Goal: Task Accomplishment & Management: Manage account settings

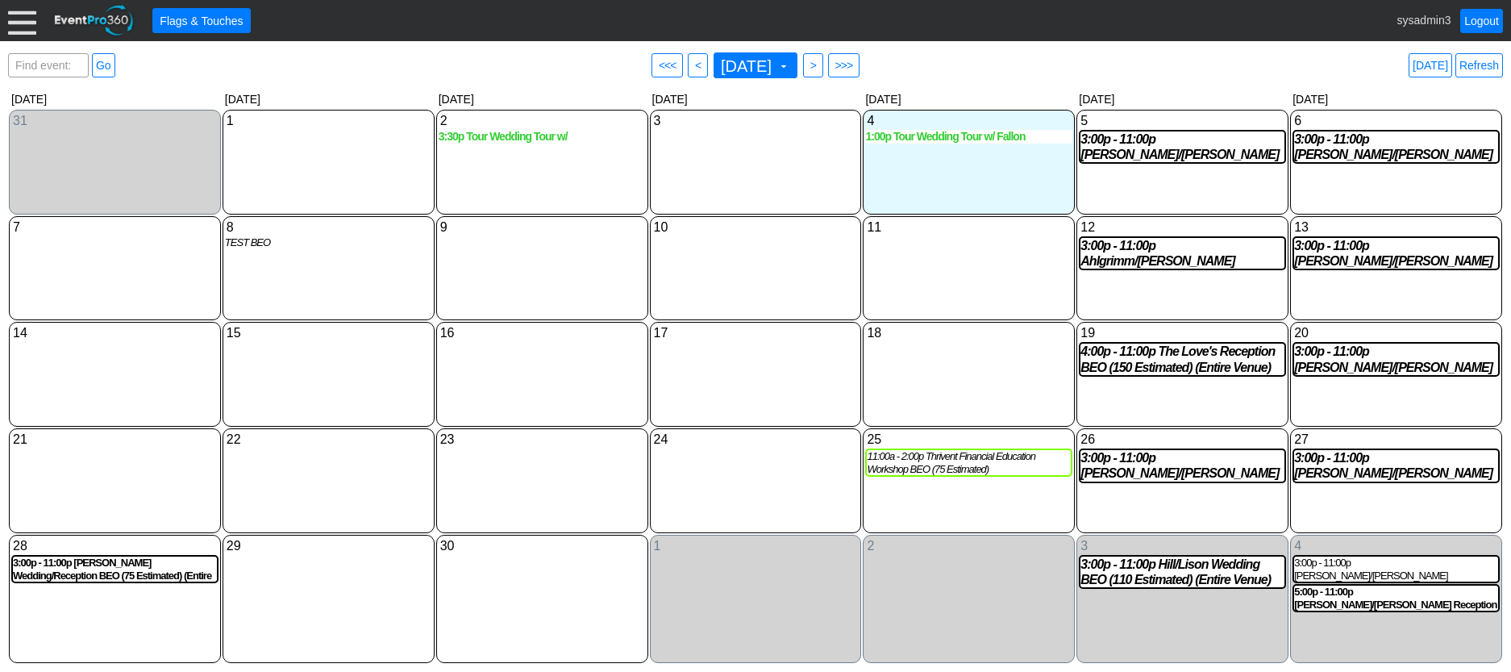
click at [22, 23] on div at bounding box center [22, 20] width 28 height 28
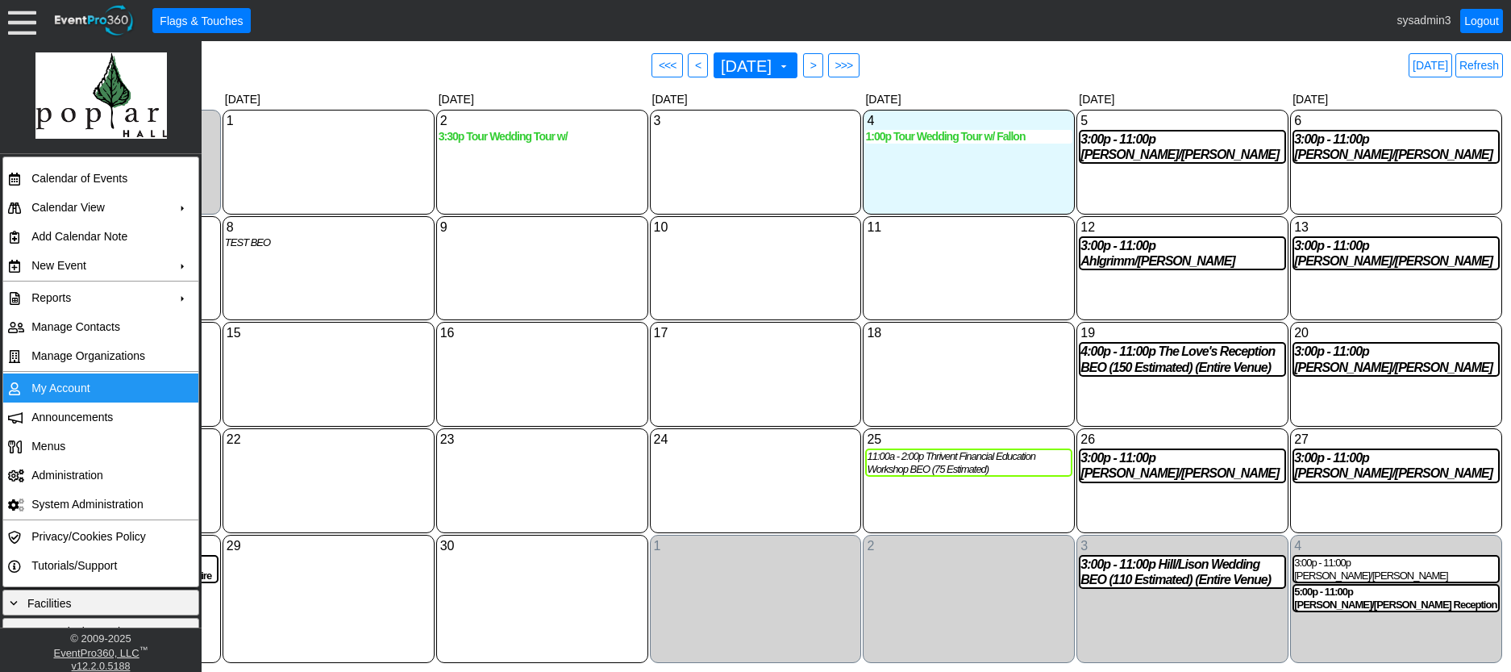
click at [64, 390] on td "My Account" at bounding box center [97, 387] width 144 height 29
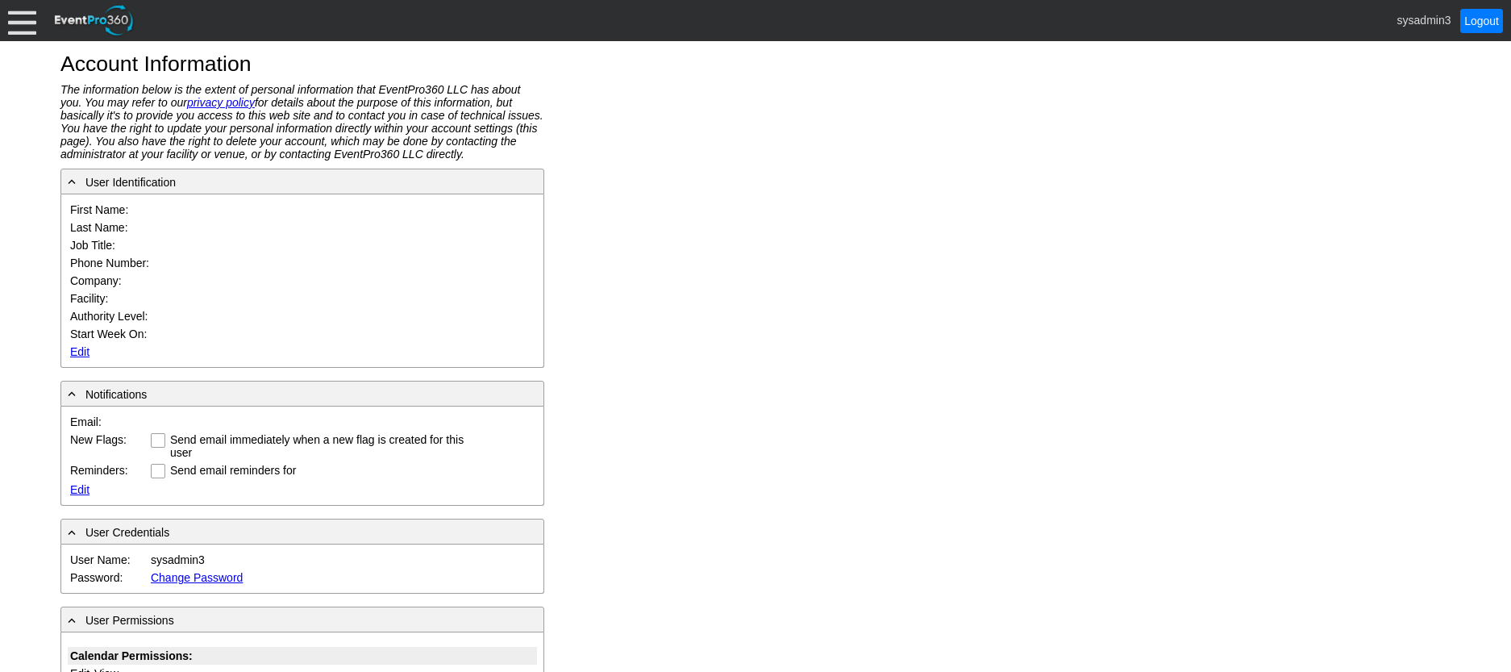
type input "System"
type input "Administrator"
type input "System Administrator"
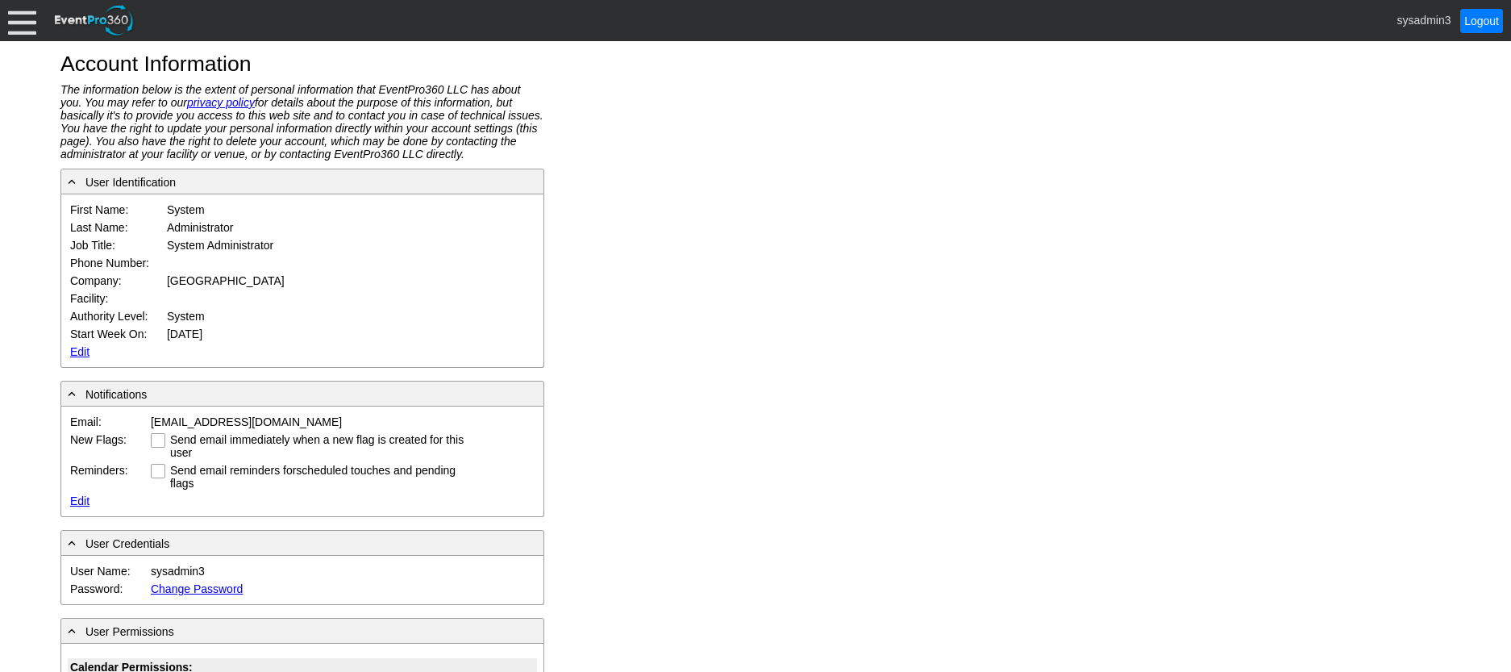
click at [75, 349] on link "Edit" at bounding box center [79, 351] width 19 height 13
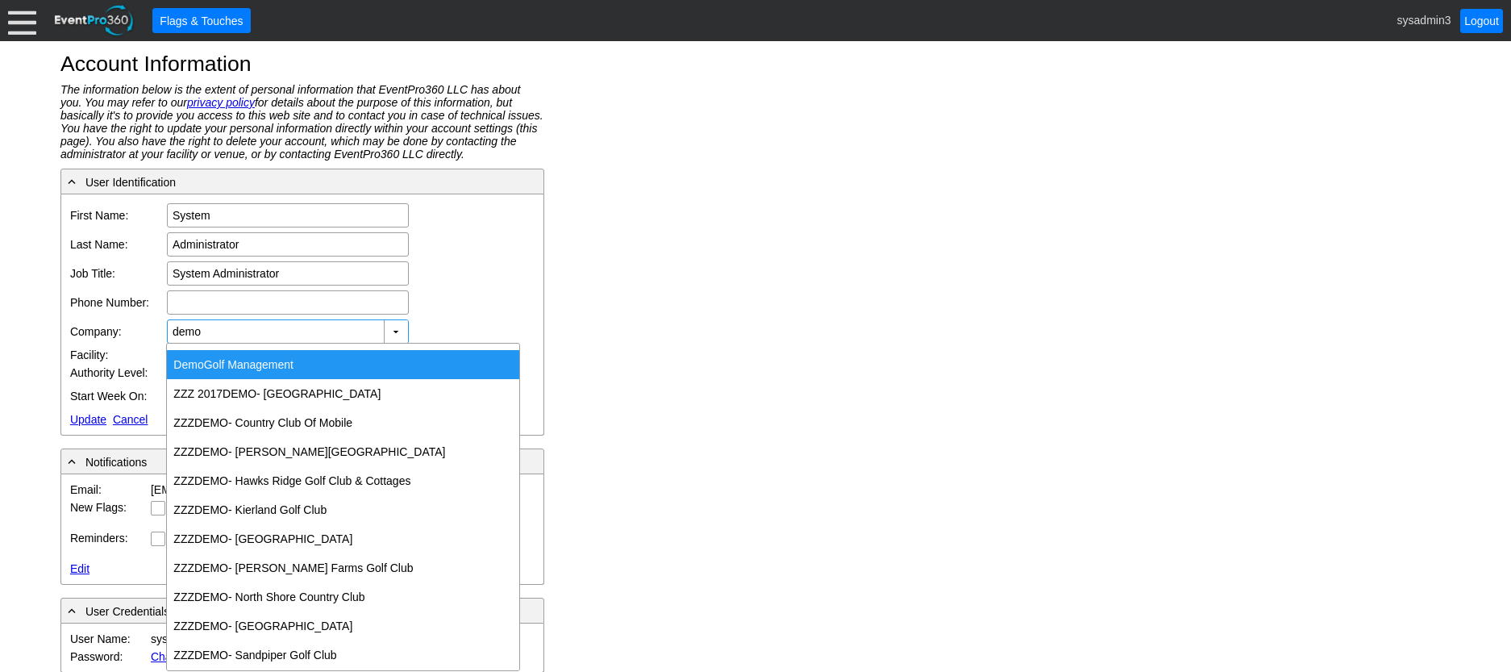
click at [232, 360] on div "Demo Golf Management" at bounding box center [343, 364] width 352 height 29
type input "Demo Golf Management"
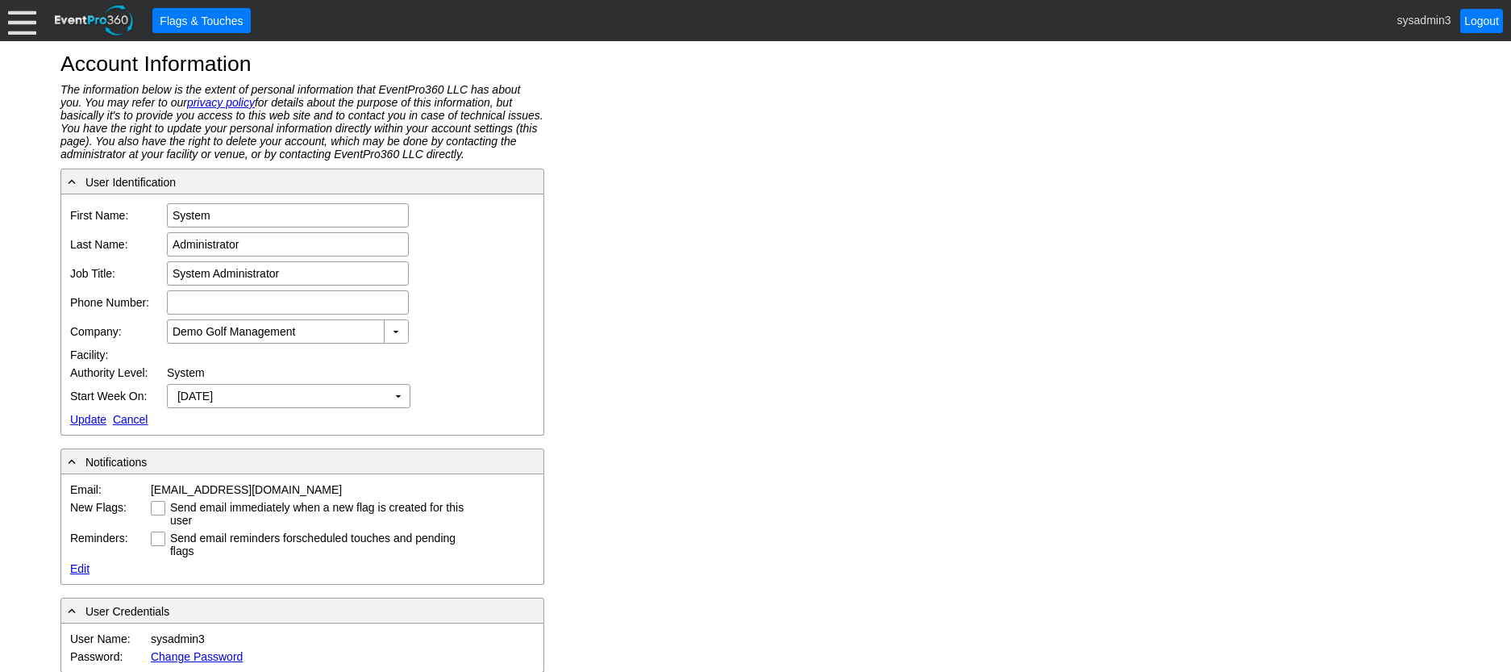
click at [81, 419] on link "Update" at bounding box center [88, 419] width 36 height 13
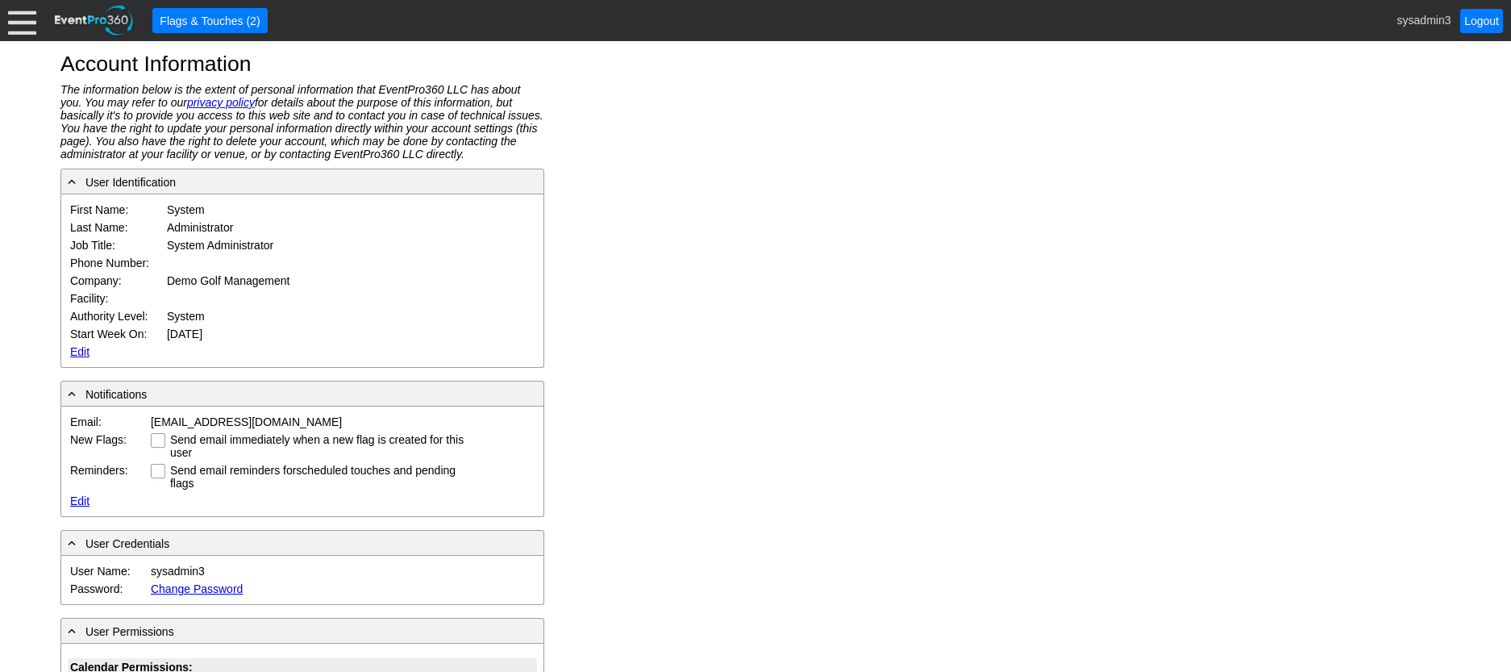
drag, startPoint x: 70, startPoint y: 117, endPoint x: 61, endPoint y: 93, distance: 25.8
drag, startPoint x: 61, startPoint y: 93, endPoint x: 17, endPoint y: 27, distance: 79.0
click at [17, 27] on div at bounding box center [22, 20] width 28 height 28
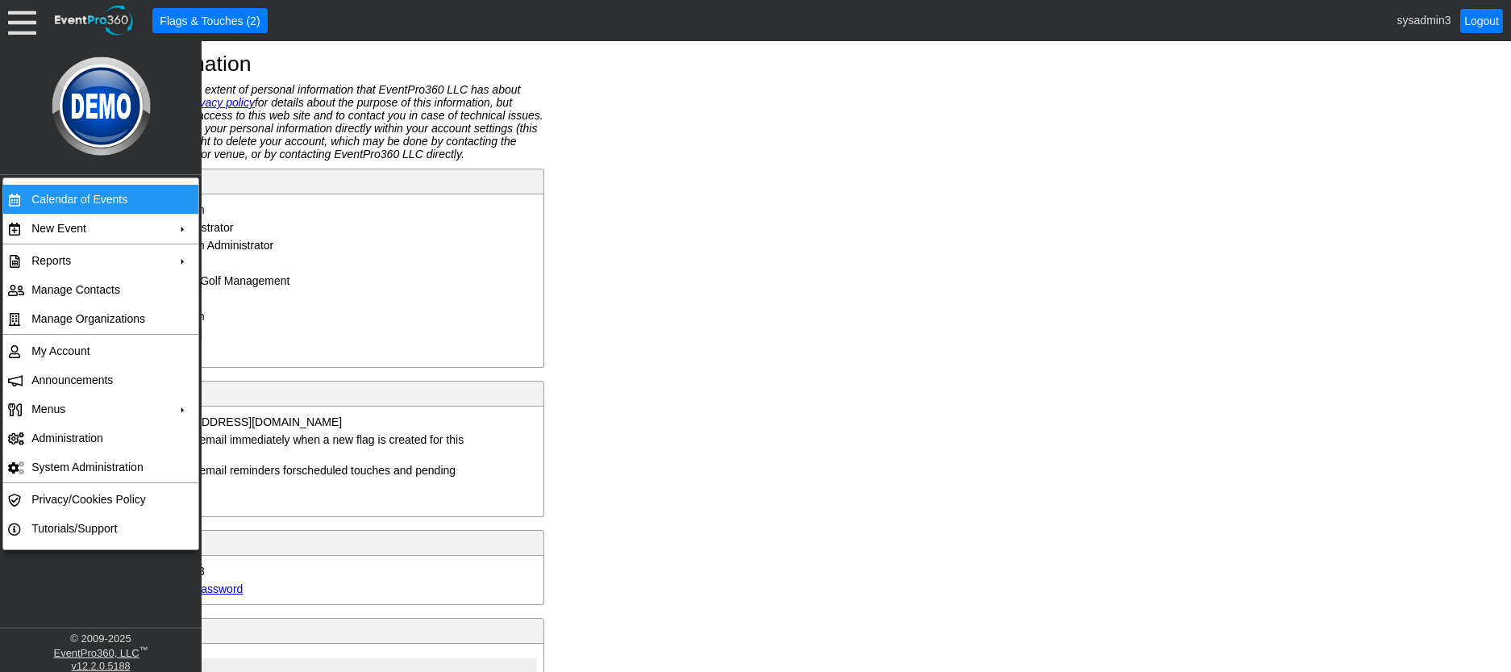
click at [48, 198] on td "Calendar of Events" at bounding box center [97, 199] width 144 height 29
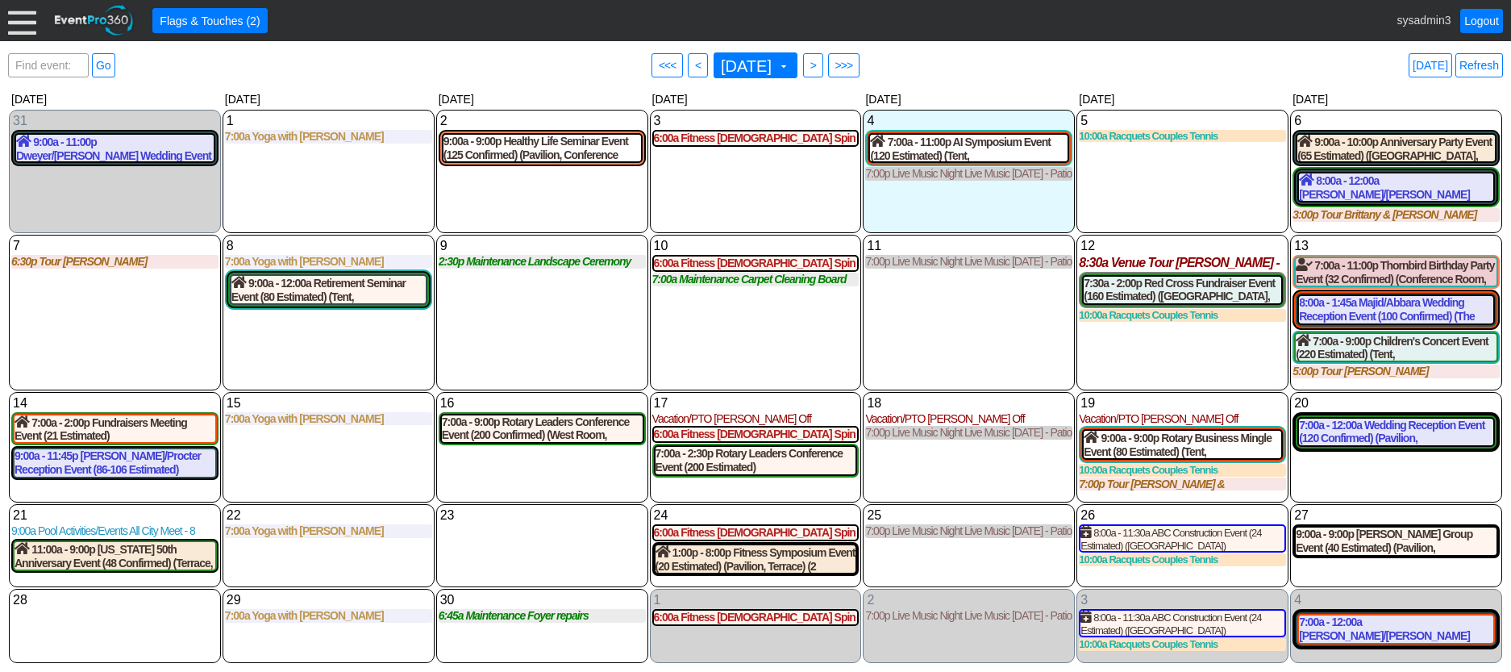
click at [25, 20] on div at bounding box center [22, 20] width 28 height 28
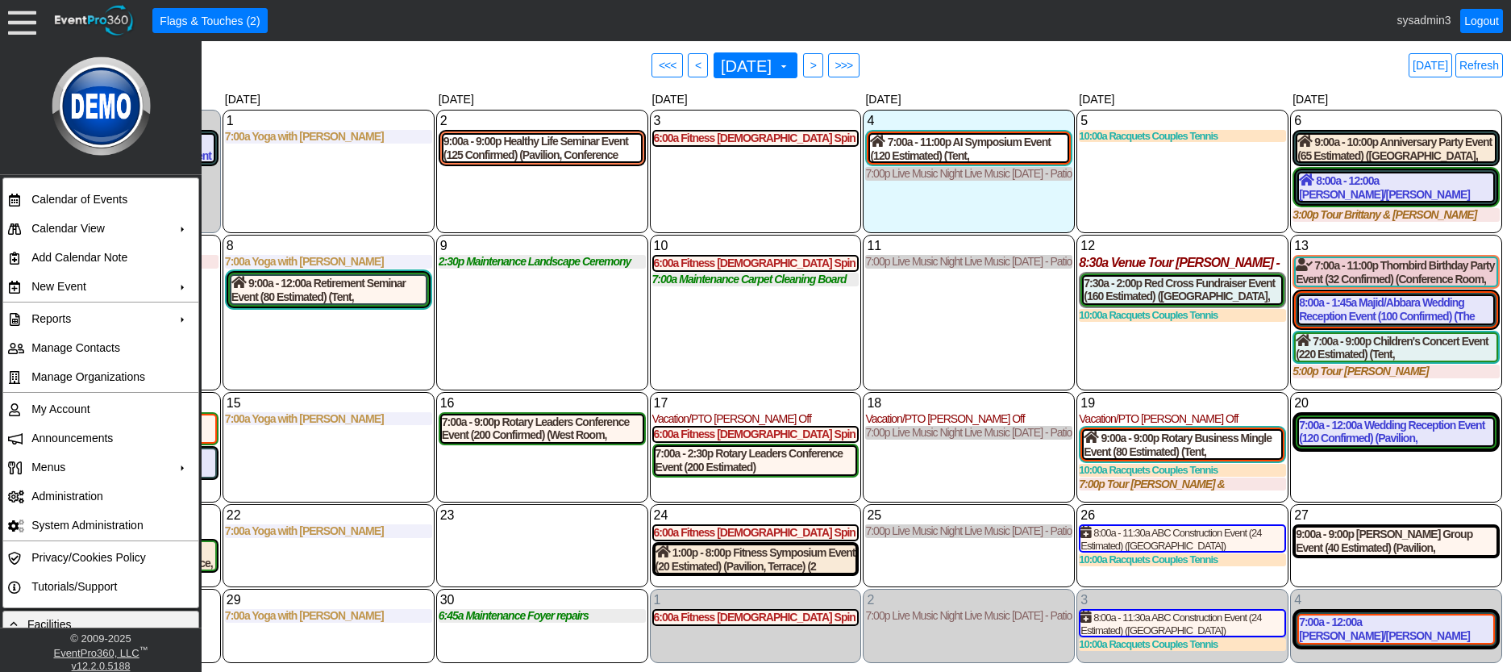
click at [949, 344] on div "11 Thursday 7:00p Live Music Night Live Music Thursday - Patio Room Live Music …" at bounding box center [969, 312] width 212 height 155
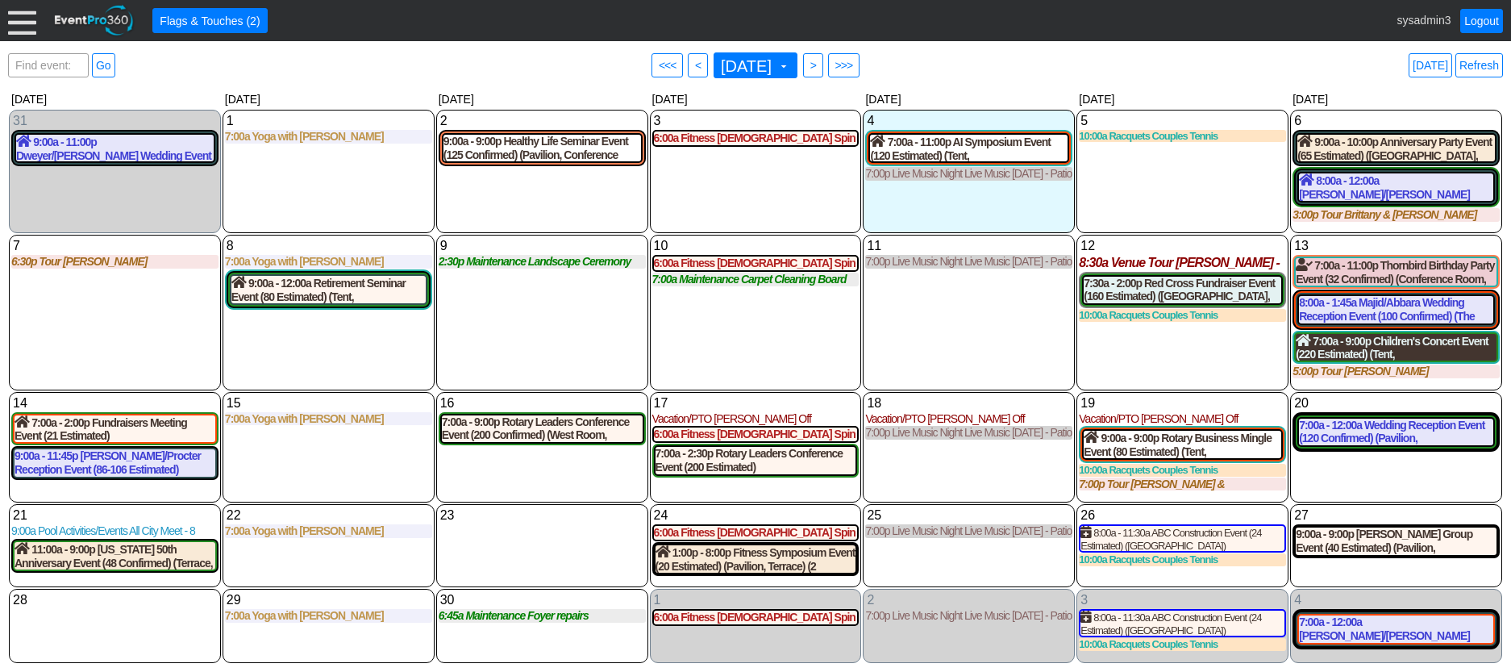
click at [1443, 352] on div "7:00a - 9:00p Children's Concert Event (220 Estimated) (Tent, West Room) (2 Cot…" at bounding box center [1396, 347] width 201 height 27
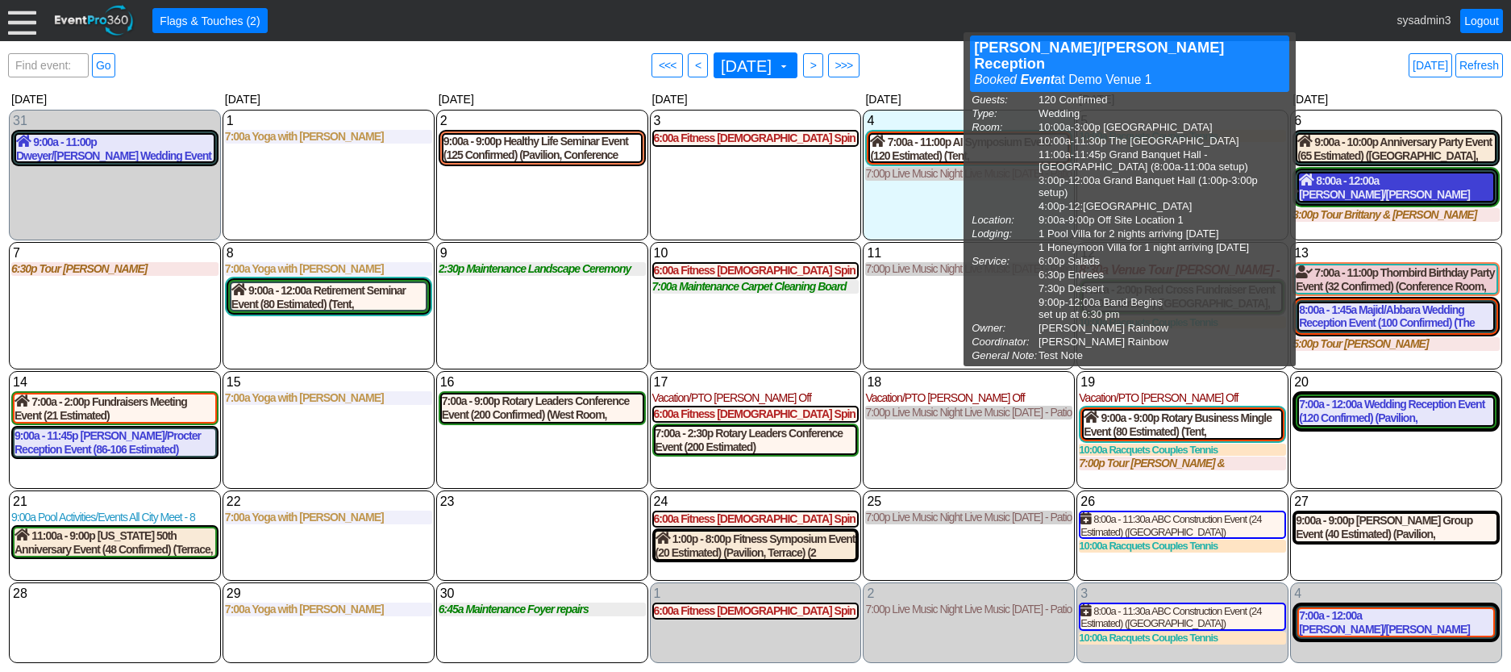
click at [1383, 181] on div "8:00a - 12:00a Ortiz/Fernandez Reception Event (120 Confirmed) (West Room, The …" at bounding box center [1396, 186] width 194 height 27
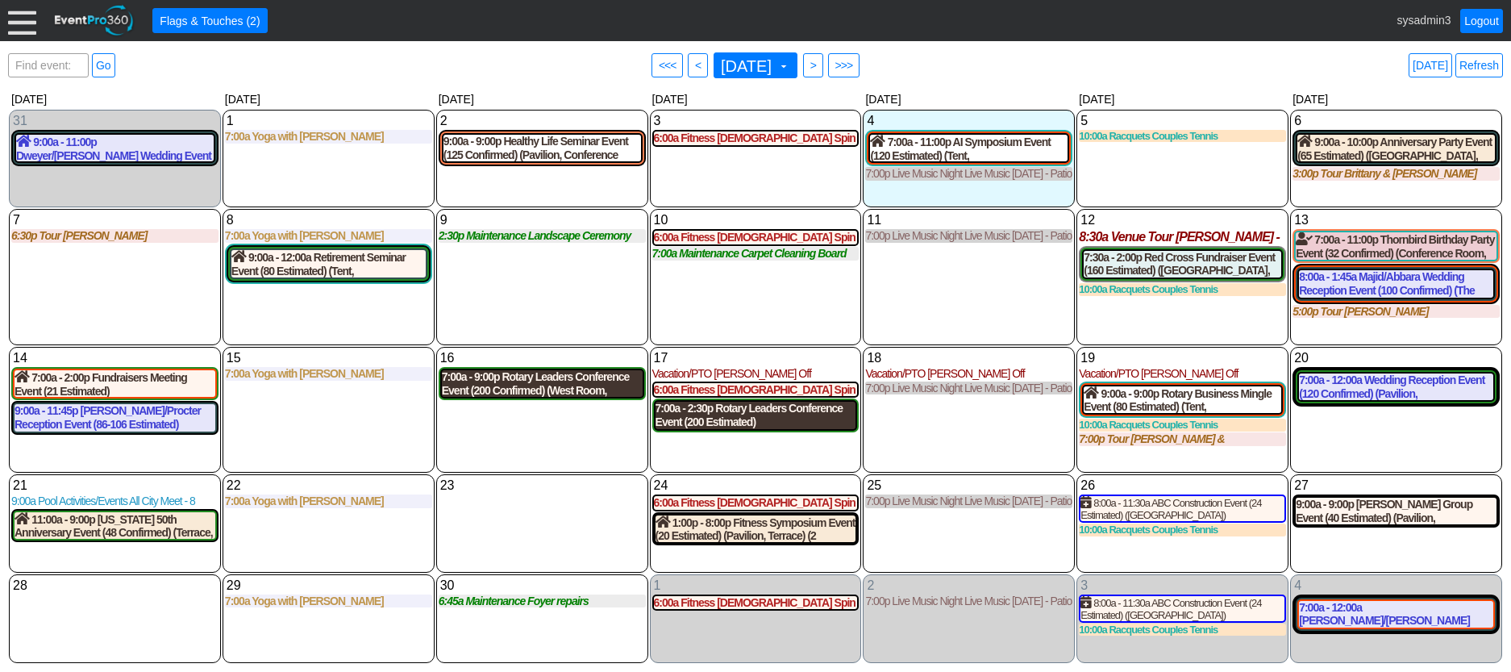
click at [467, 392] on div "7:00a - 9:00p Rotary Leaders Conference Event (200 Confirmed) (West Room, Grand…" at bounding box center [542, 383] width 201 height 27
click at [752, 421] on div "7:00a - 2:30p Rotary Leaders Conference Event (200 Estimated) (West Room, Grand…" at bounding box center [756, 415] width 201 height 27
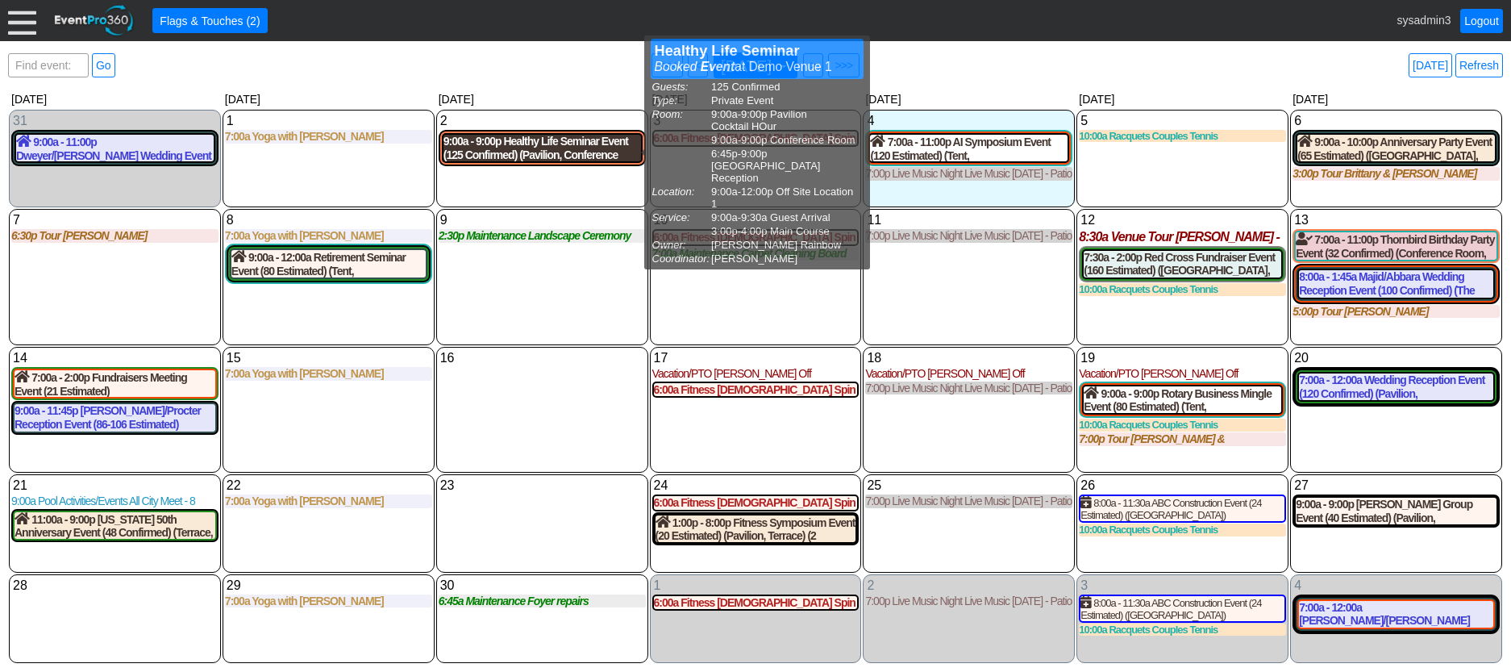
click at [559, 155] on div "9:00a - 9:00p Healthy Life Seminar Event (125 Confirmed) (Pavilion, Conference …" at bounding box center [543, 148] width 198 height 27
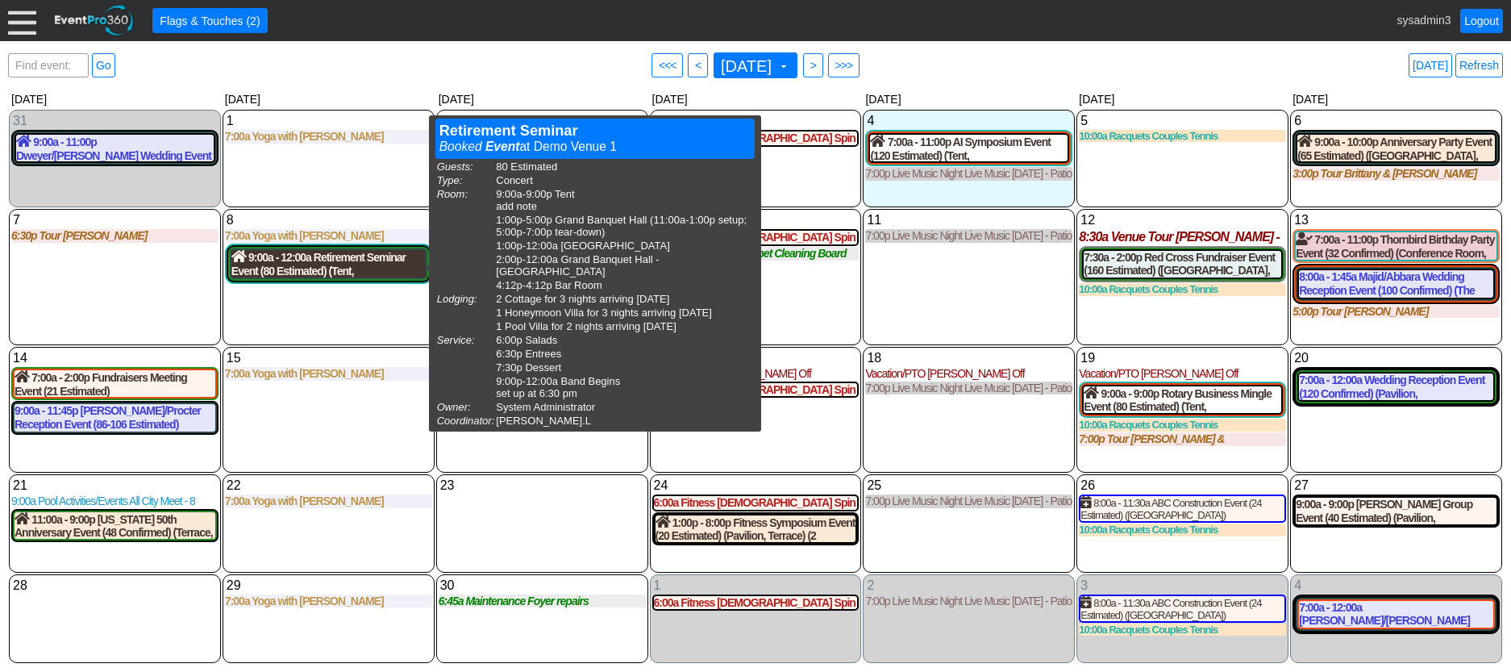
click at [325, 271] on div "9:00a - 12:00a Retirement Seminar Event (80 Estimated) (Tent, Grand Banquet Hal…" at bounding box center [328, 263] width 194 height 27
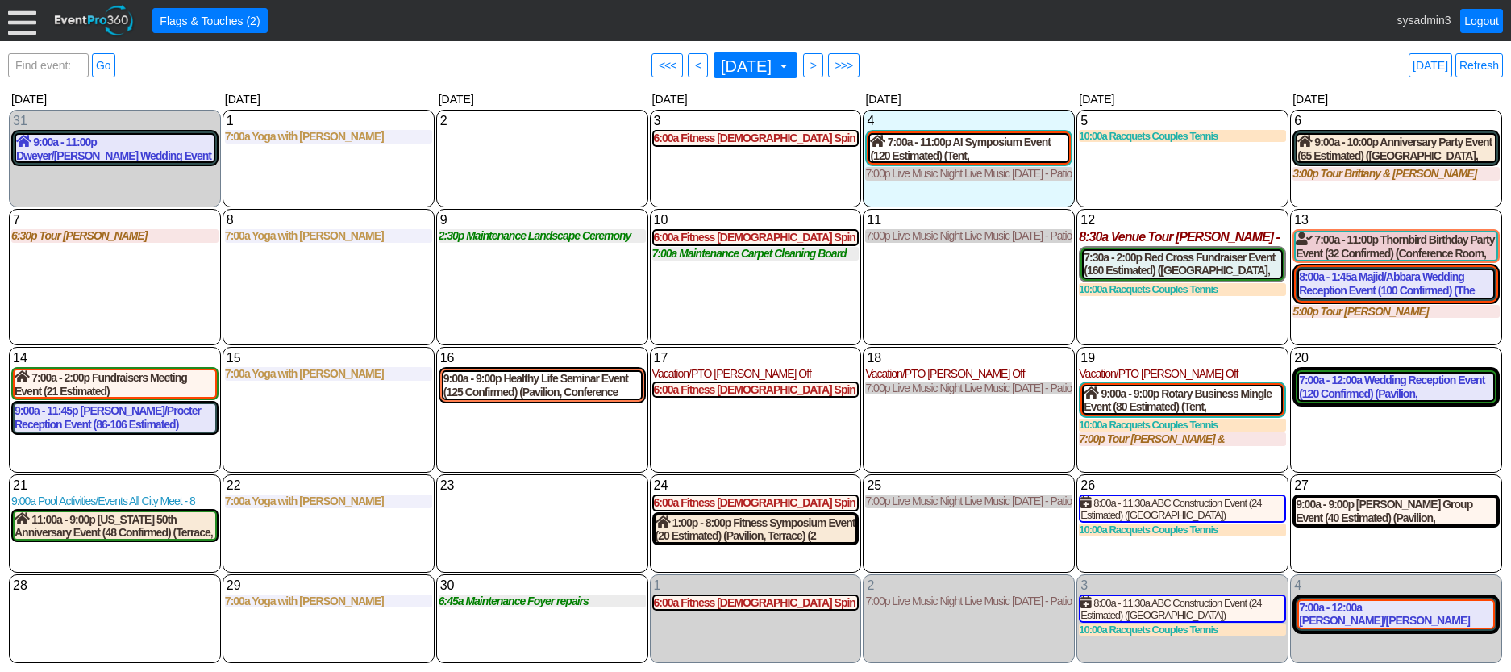
click at [21, 16] on div at bounding box center [22, 20] width 28 height 28
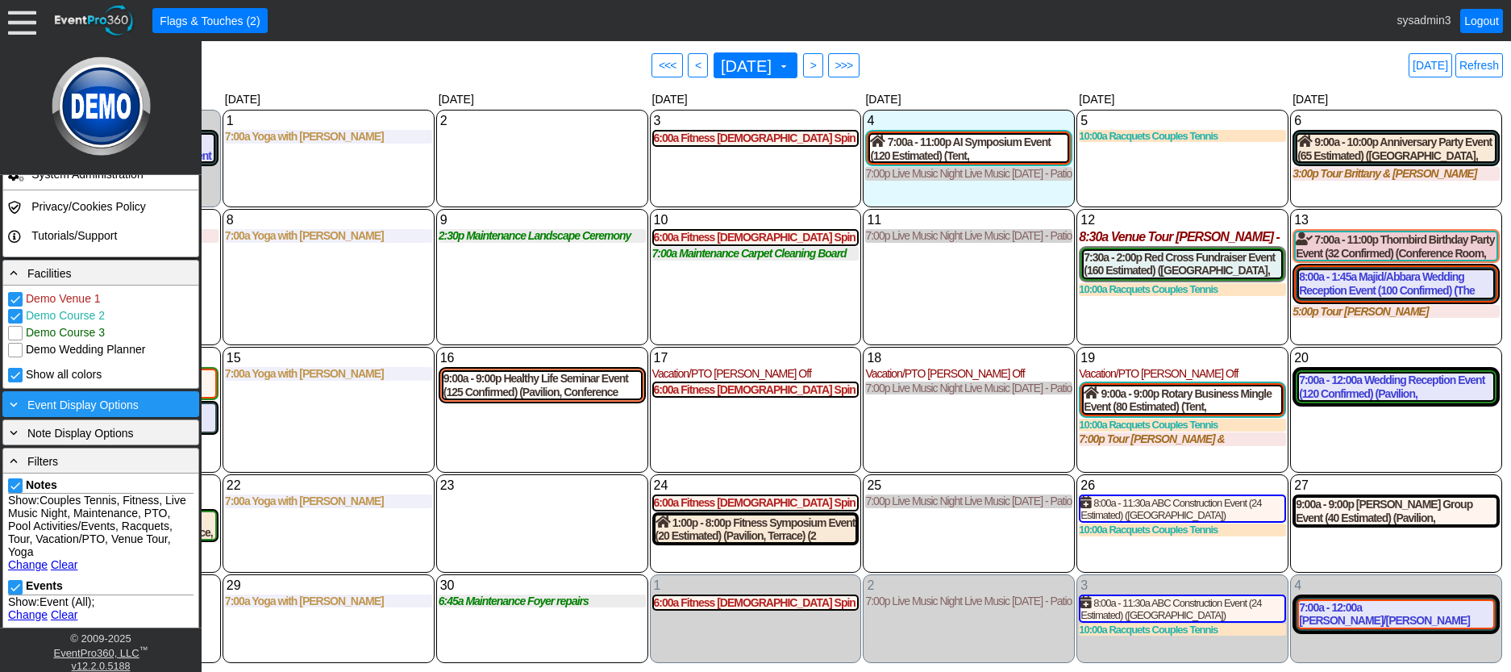
scroll to position [403, 0]
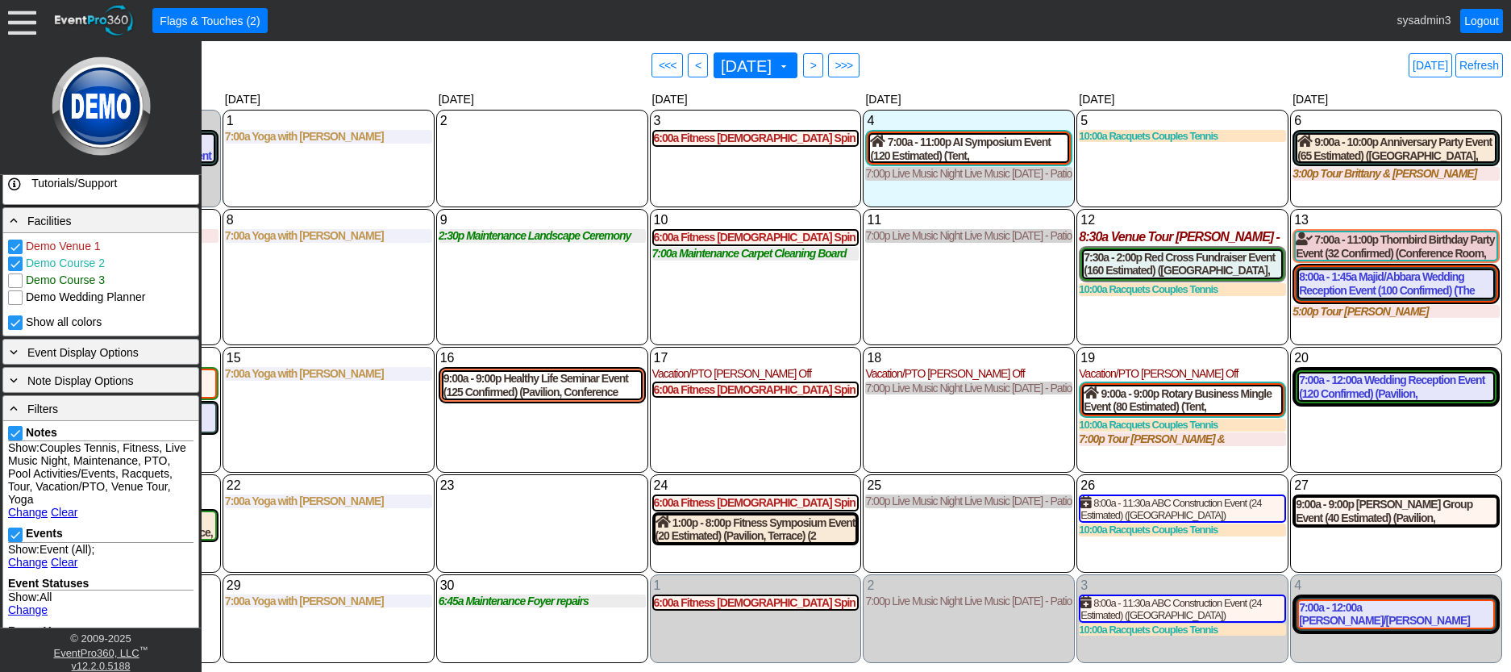
click at [32, 509] on link "Change" at bounding box center [28, 512] width 40 height 13
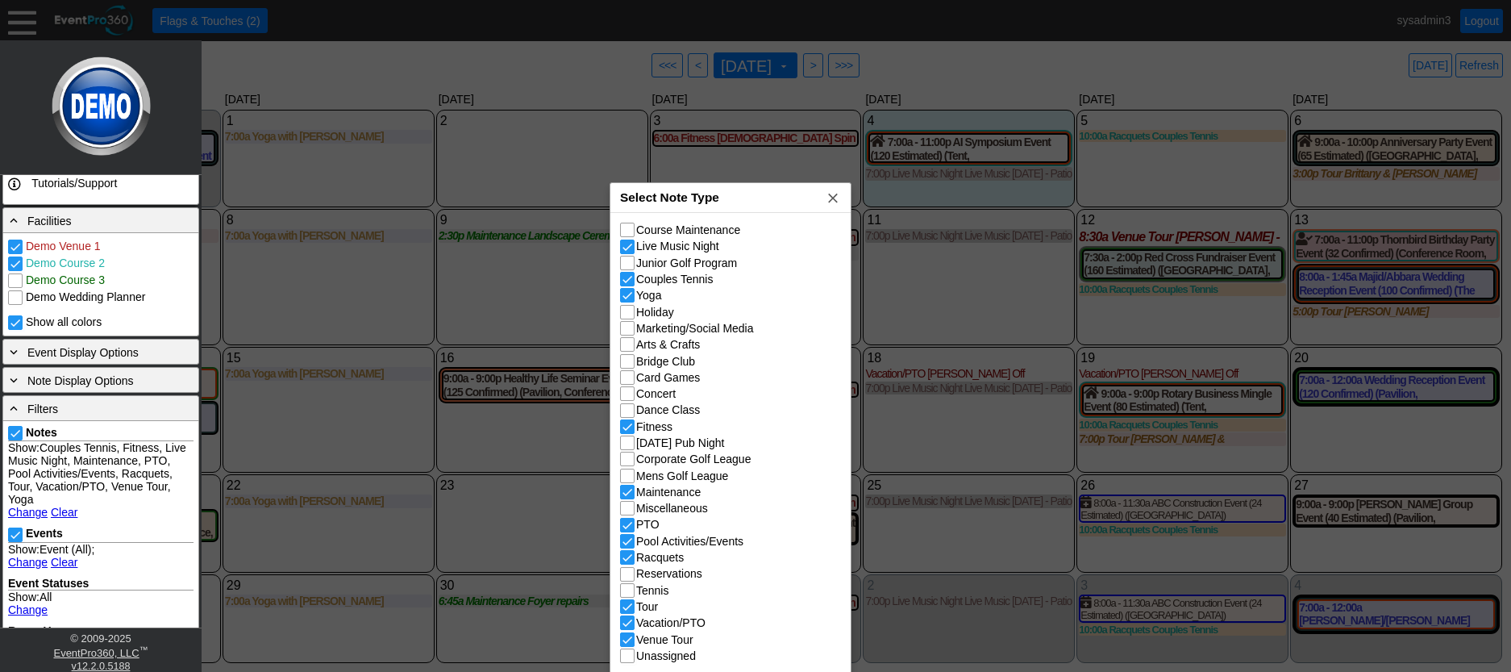
click at [748, 205] on div "Select Note Type x" at bounding box center [731, 198] width 240 height 30
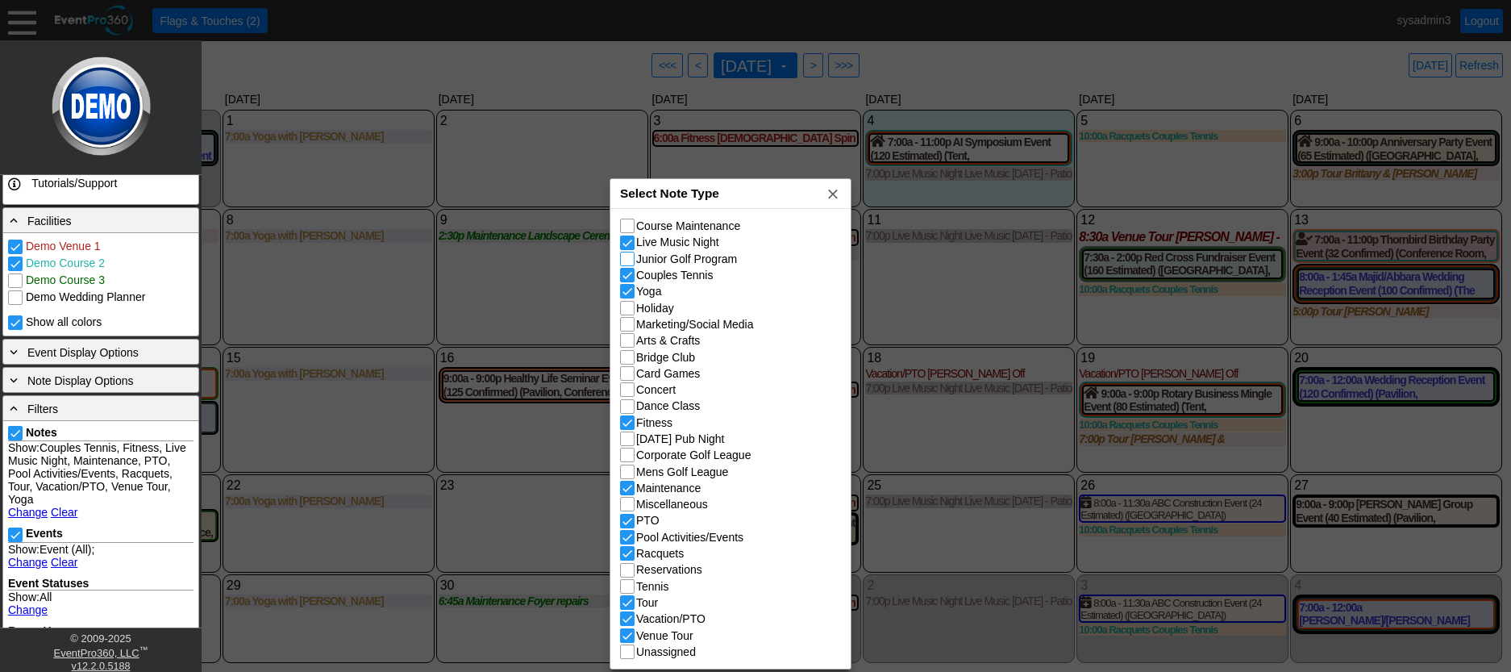
click at [627, 258] on input "Junior Golf Program" at bounding box center [629, 260] width 16 height 16
checkbox input "true"
click at [623, 224] on input "Course Maintenance" at bounding box center [629, 227] width 16 height 16
checkbox input "true"
click at [630, 428] on input "Fitness" at bounding box center [629, 424] width 16 height 16
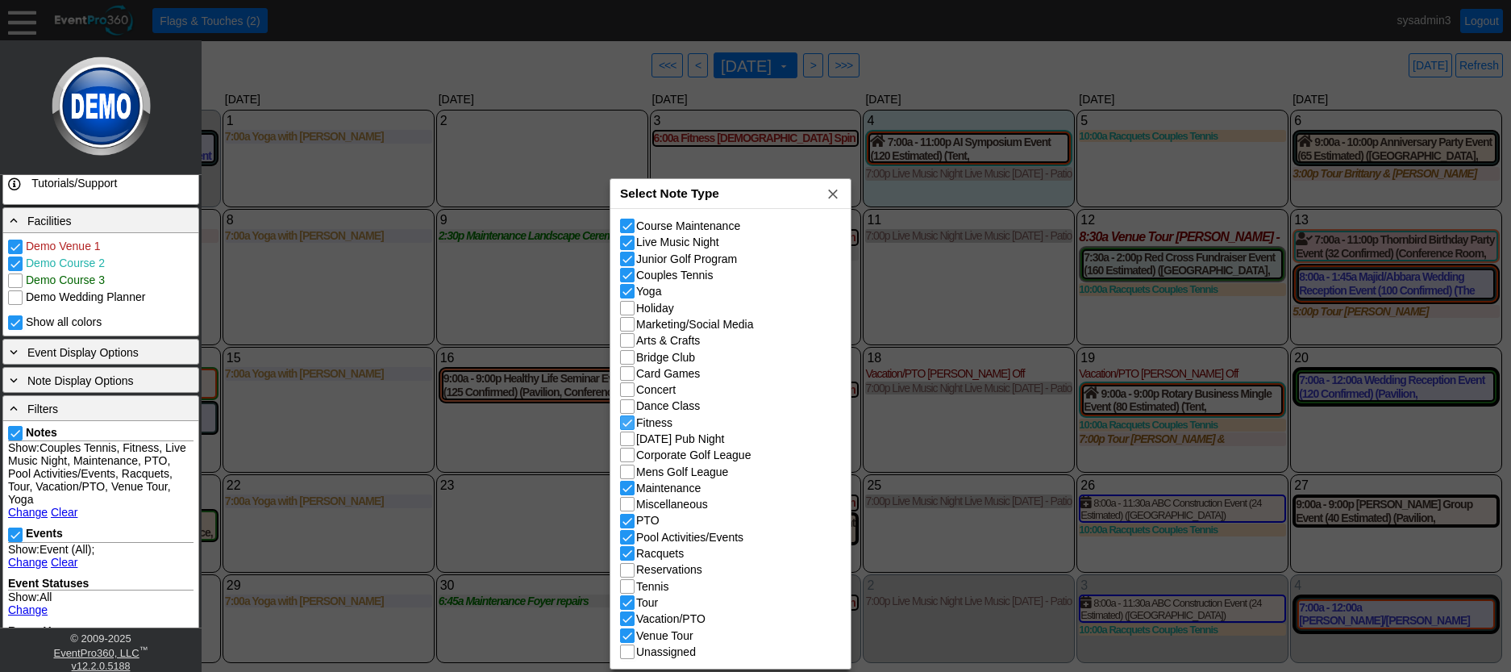
checkbox input "false"
click at [631, 503] on input "Miscellaneous" at bounding box center [629, 506] width 16 height 16
checkbox input "true"
click at [832, 192] on span "x" at bounding box center [833, 193] width 16 height 16
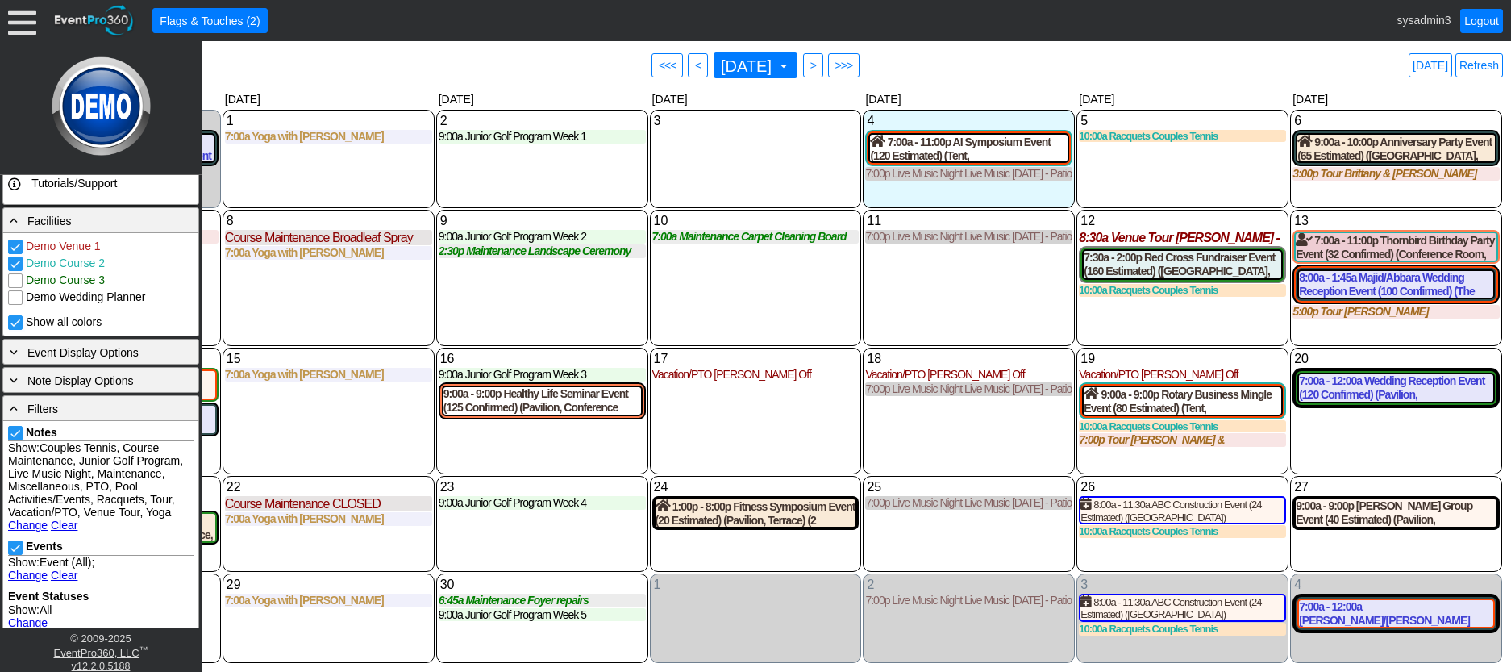
click at [64, 581] on link "Clear" at bounding box center [64, 575] width 27 height 13
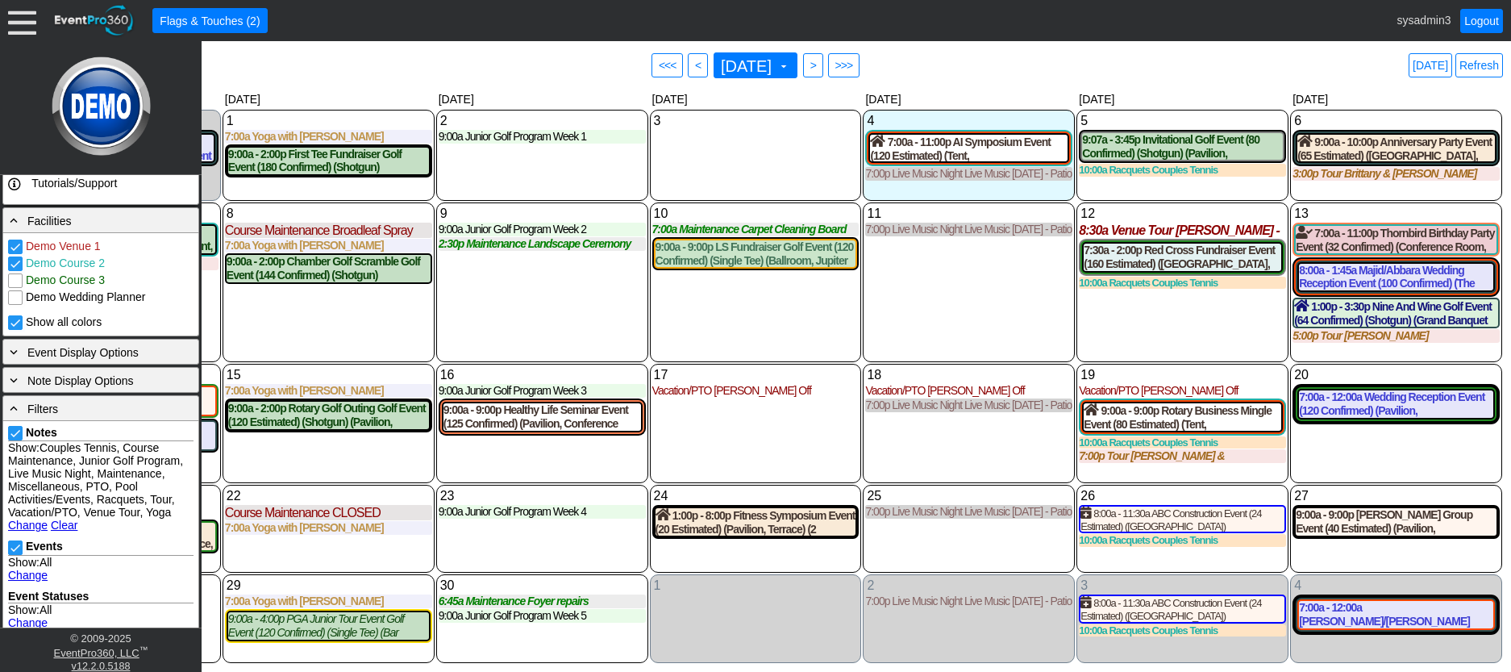
click at [766, 339] on div "10 Wednesday 7:00a Maintenance Carpet Cleaning Board Rooms Carpet Cleaning Boar…" at bounding box center [756, 282] width 212 height 160
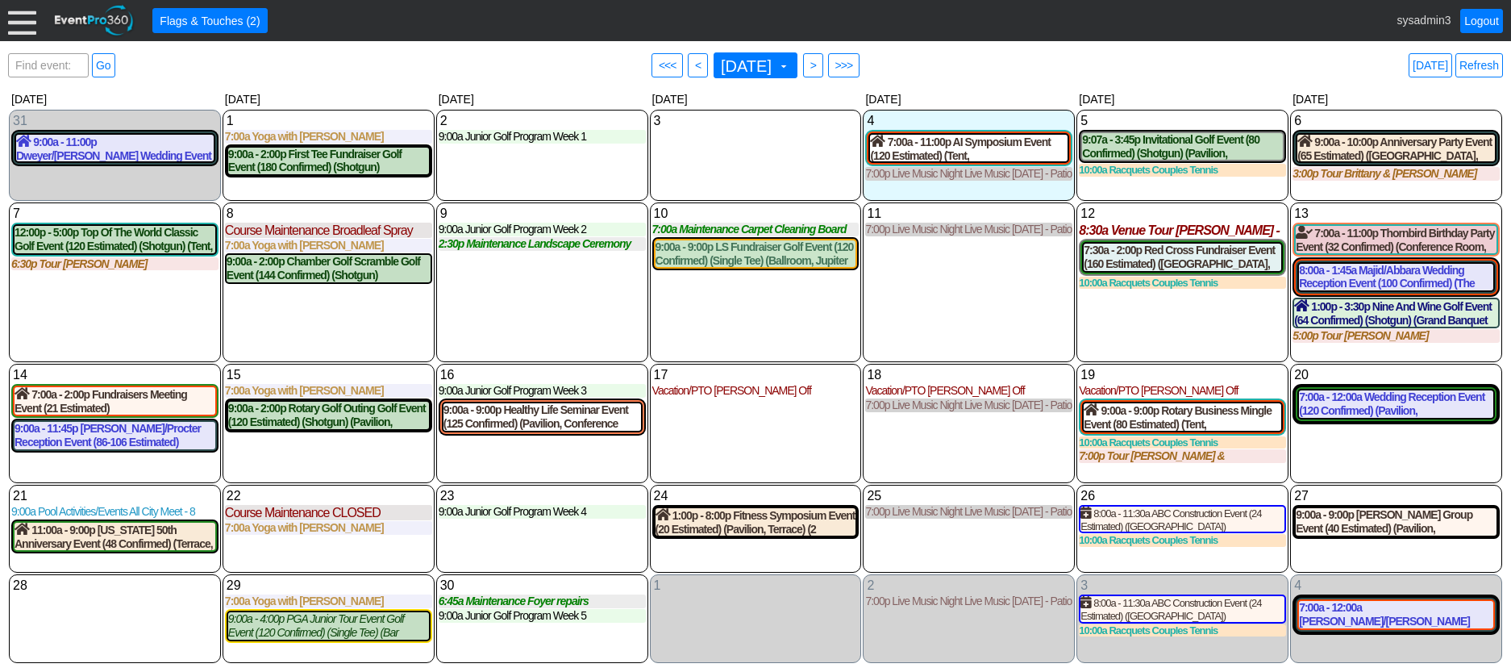
click at [19, 29] on div at bounding box center [22, 20] width 28 height 28
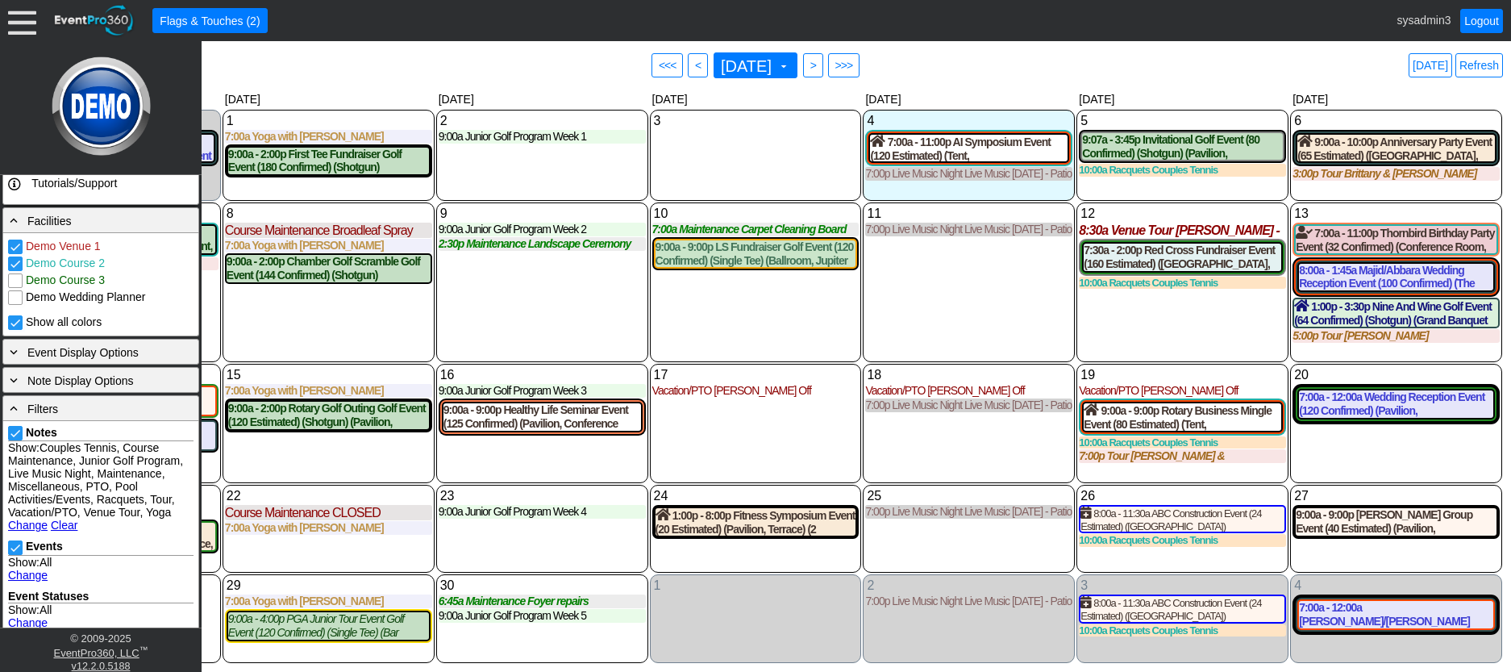
click at [11, 265] on input "Demo Course 2" at bounding box center [17, 265] width 16 height 16
checkbox input "false"
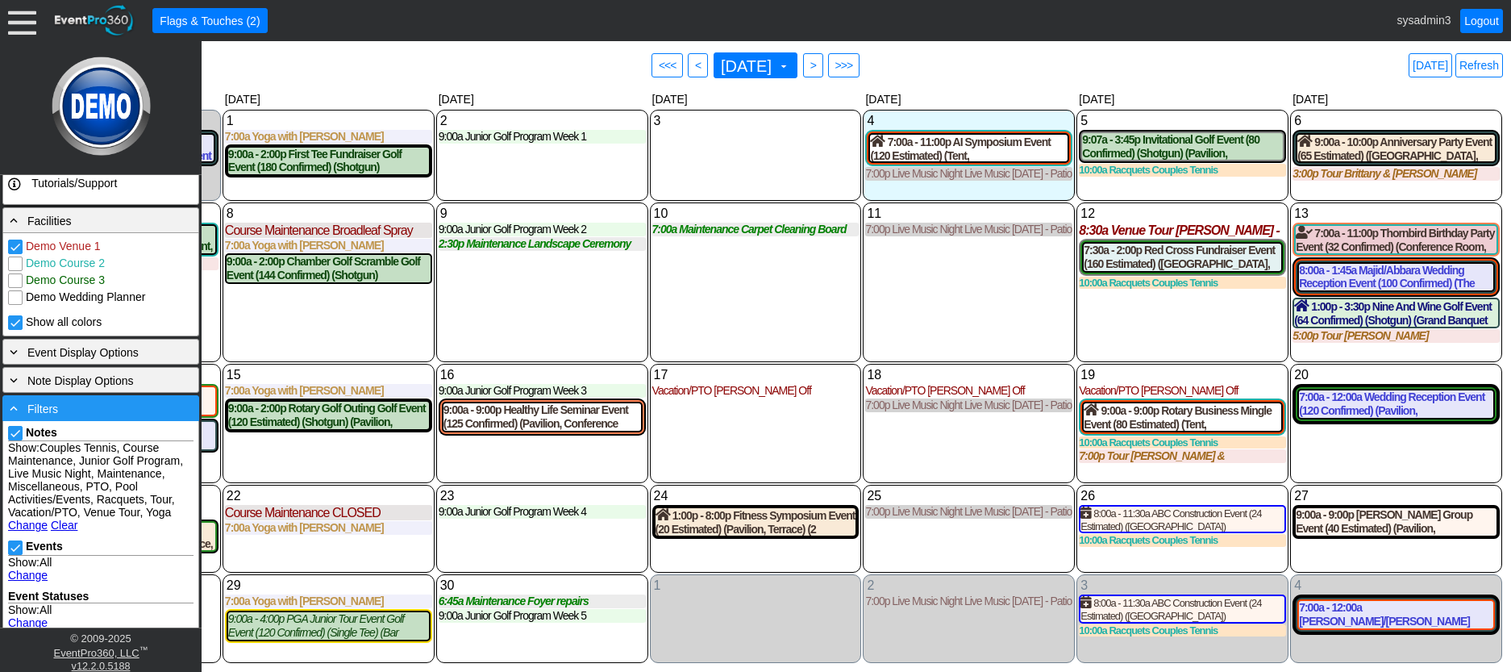
click at [82, 411] on div "- Filters" at bounding box center [100, 408] width 189 height 18
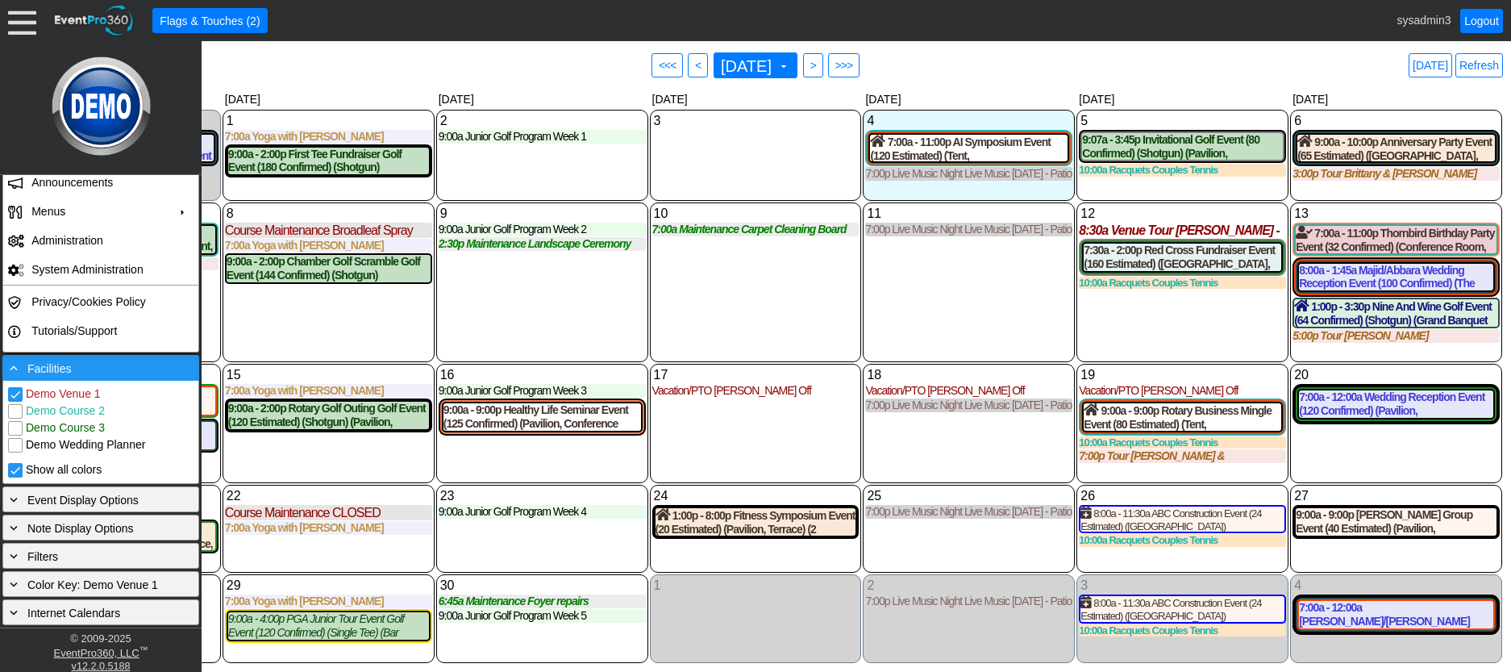
click at [85, 371] on div "- Facilities" at bounding box center [100, 368] width 189 height 18
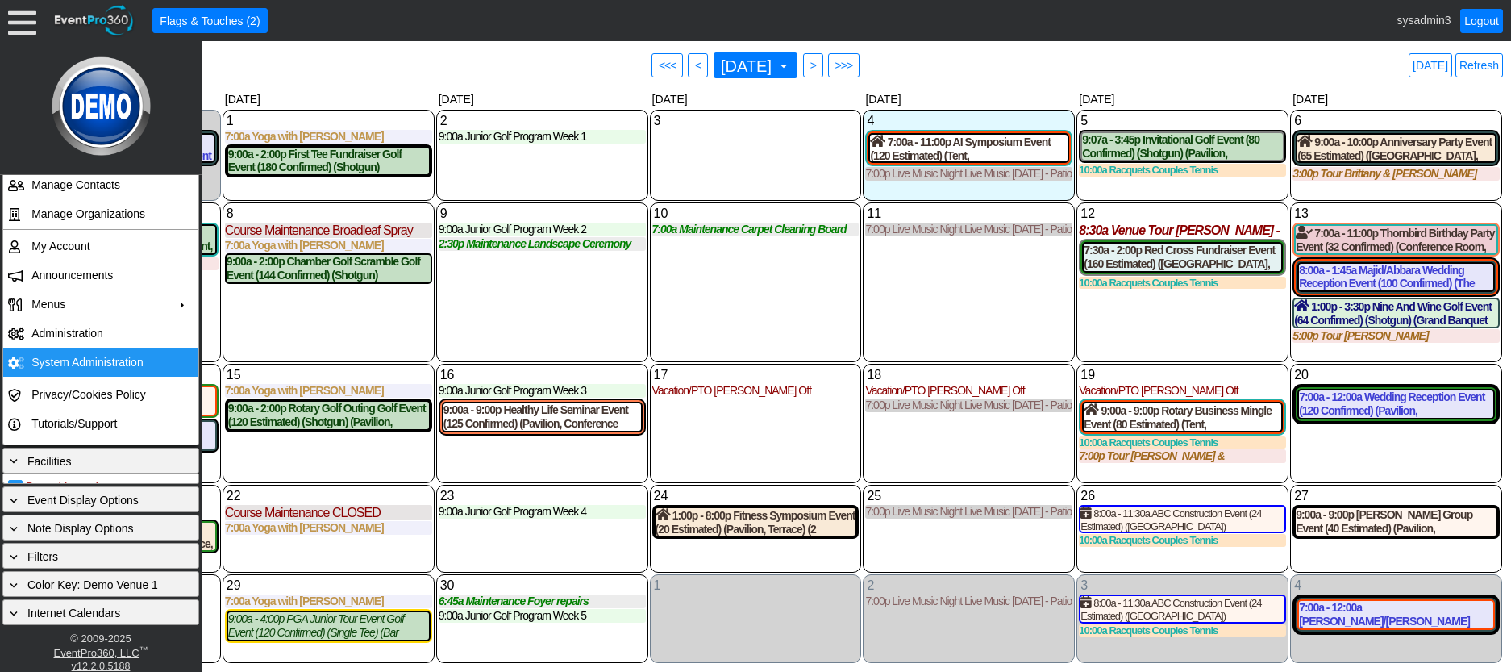
scroll to position [152, 0]
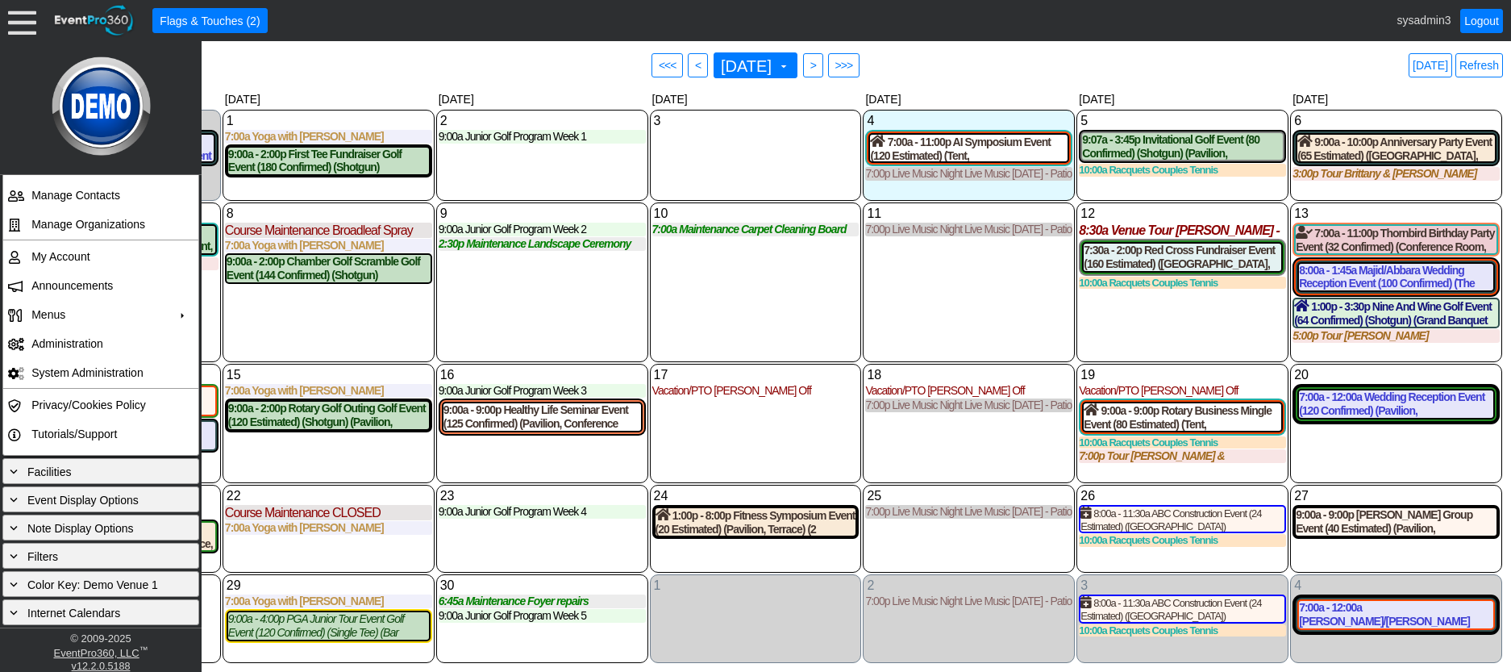
click at [547, 311] on div "9 Tuesday 9:00a Junior Golf Program Week 2 Week 2 at Demo Venue 1 Type: Junior …" at bounding box center [542, 282] width 212 height 160
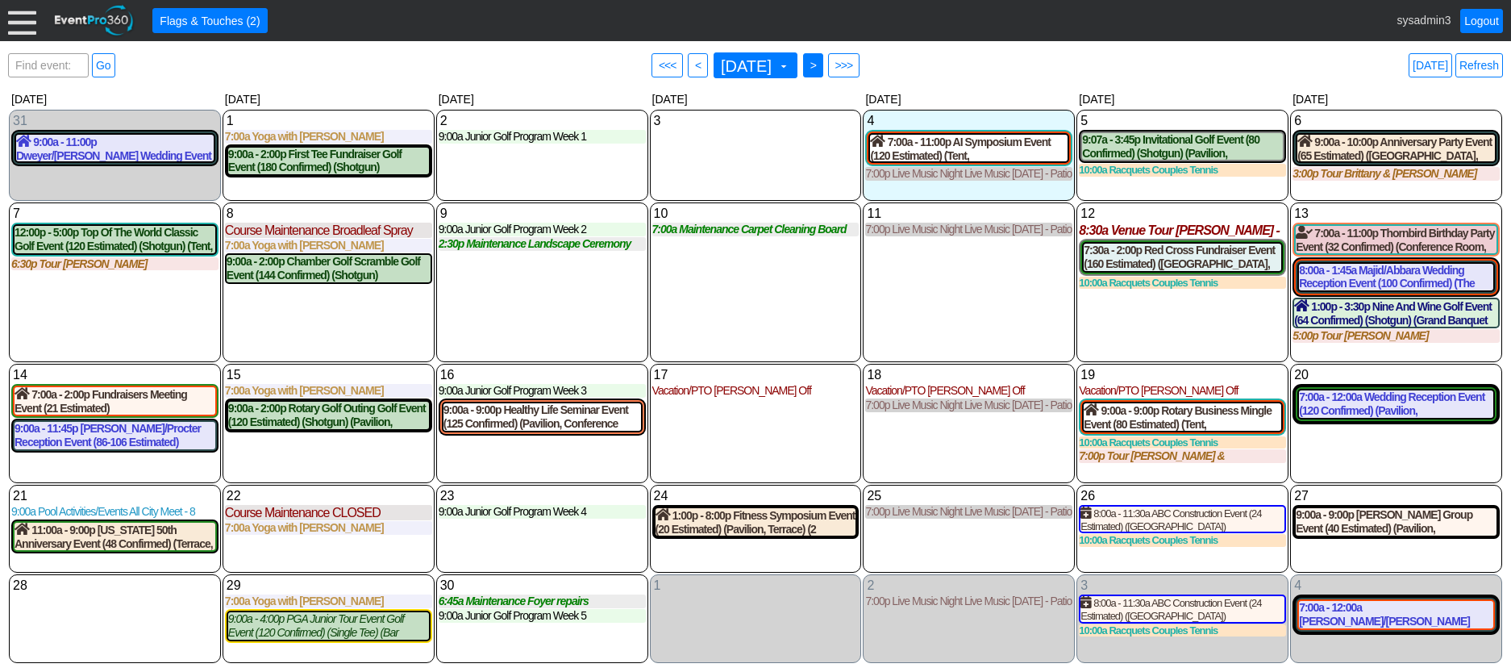
click at [819, 69] on span ">" at bounding box center [813, 65] width 12 height 16
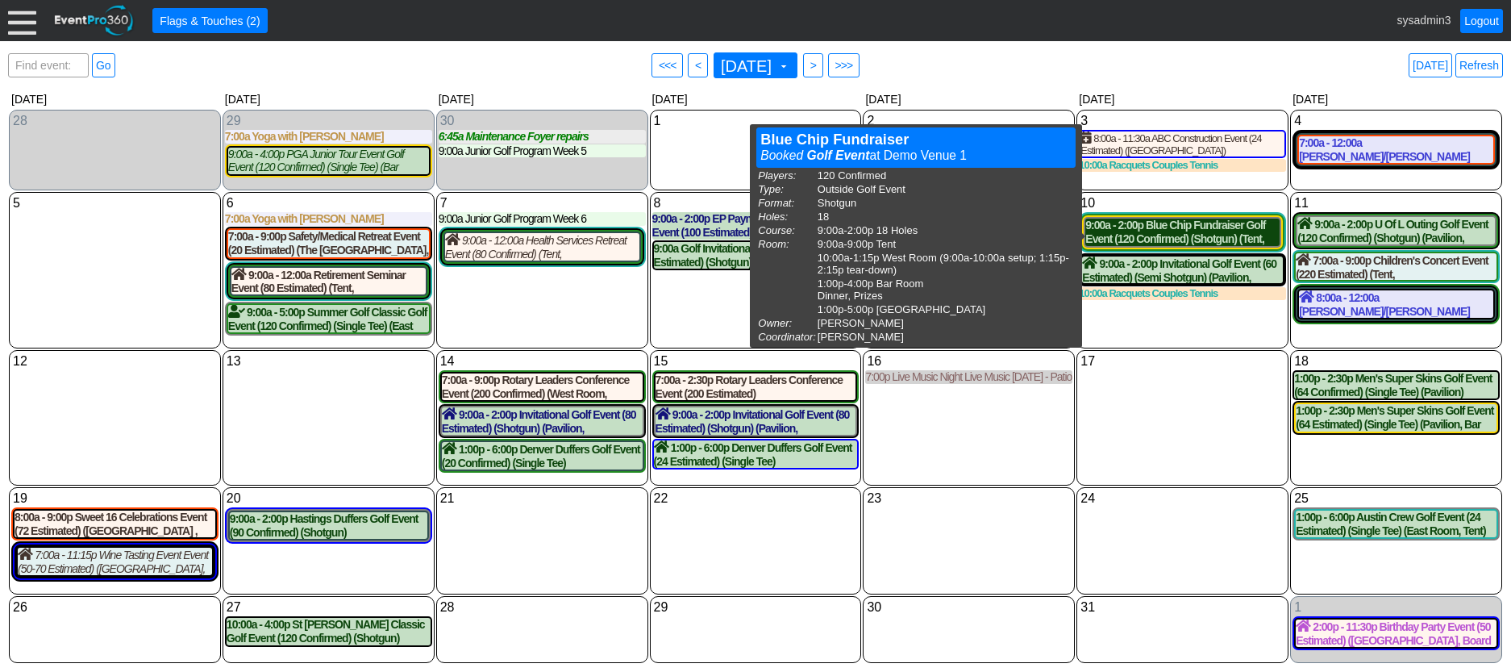
click at [1206, 240] on div "9:00a - 2:00p Blue Chip Fundraiser Golf Event (120 Confirmed) (Shotgun) (Tent, …" at bounding box center [1183, 232] width 194 height 27
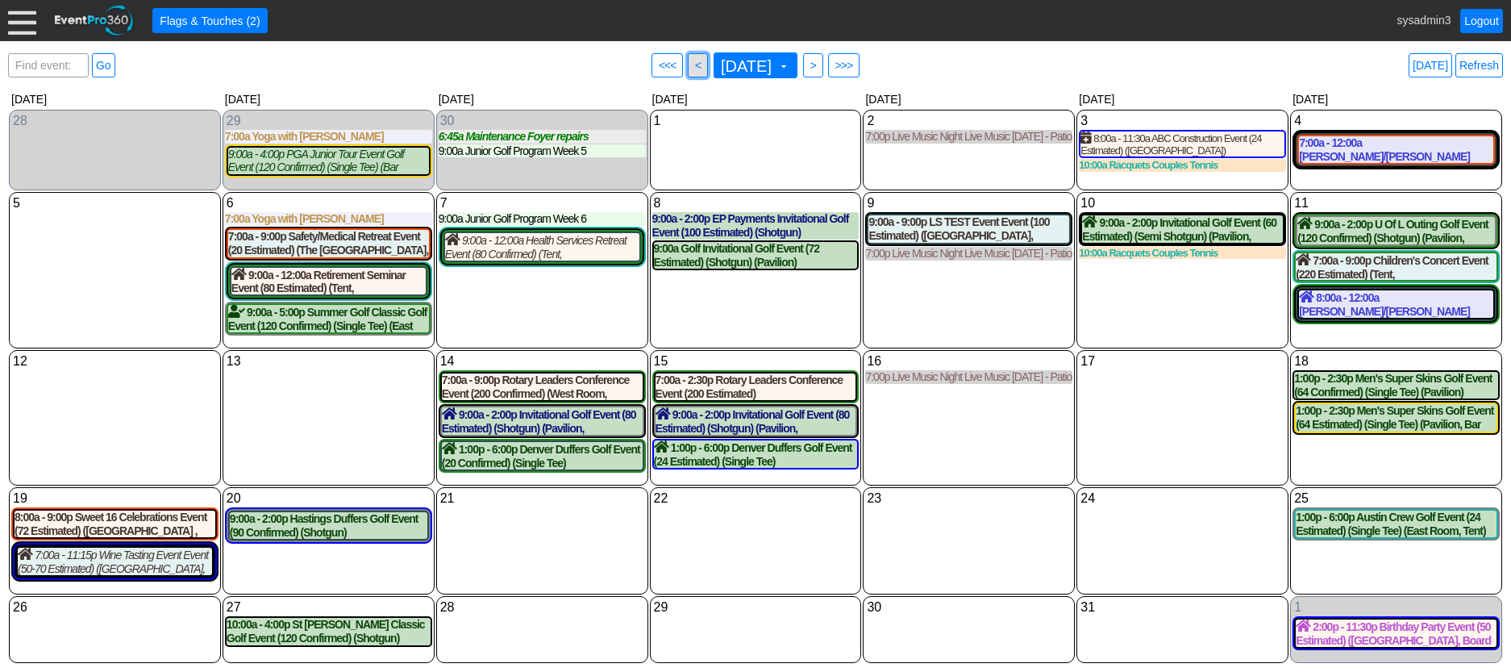
click at [692, 73] on span "<" at bounding box center [698, 65] width 12 height 16
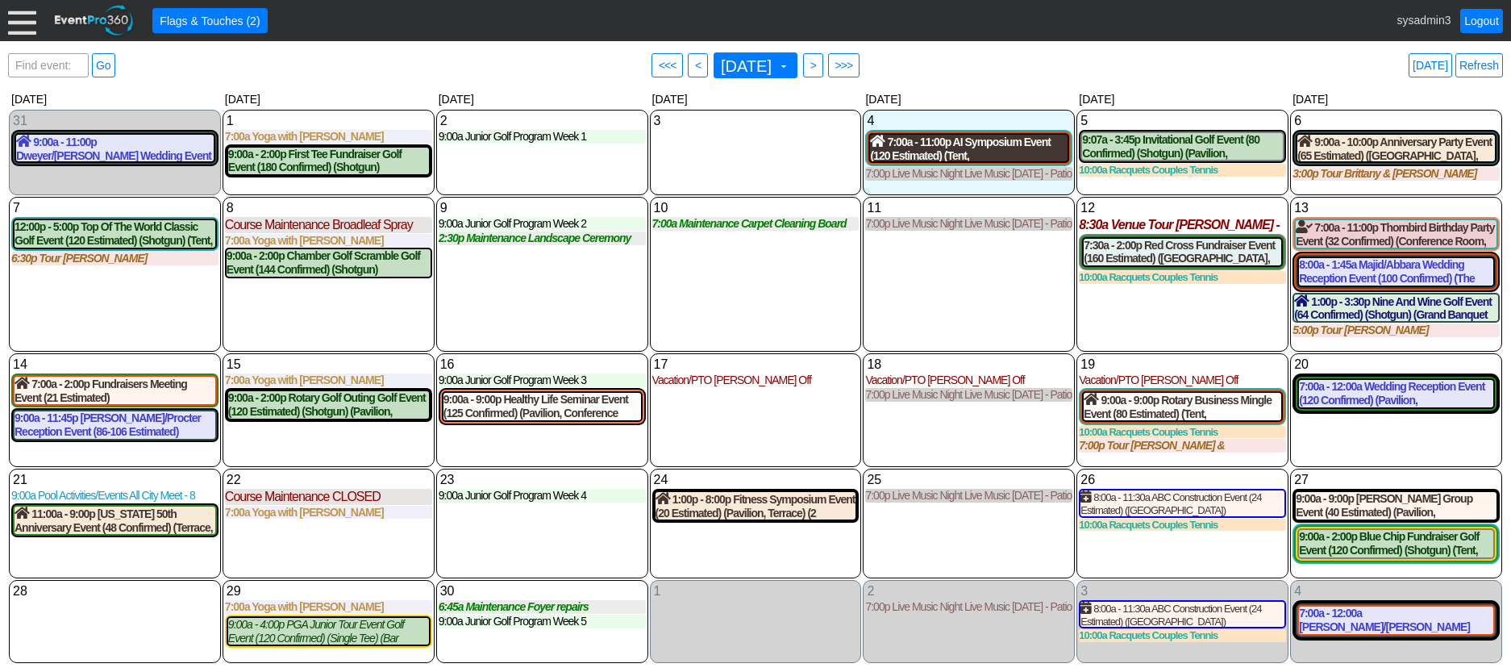
click at [978, 160] on div "7:00a - 11:00p AI Symposium Event (120 Estimated) (Tent, South Room , Grand Ban…" at bounding box center [969, 148] width 198 height 27
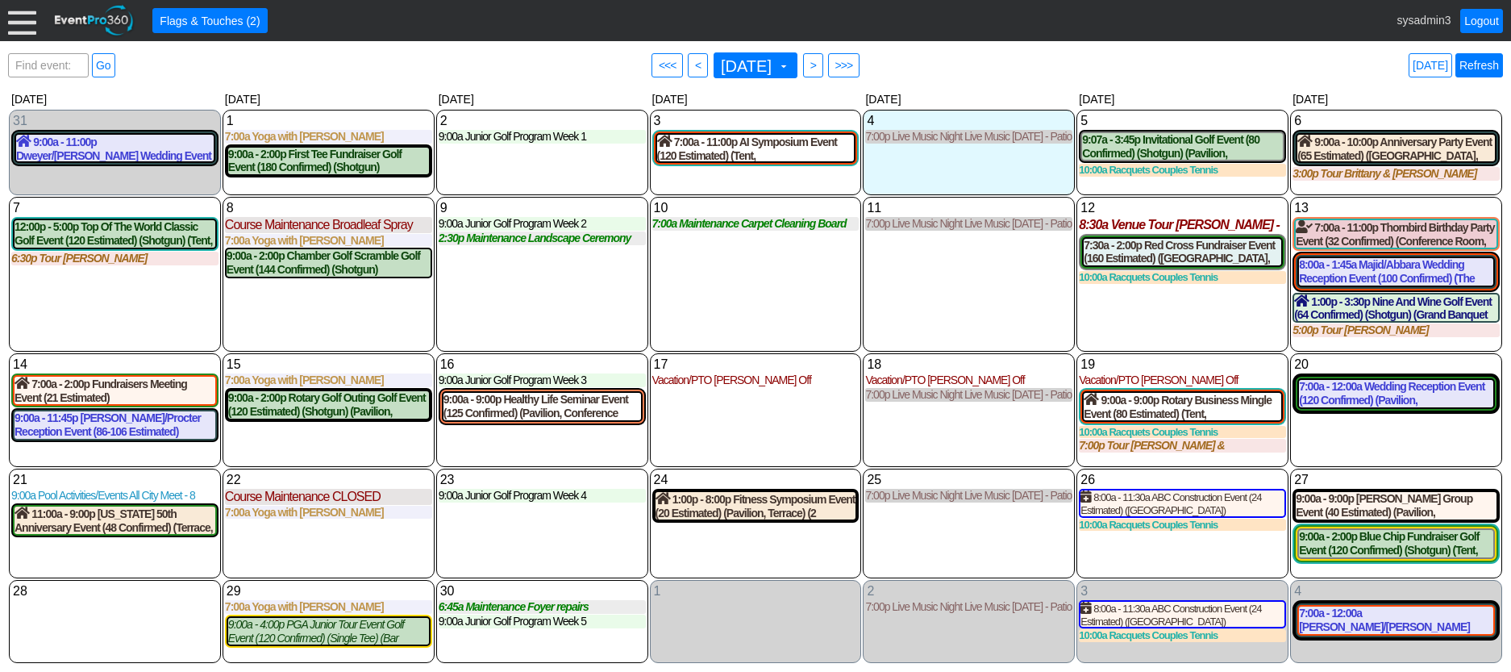
click at [1476, 64] on link "Refresh" at bounding box center [1480, 65] width 48 height 24
click at [140, 148] on div "9:00a - 11:00p Dweyer/Hutchinson Wedding Event (120 Estimated) (The Grand Room,…" at bounding box center [115, 148] width 198 height 27
click at [1473, 67] on link "Refresh" at bounding box center [1480, 65] width 48 height 24
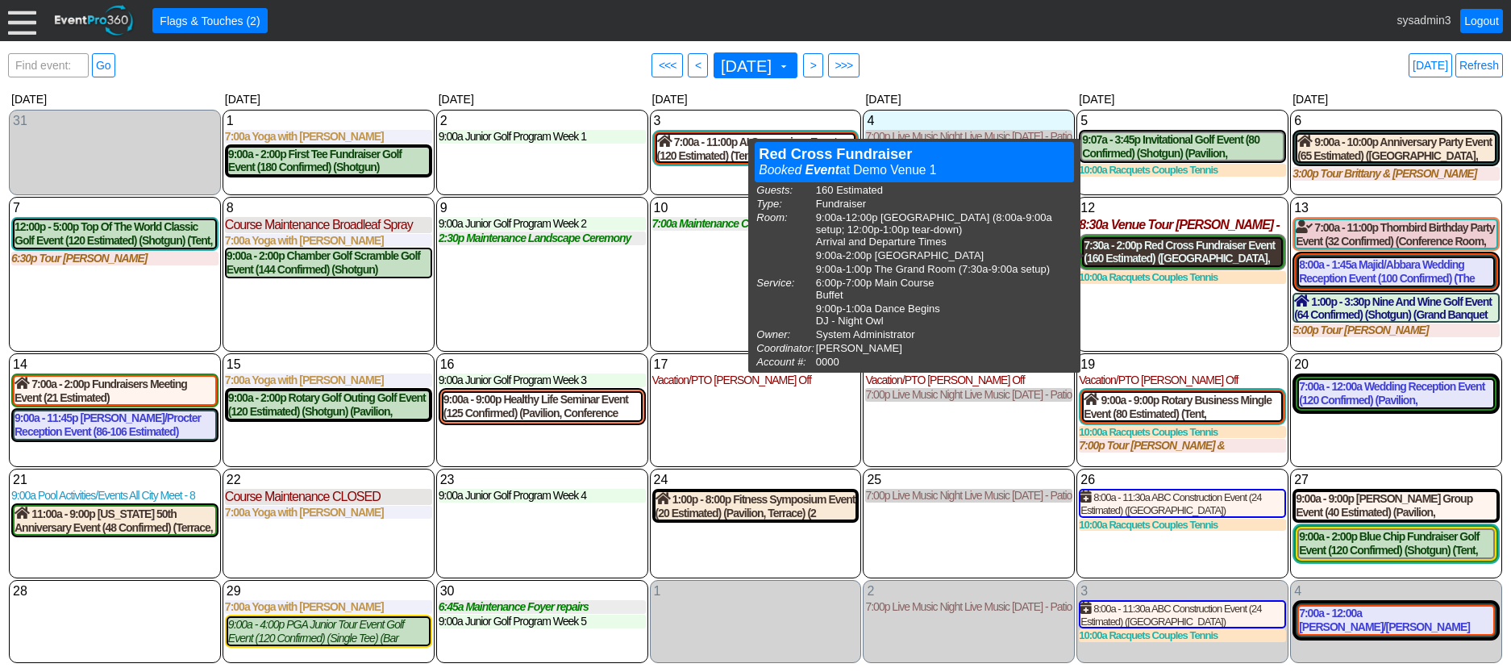
click at [1211, 251] on div "7:30a - 2:00p Red Cross Fundraiser Event (160 Estimated) (East Room, West Room,…" at bounding box center [1183, 252] width 198 height 27
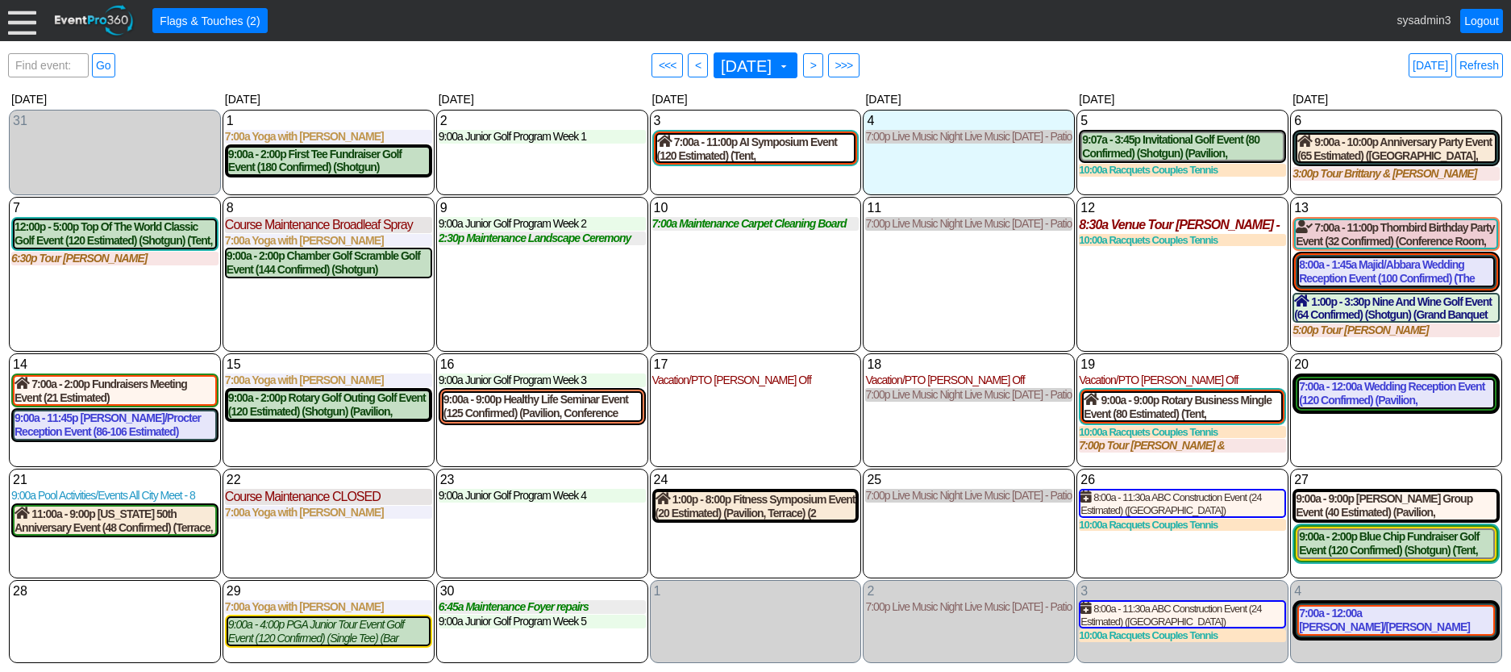
click at [954, 297] on div "11 Thursday 7:00p Live Music Night Live Music Thursday - Patio Room Live Music …" at bounding box center [969, 274] width 212 height 155
click at [1413, 448] on div "20 Saturday 7:00a - 12:00a Wedding Reception Event (120 Confirmed) (Pavilion, G…" at bounding box center [1396, 410] width 212 height 114
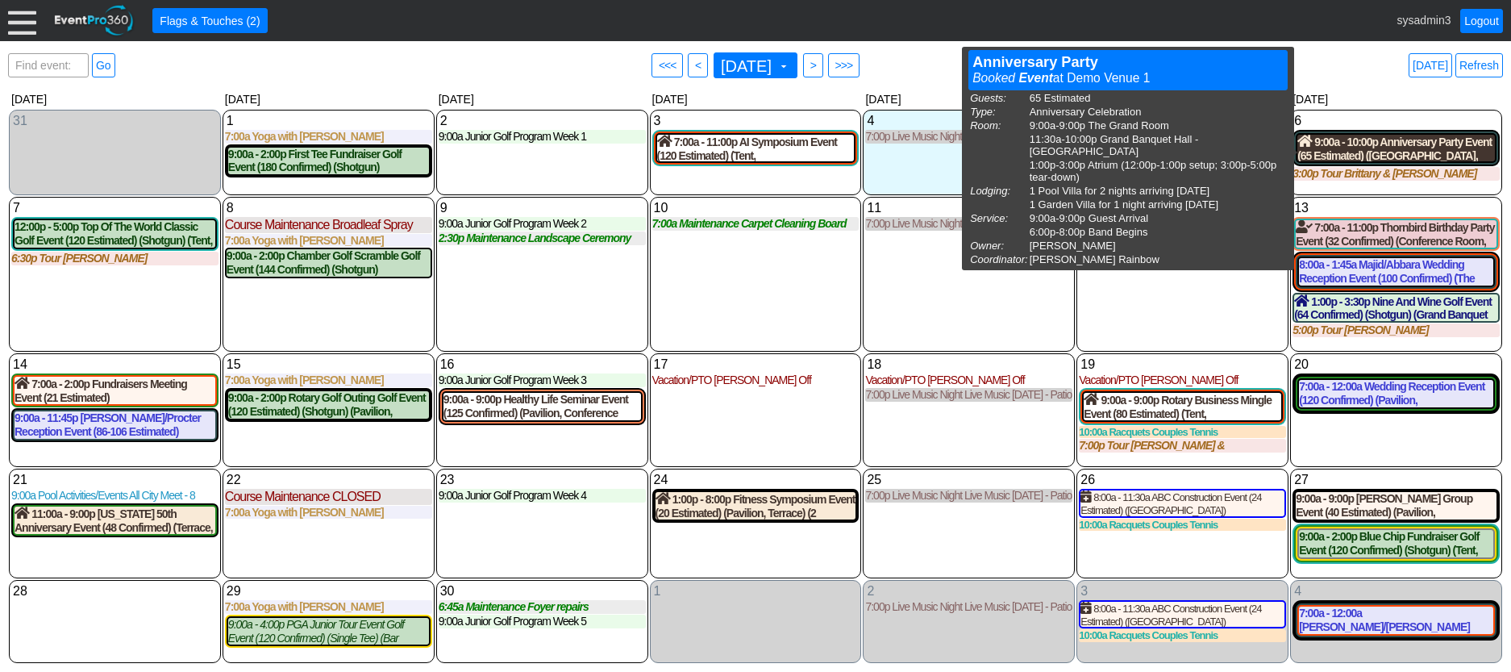
click at [1407, 149] on div "9:00a - 10:00p Anniversary Party Event (65 Estimated) (The Grand Room, Grand Ba…" at bounding box center [1397, 148] width 198 height 27
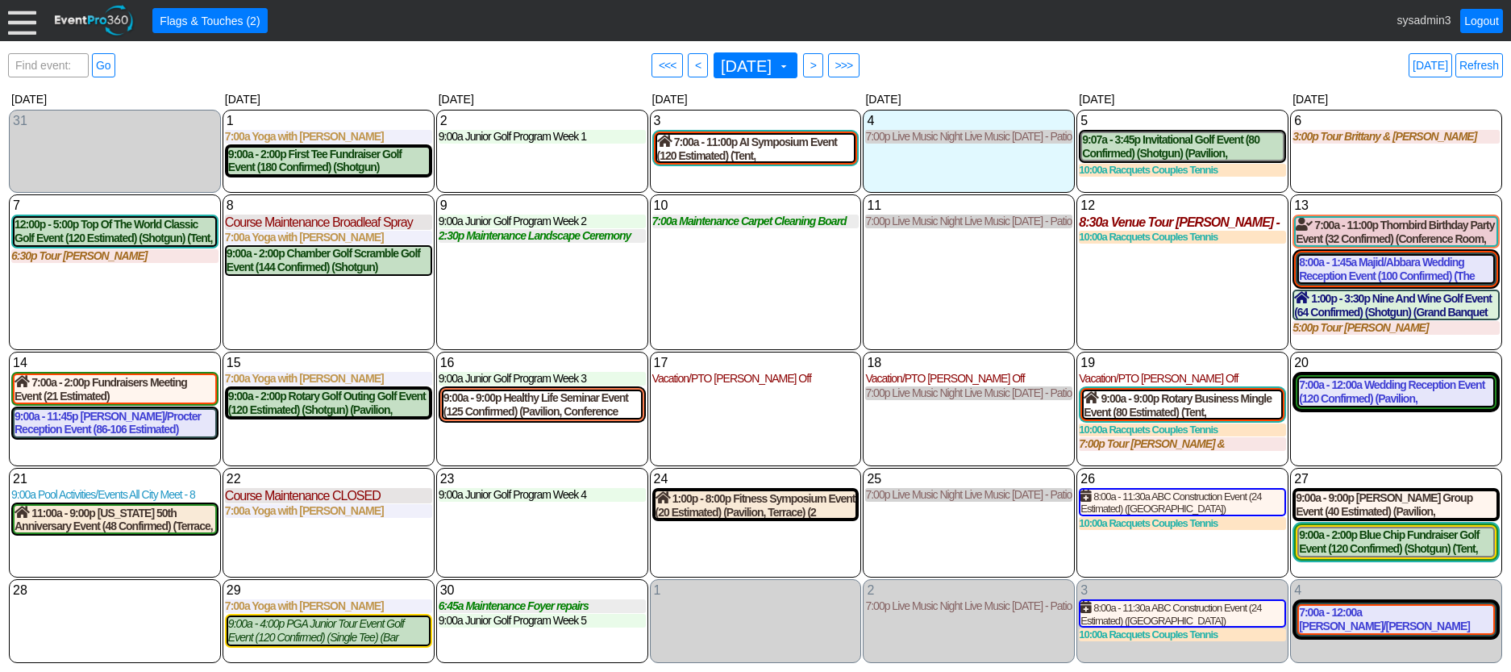
click at [1161, 275] on div "12 Friday 8:30a Venue Tour Teresa Collins - Wants to visit on her lunch hour to…" at bounding box center [1183, 272] width 212 height 156
click at [1488, 65] on link "Refresh" at bounding box center [1480, 65] width 48 height 24
click at [1481, 70] on link "Refresh" at bounding box center [1480, 65] width 48 height 24
click at [1481, 63] on link "Refresh" at bounding box center [1480, 65] width 48 height 24
click at [1481, 18] on link "Logout" at bounding box center [1482, 21] width 43 height 24
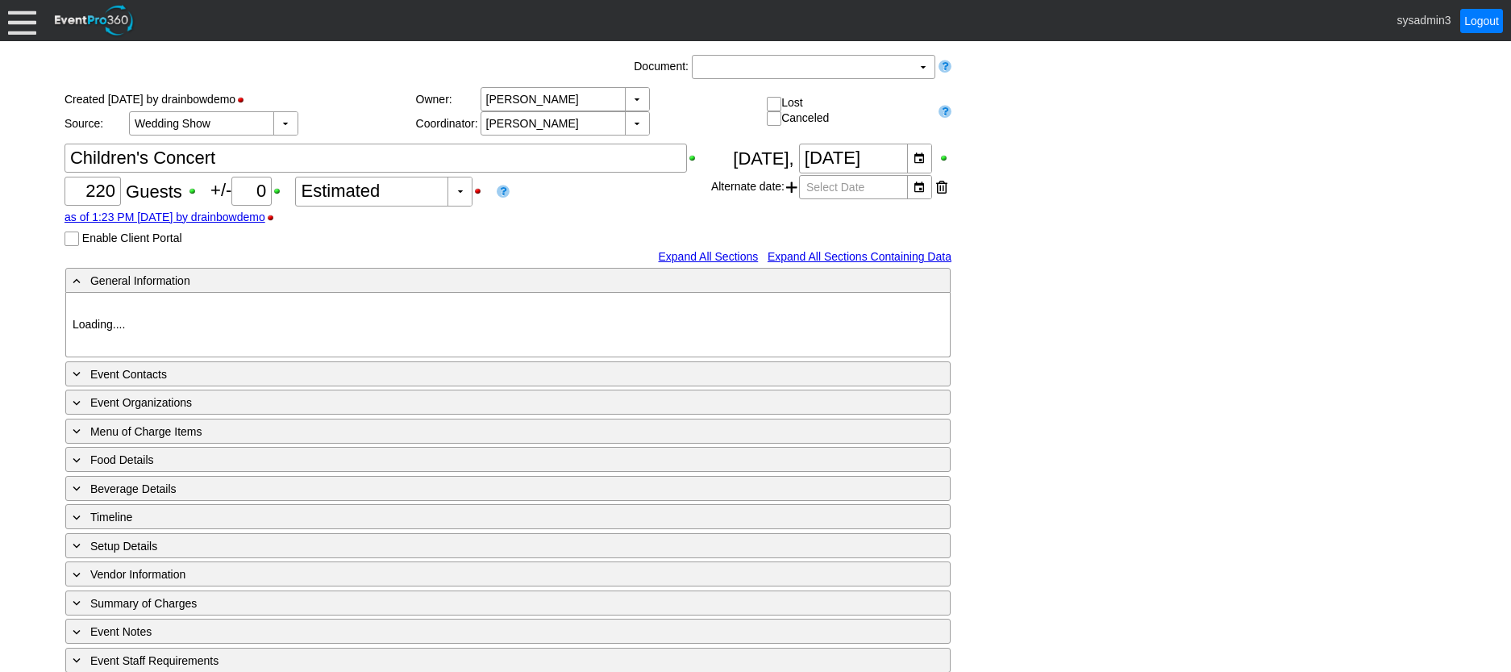
type input "Demo Venue 1"
type input "Fundraiser"
type input "601772"
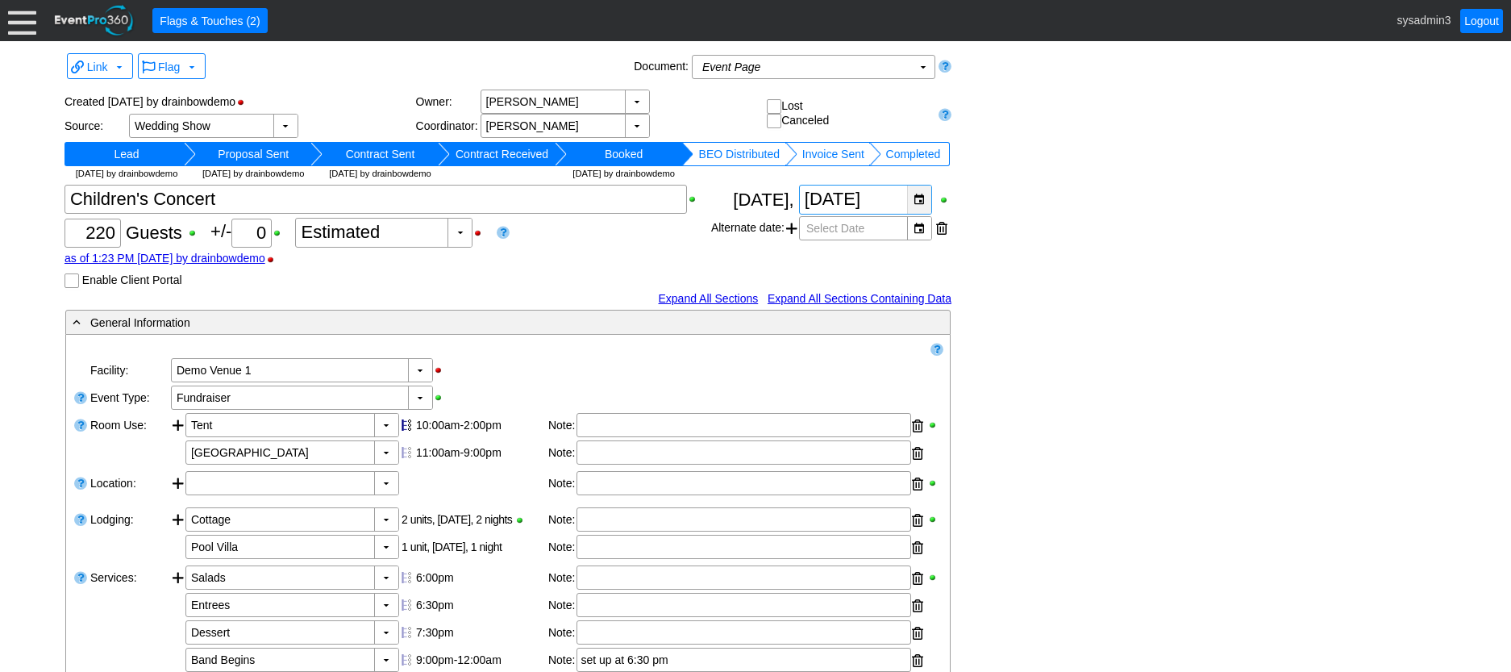
click at [922, 204] on div "▼" at bounding box center [919, 199] width 24 height 28
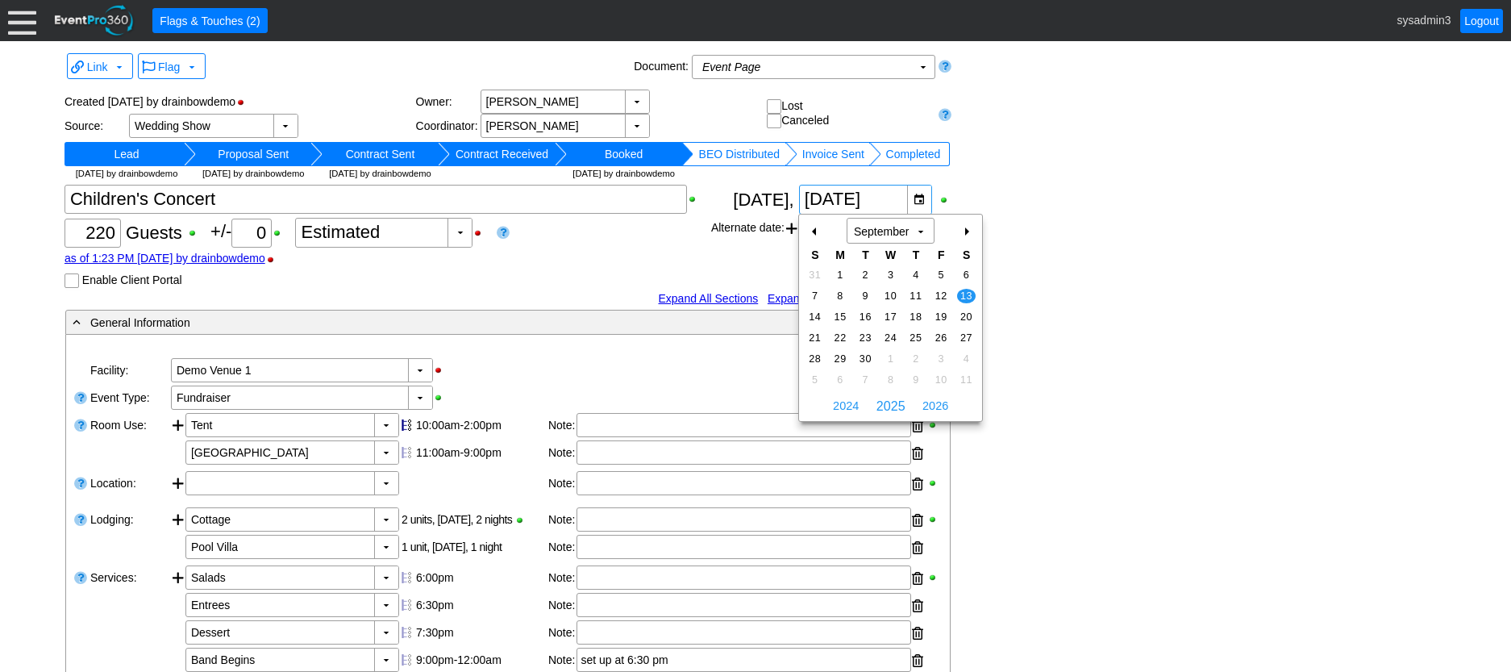
click at [966, 231] on div "+" at bounding box center [966, 231] width 26 height 27
click at [969, 290] on span "11" at bounding box center [966, 296] width 19 height 15
type input "[DATE]"
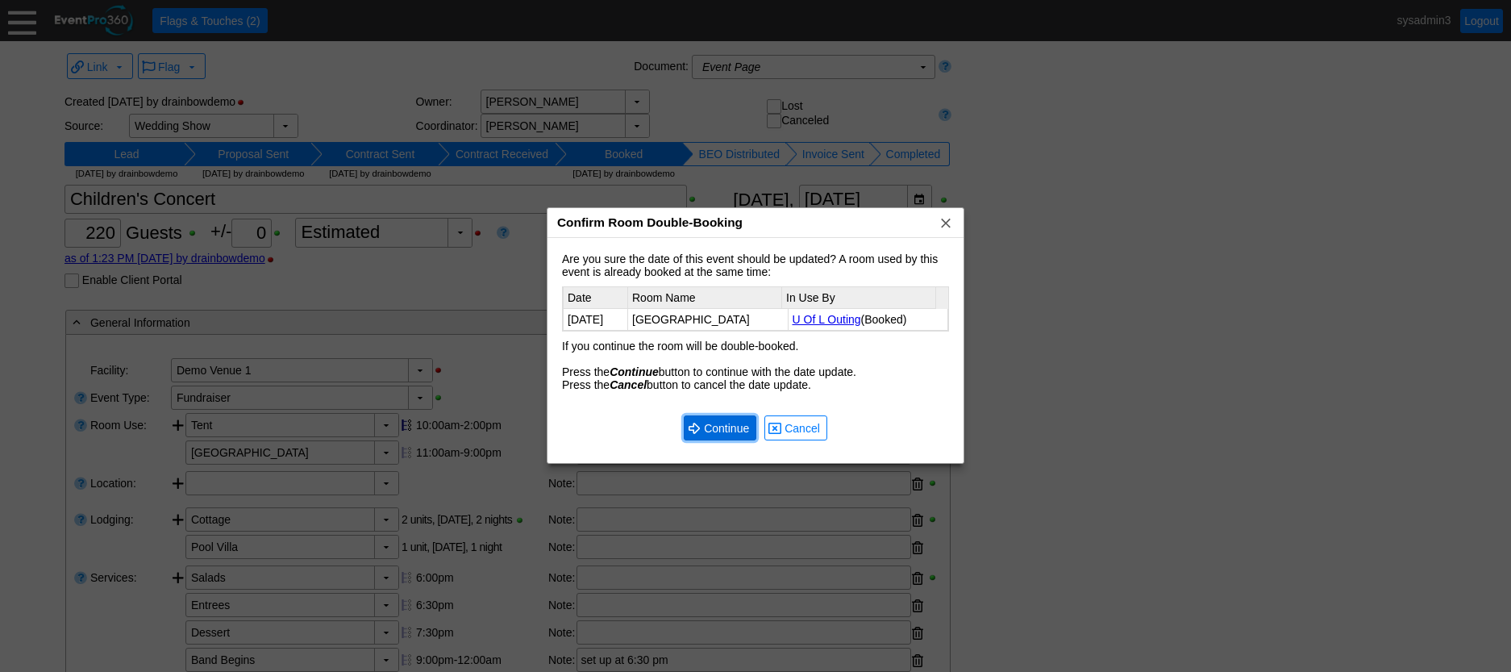
click at [711, 422] on span "Continue" at bounding box center [727, 428] width 52 height 16
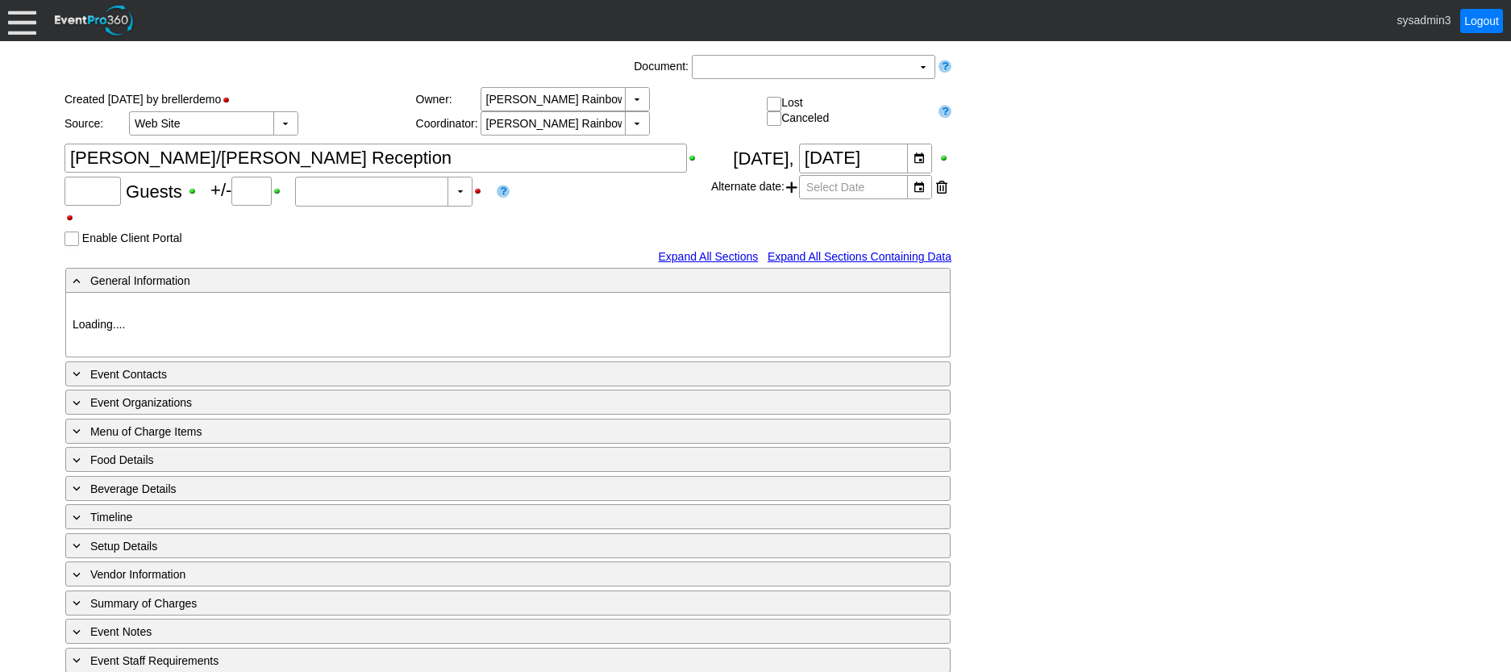
type input "120"
type input "Confirmed"
type input "Demo Venue 1"
type input "Wedding"
type input "426834"
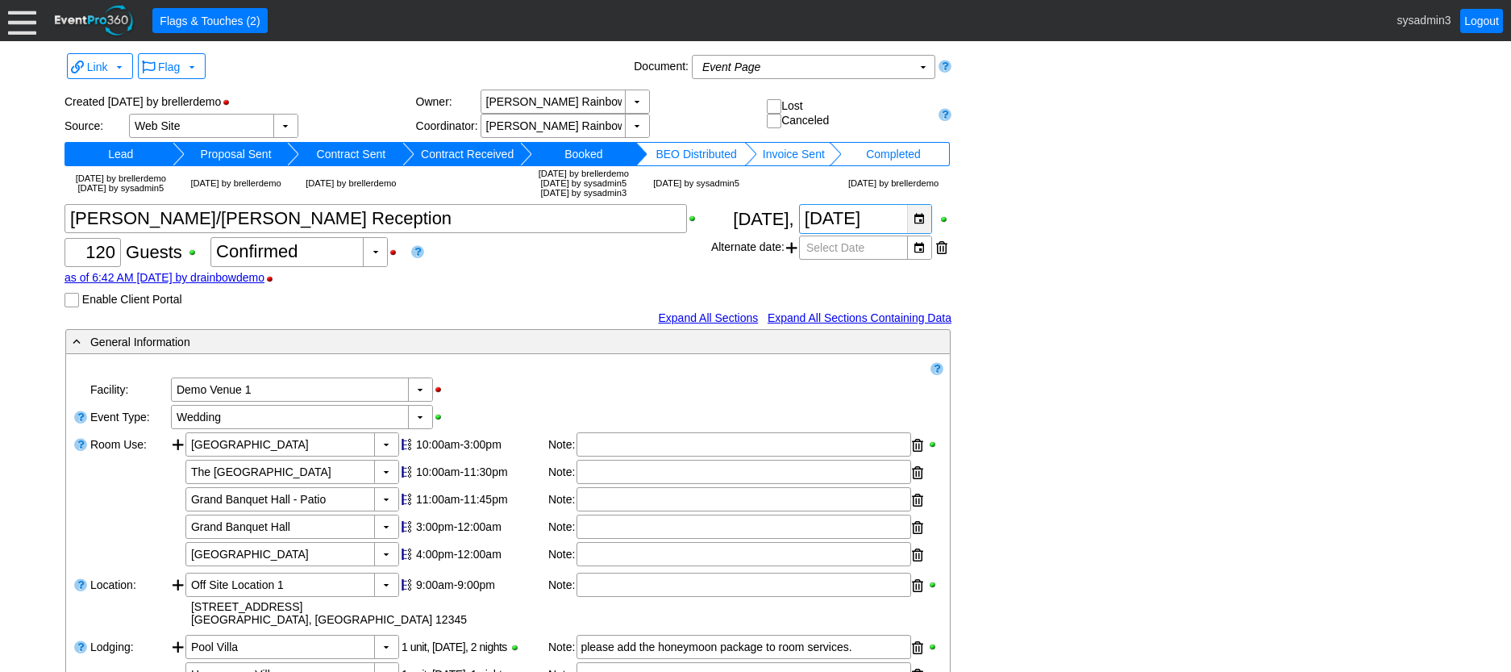
click at [916, 233] on div "▼" at bounding box center [919, 219] width 24 height 28
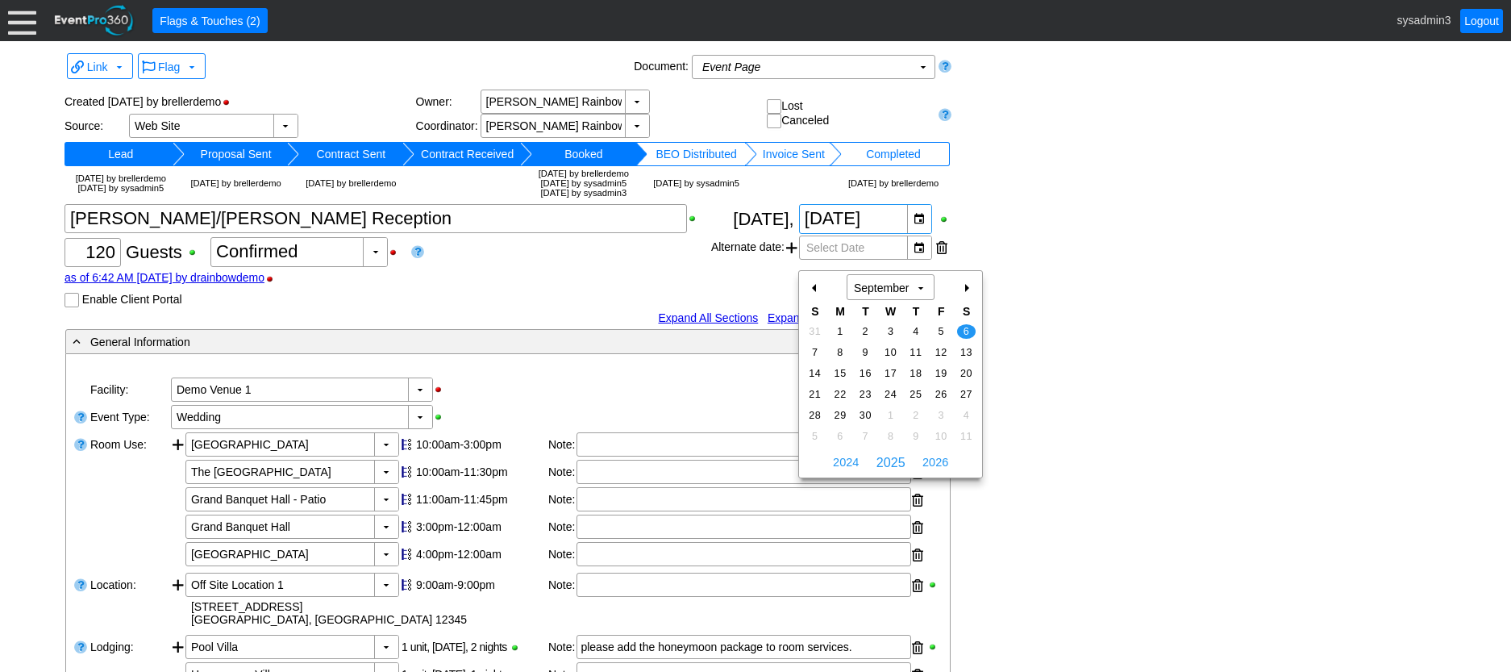
click at [966, 286] on div "+" at bounding box center [966, 287] width 26 height 27
click at [968, 348] on span "11" at bounding box center [966, 352] width 19 height 15
type input "[DATE]"
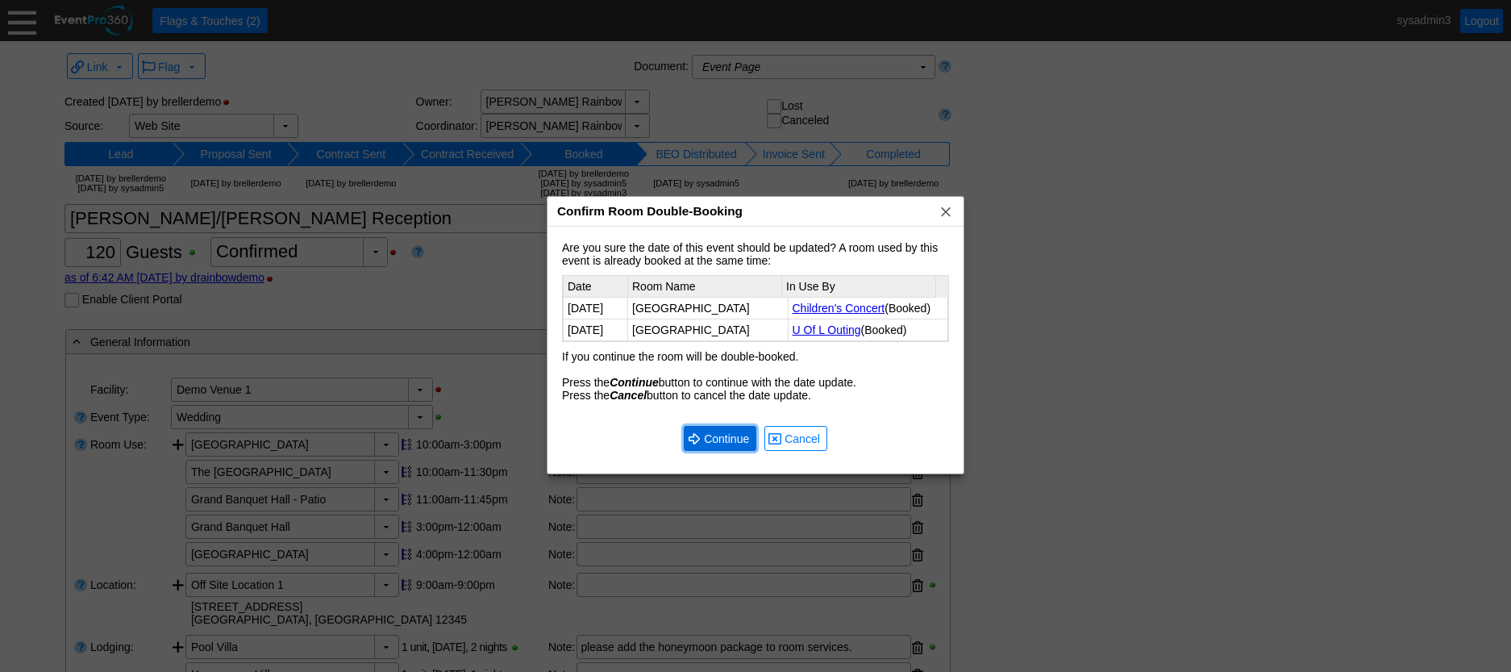
click at [710, 434] on span "Continue" at bounding box center [727, 439] width 52 height 16
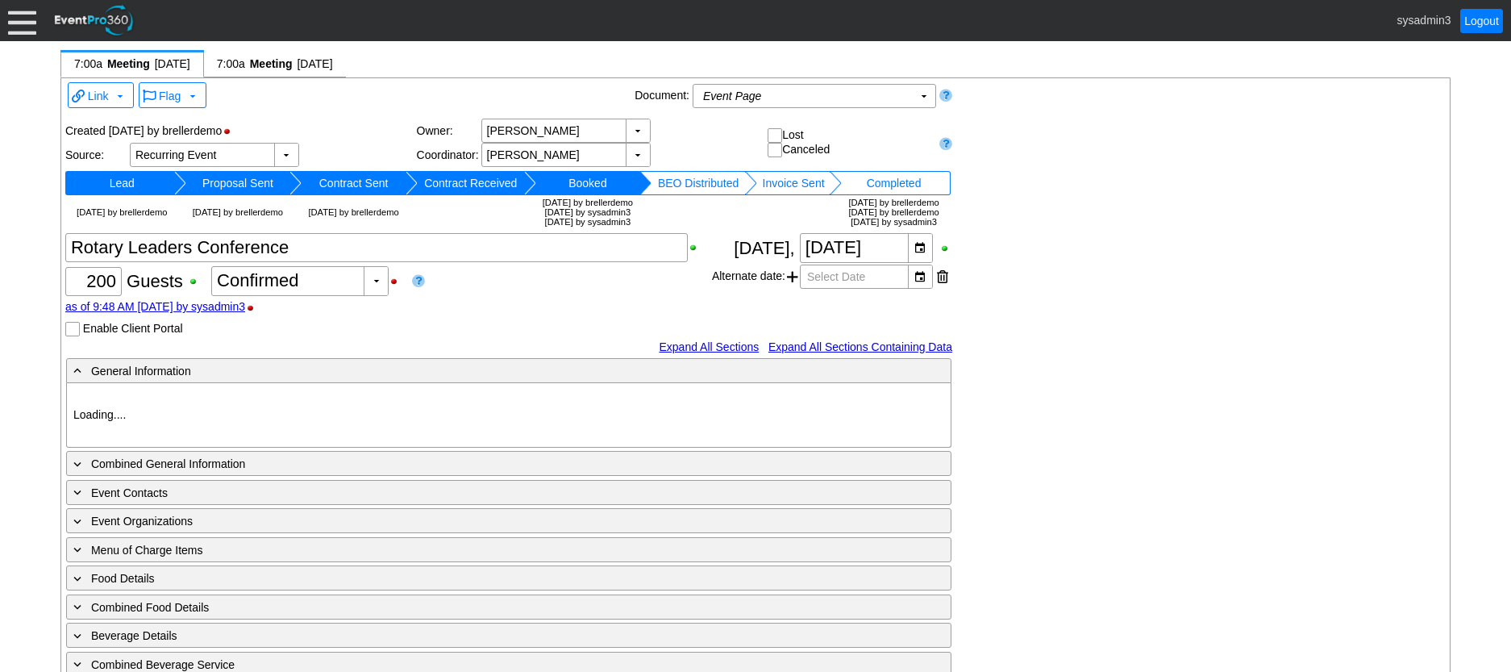
type input "Demo Venue 1"
type input "Meeting"
type input "91266"
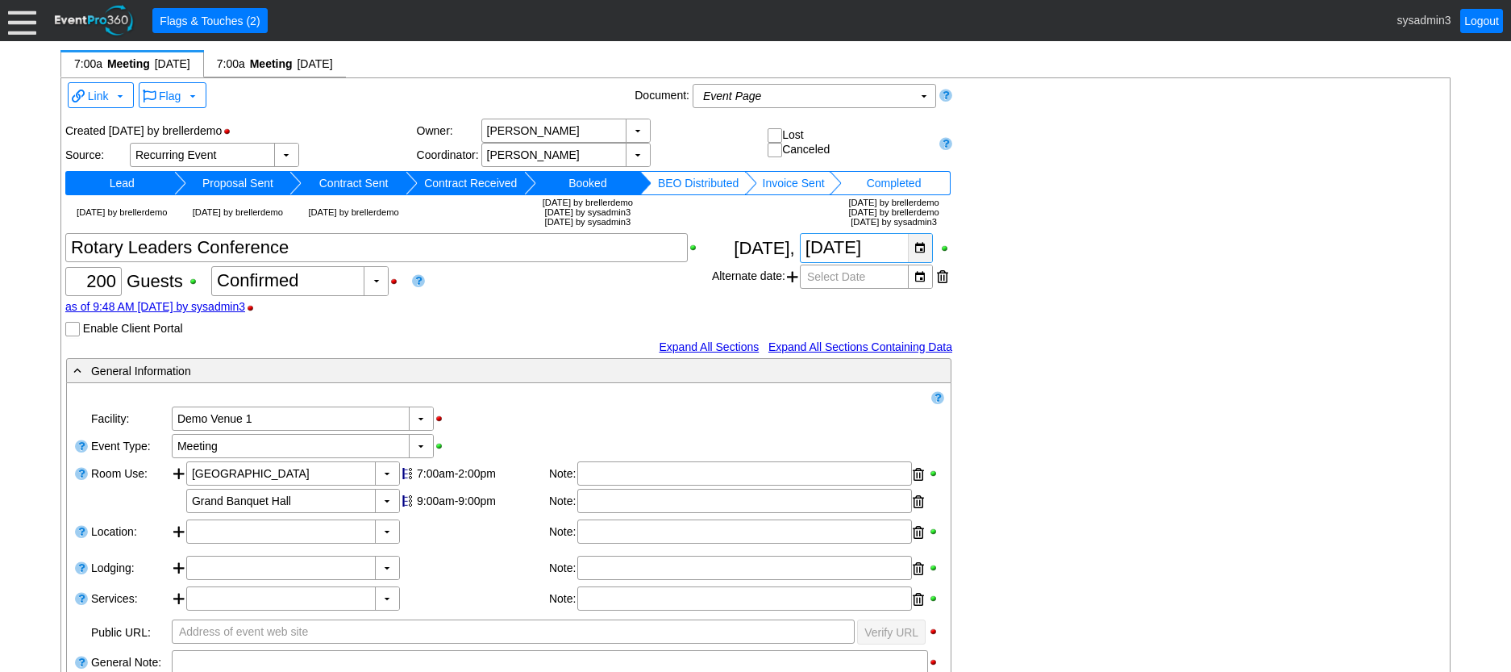
click at [921, 245] on div "▼" at bounding box center [920, 248] width 24 height 28
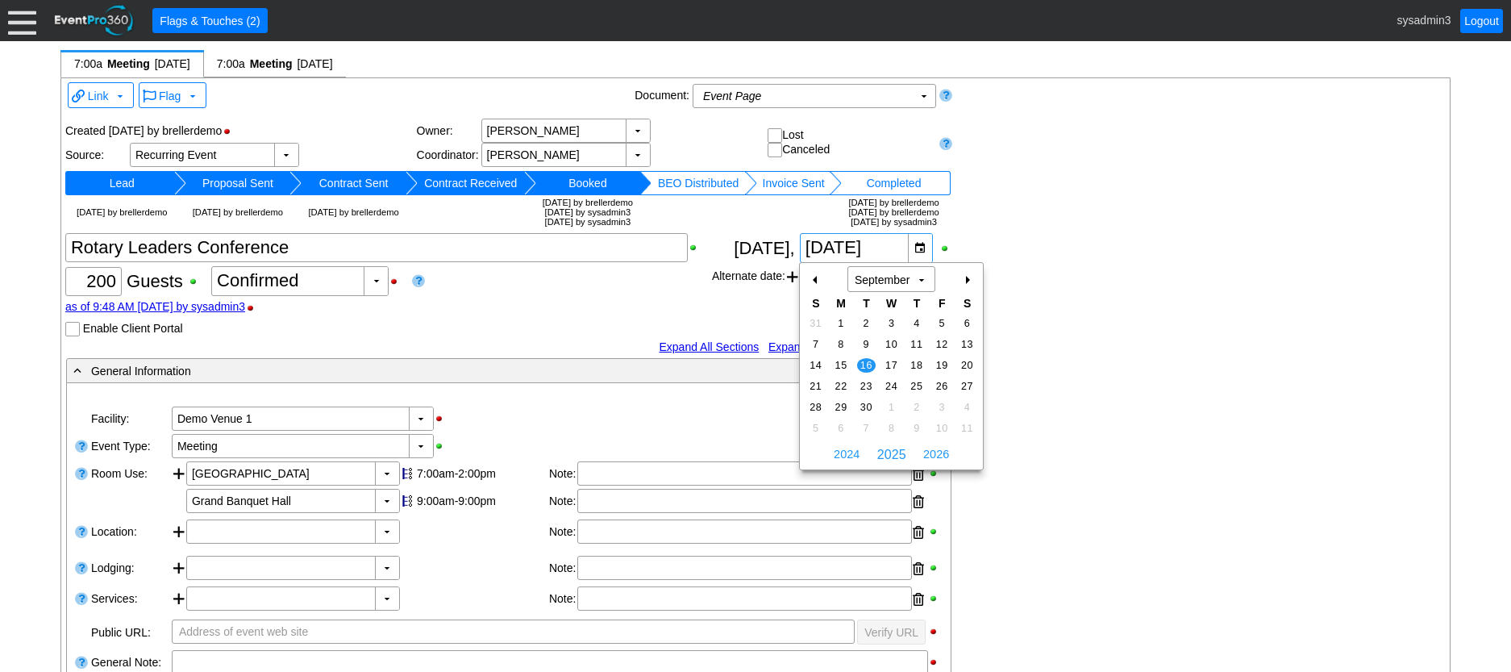
click at [969, 281] on div "+" at bounding box center [967, 279] width 26 height 27
click at [864, 362] on span "14" at bounding box center [866, 365] width 19 height 15
type input "[DATE]"
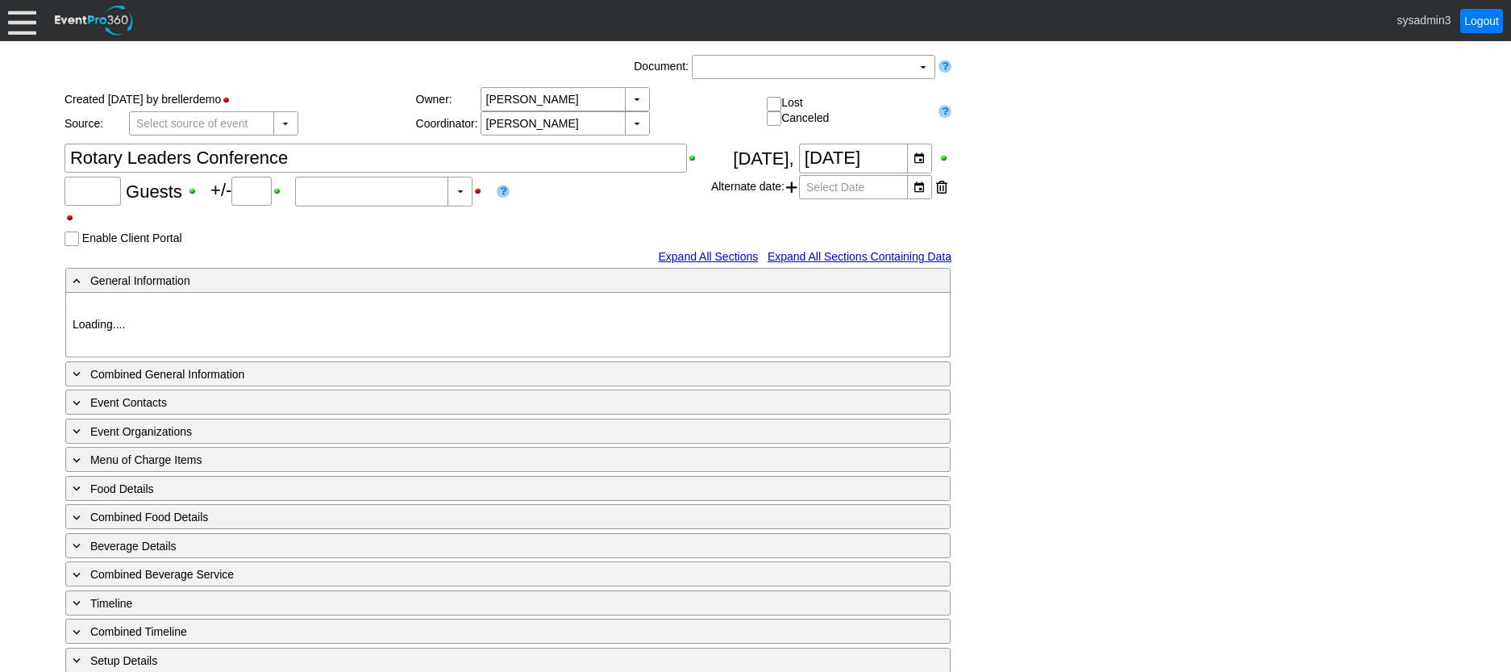
type input "200"
type input "0"
type input "Estimated"
type input "Demo Venue 1"
type input "Meeting"
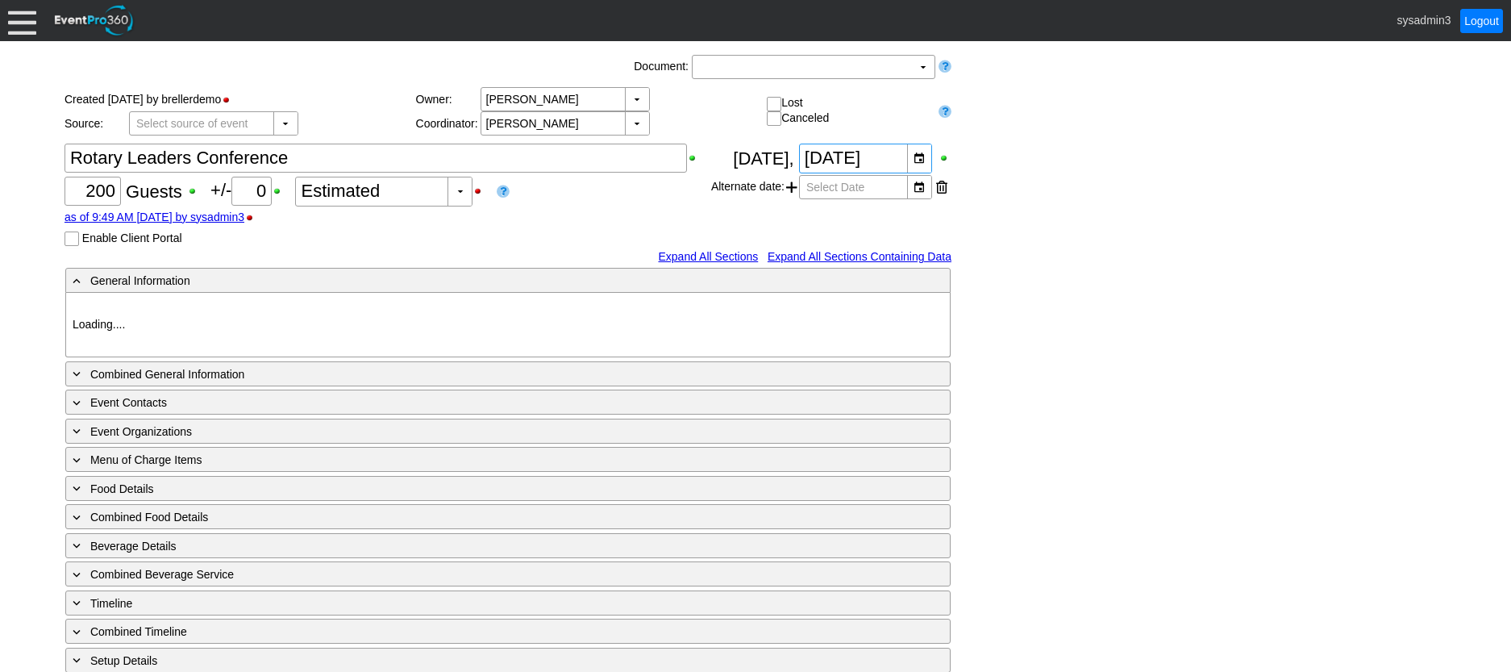
type input "205597"
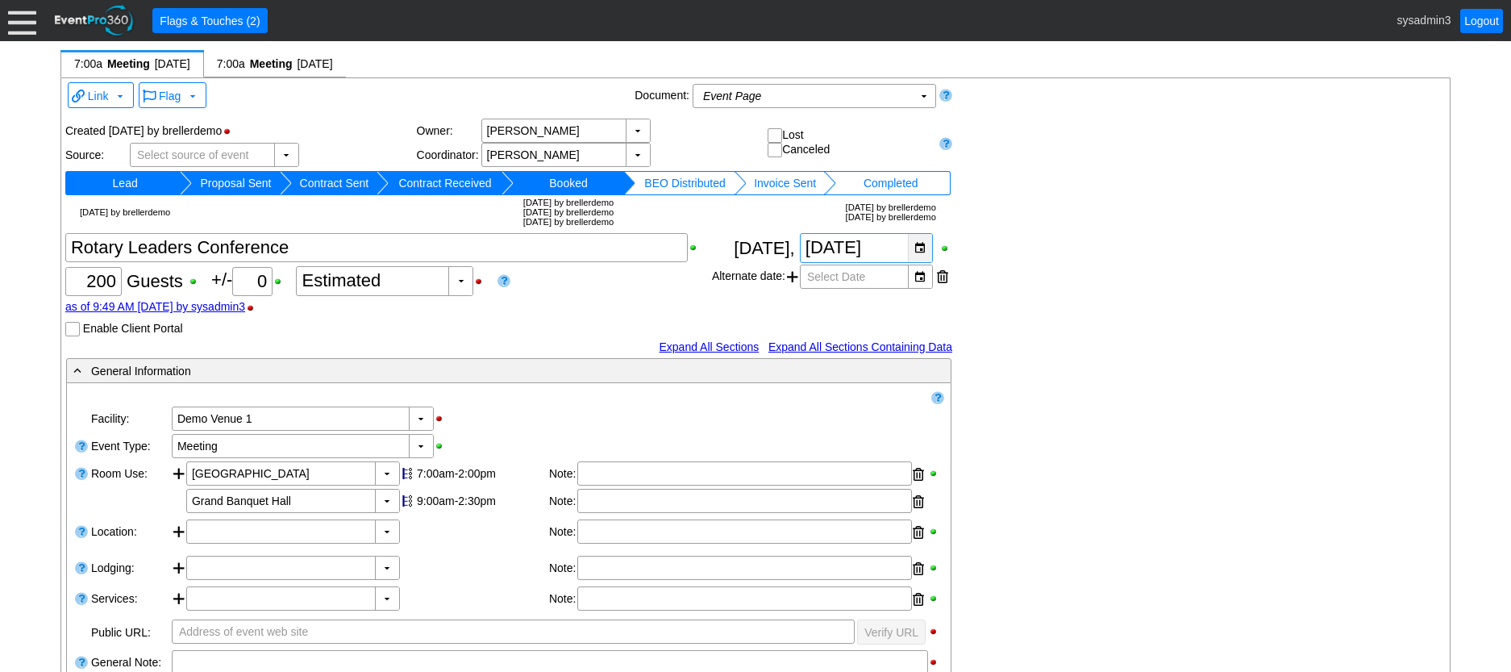
click at [920, 247] on div "▼" at bounding box center [920, 248] width 24 height 28
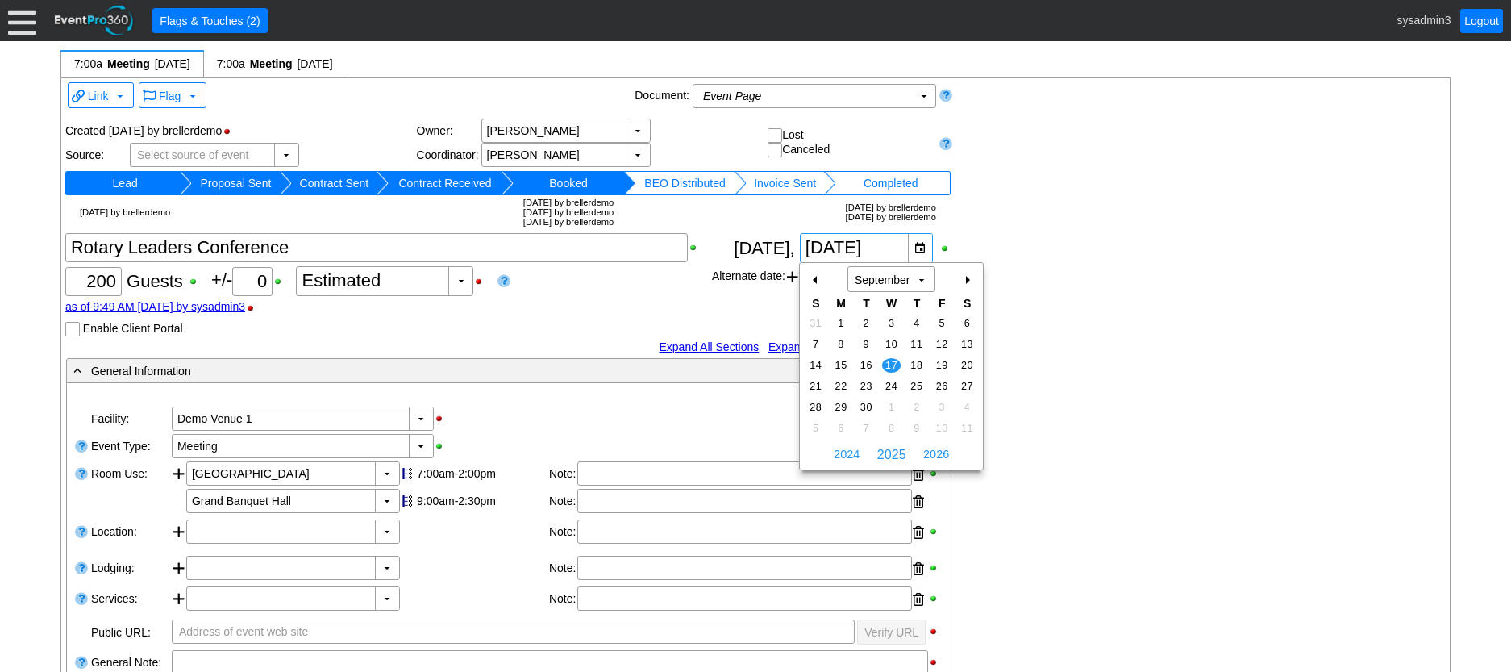
click at [973, 280] on div "+" at bounding box center [967, 279] width 26 height 27
click at [894, 365] on span "15" at bounding box center [891, 365] width 19 height 15
type input "10/15/2025"
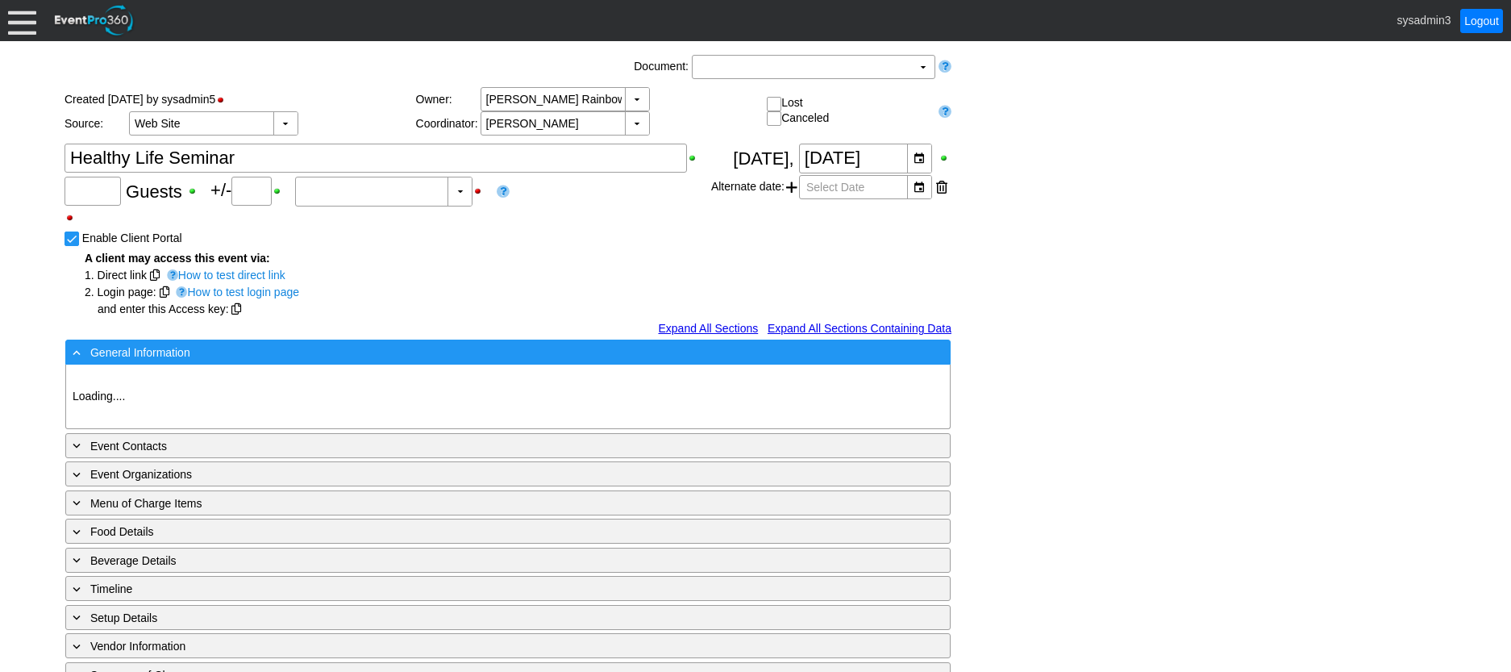
type input "Demo Venue 1"
type input "Private Event"
type input "994739"
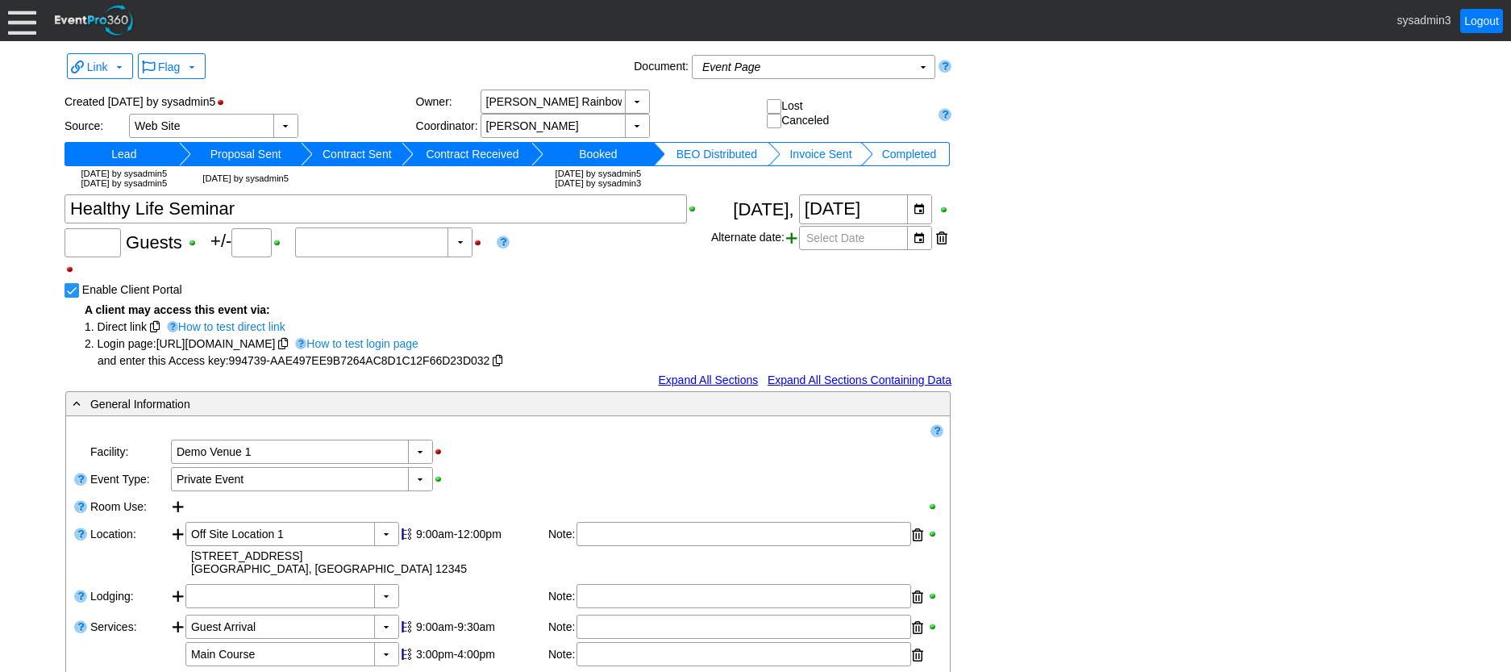
type input "125"
type input "Confirmed"
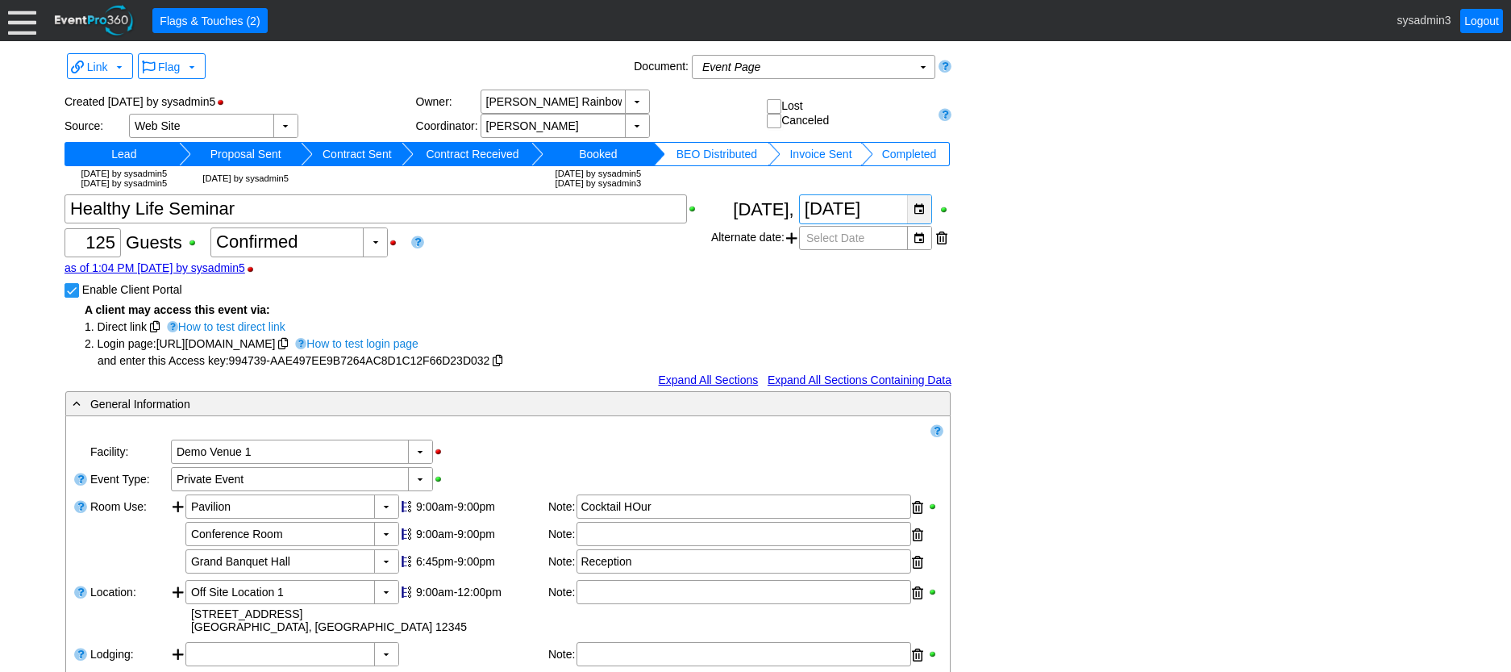
click at [915, 208] on div "▼" at bounding box center [919, 209] width 24 height 28
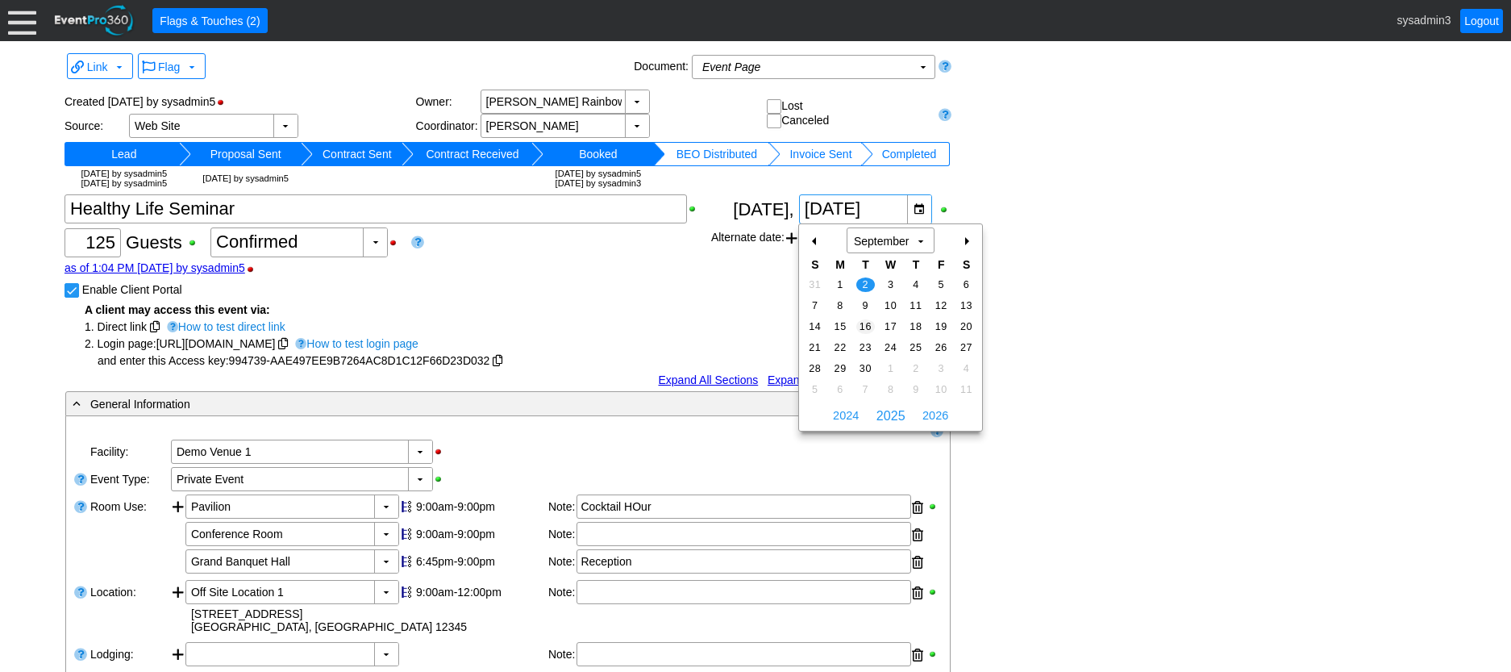
click at [869, 323] on span "16" at bounding box center [865, 326] width 19 height 15
type input "[DATE]"
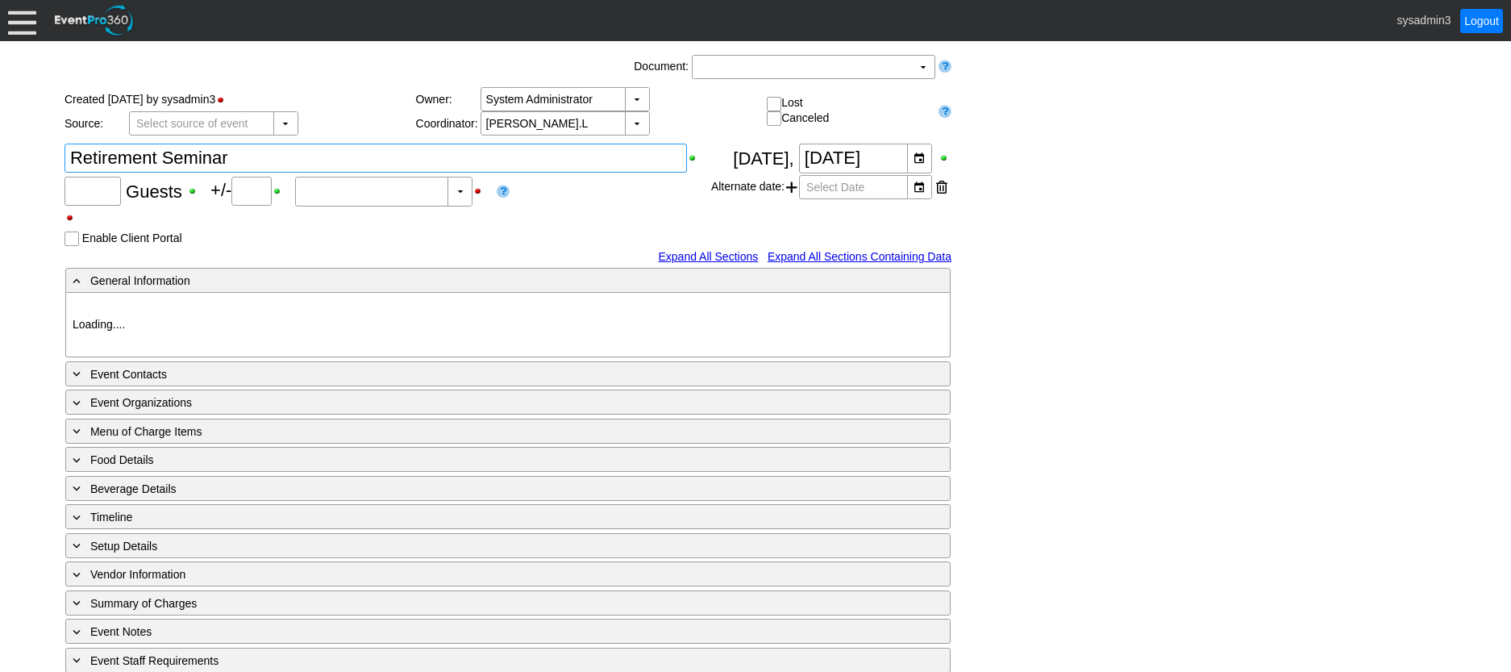
type input "80"
type input "0"
type input "Estimated"
type input "Demo Venue 1"
type input "Concert"
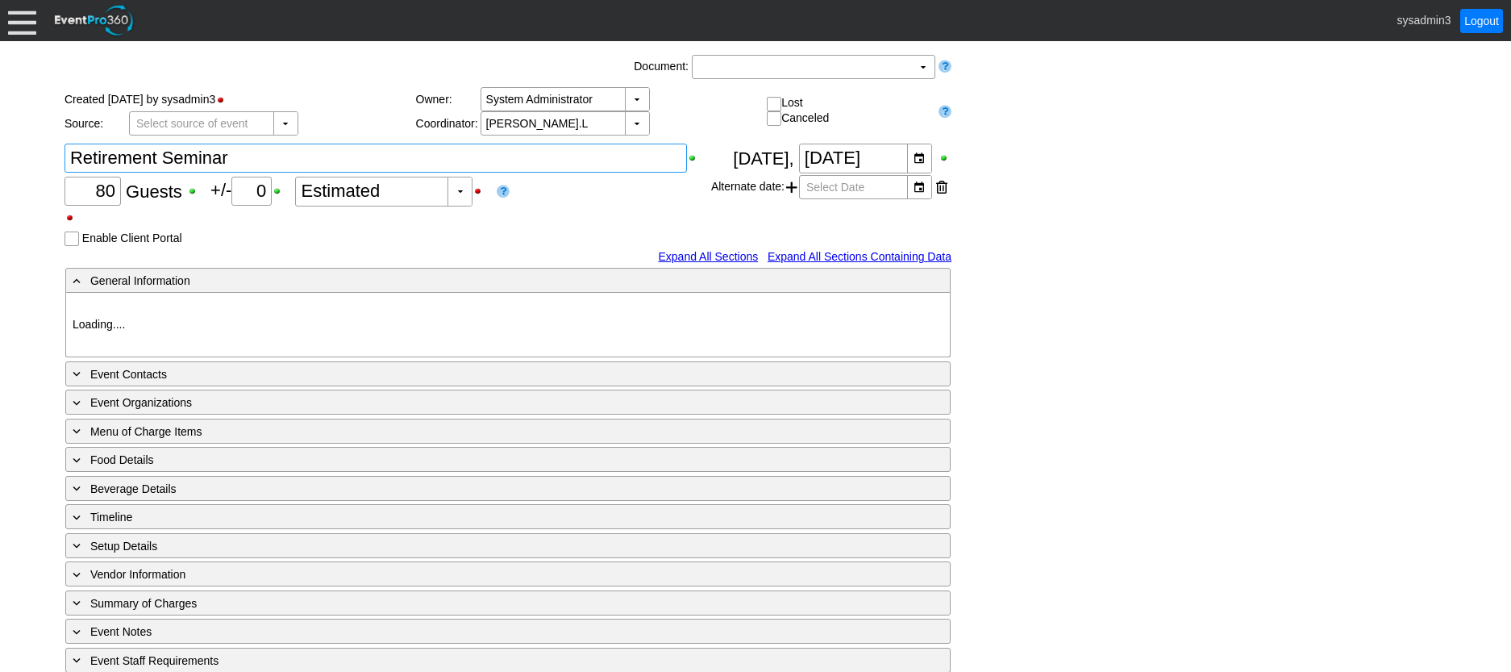
type input "786621"
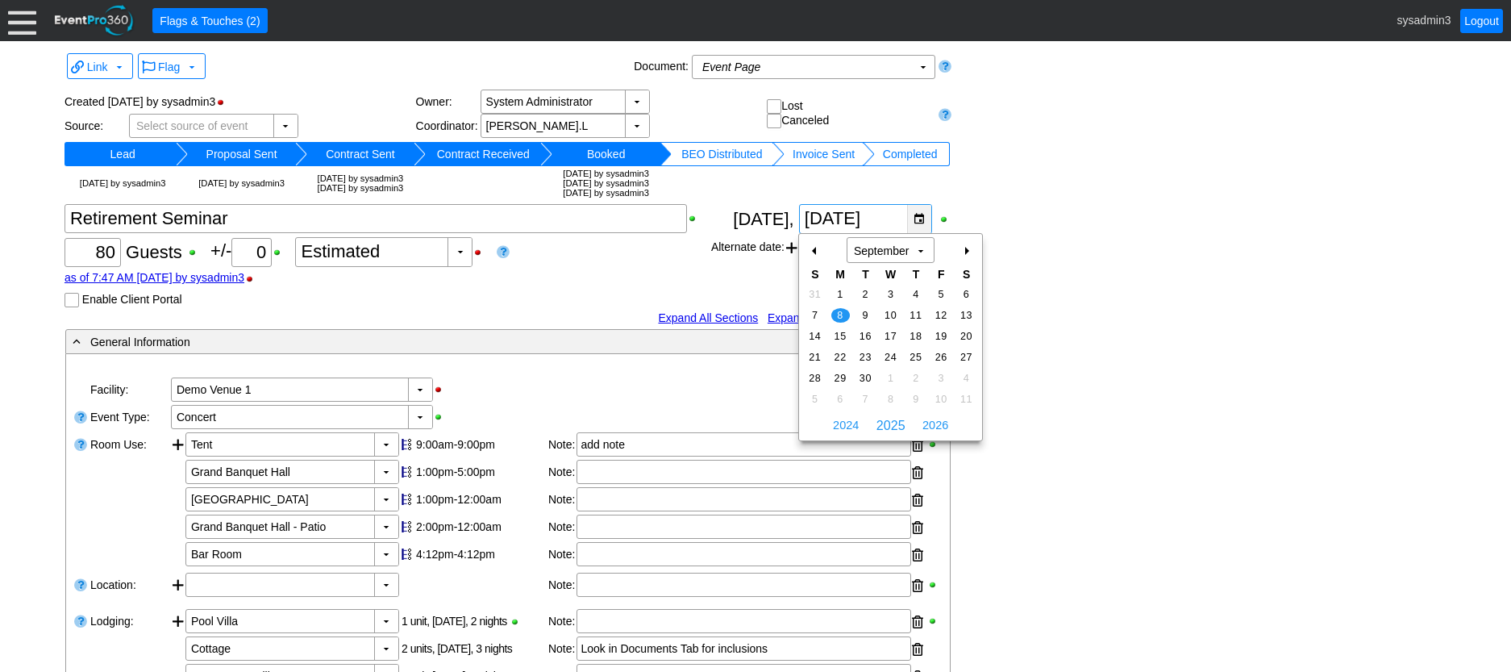
click at [920, 214] on div "▼" at bounding box center [919, 219] width 24 height 28
click at [973, 250] on div "+" at bounding box center [966, 250] width 26 height 27
click at [839, 313] on span "6" at bounding box center [840, 315] width 19 height 15
type input "10/6/2025"
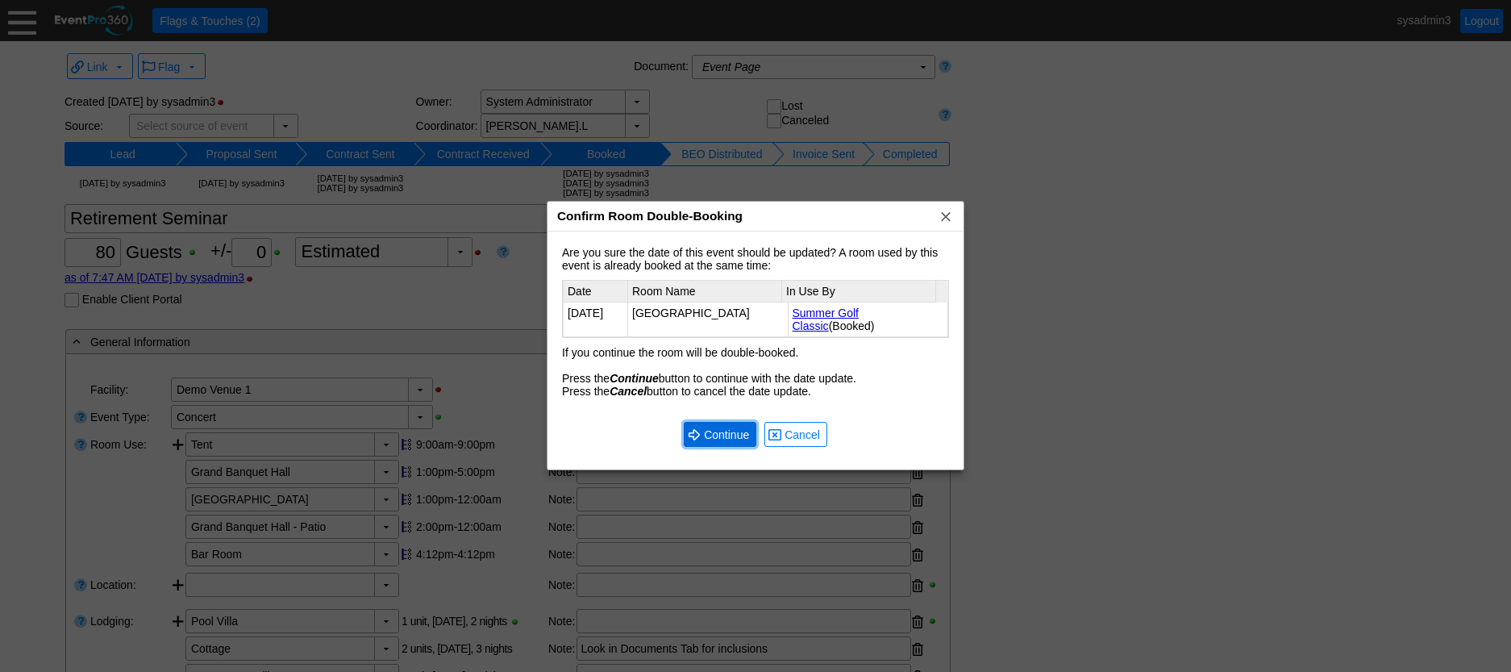
click at [723, 428] on span "Continue" at bounding box center [727, 435] width 52 height 16
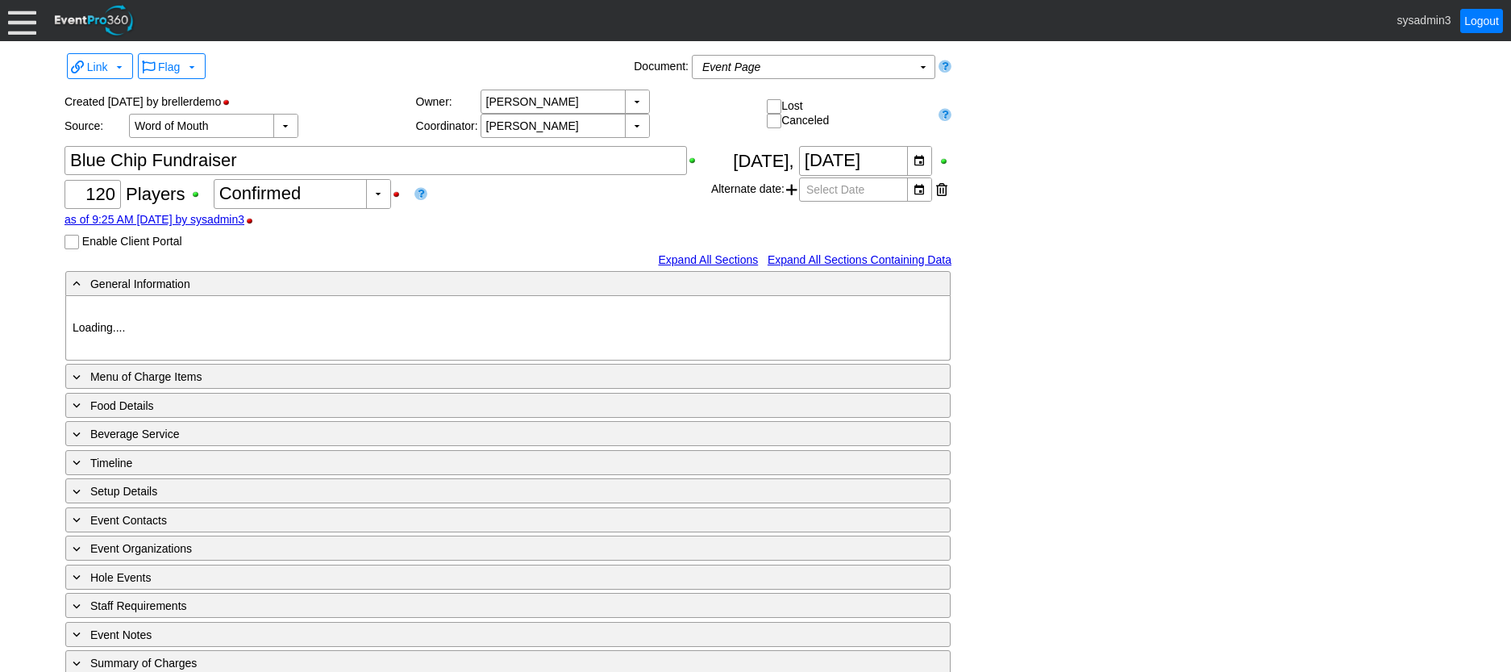
type input "Demo Venue 1"
type input "Outside Golf Event"
type input "Scramble"
type input "Shotgun"
type input "White"
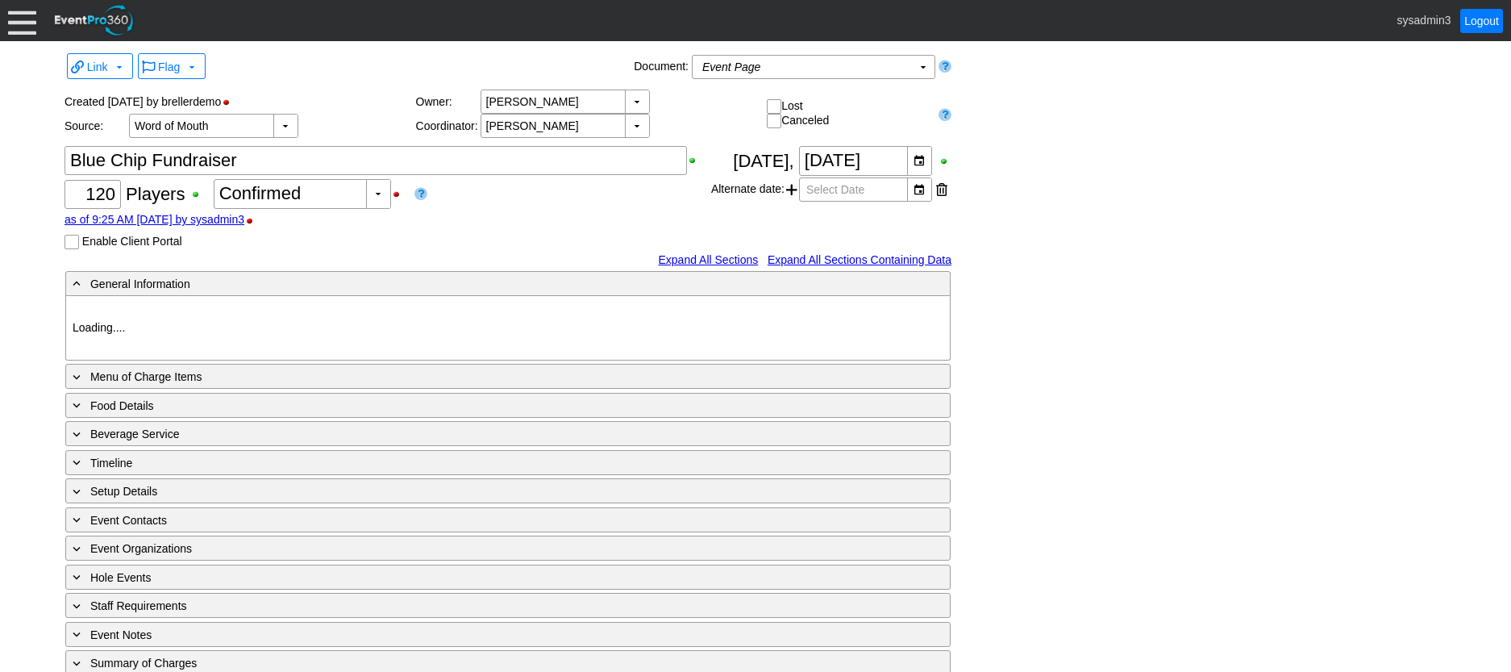
type input "Red"
type input "11927"
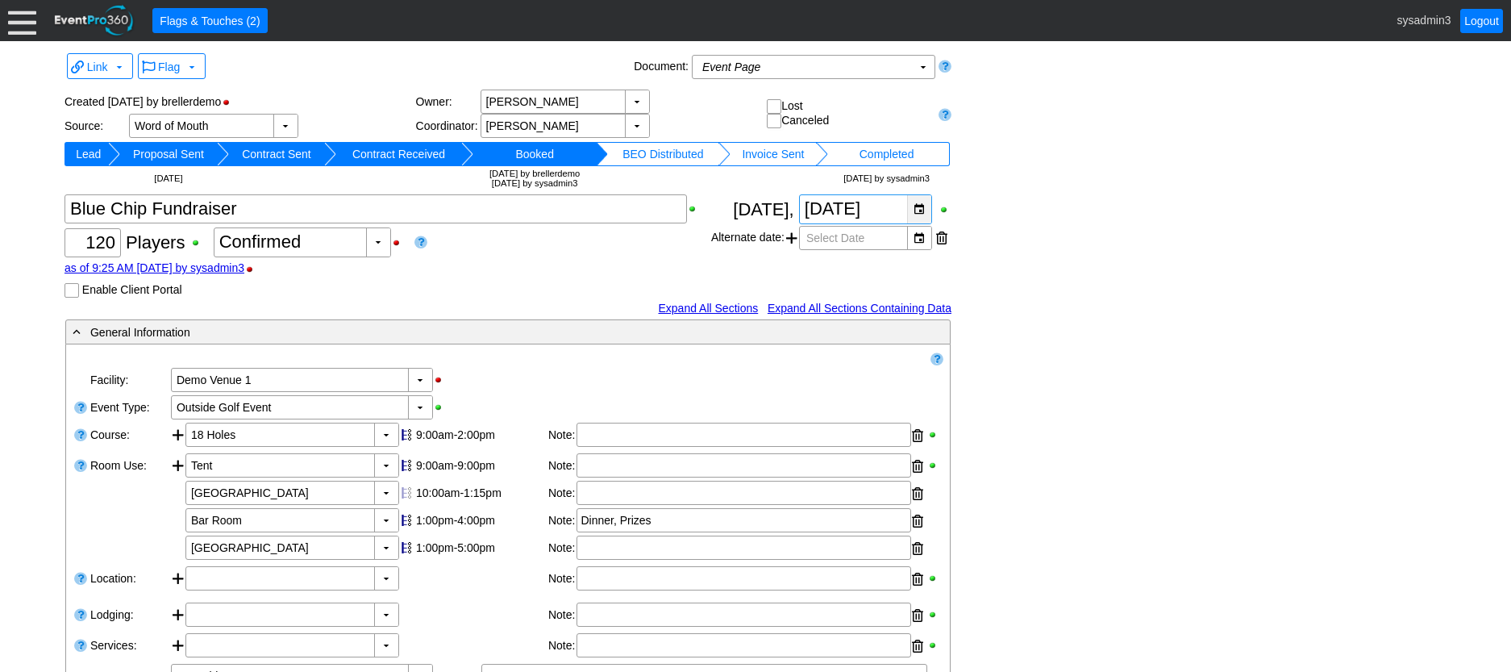
click at [923, 212] on div "▼" at bounding box center [919, 209] width 24 height 28
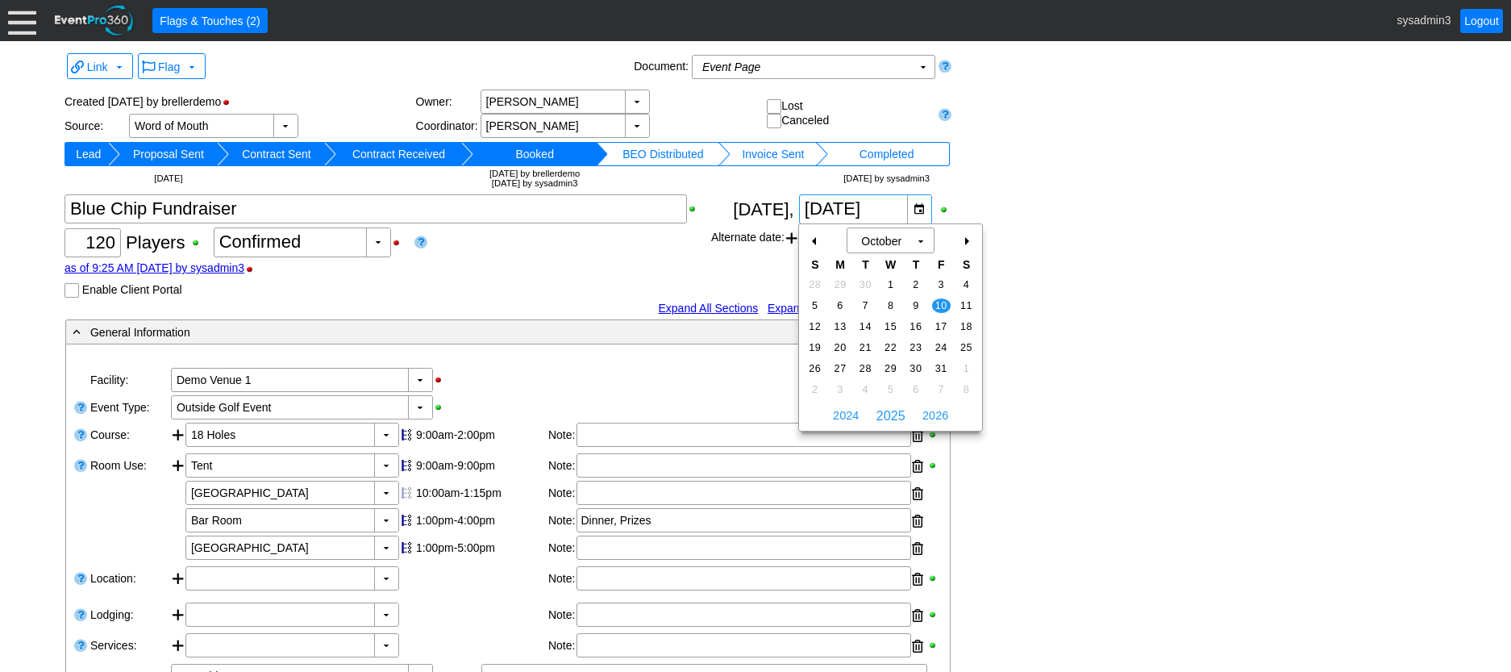
click at [812, 241] on div "-" at bounding box center [815, 240] width 26 height 27
click at [966, 346] on span "27" at bounding box center [966, 347] width 19 height 15
type input "[DATE]"
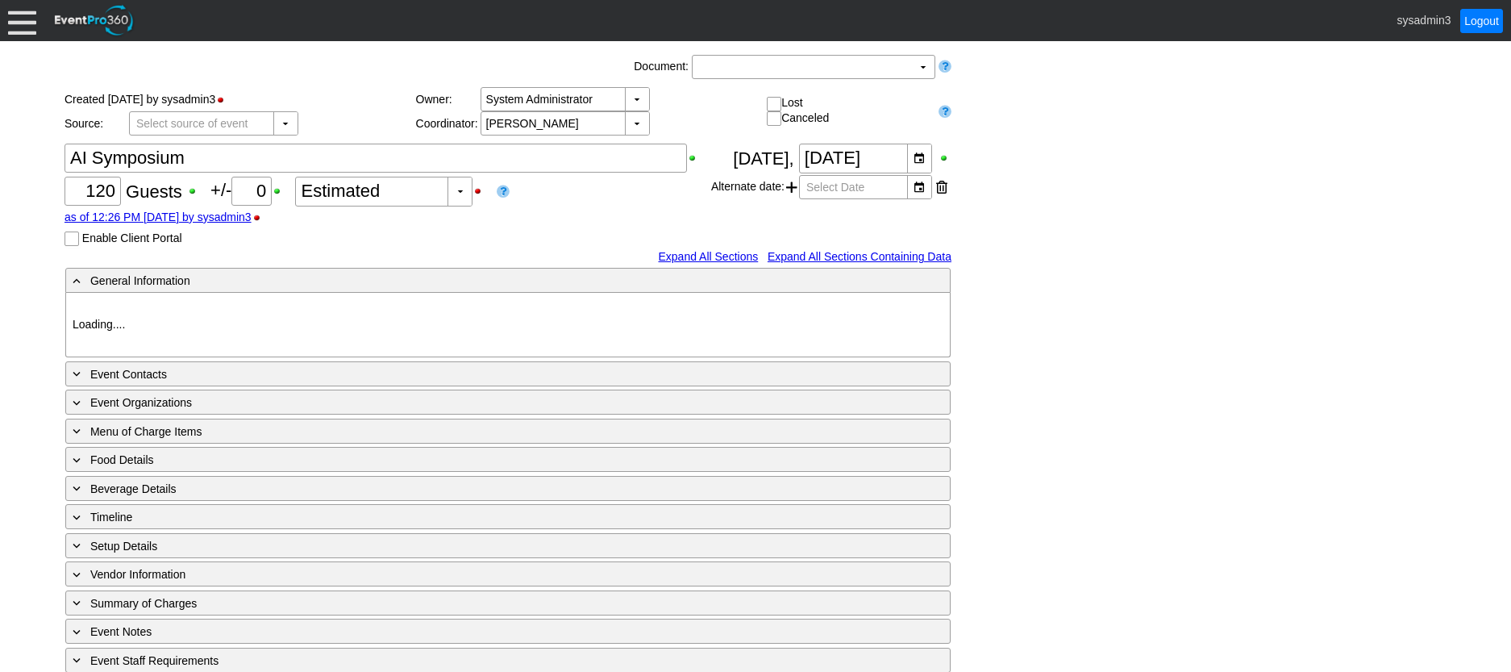
type input "Demo Venue 1"
type input "Convention"
type input "[URL][DOMAIN_NAME]"
type input "996349"
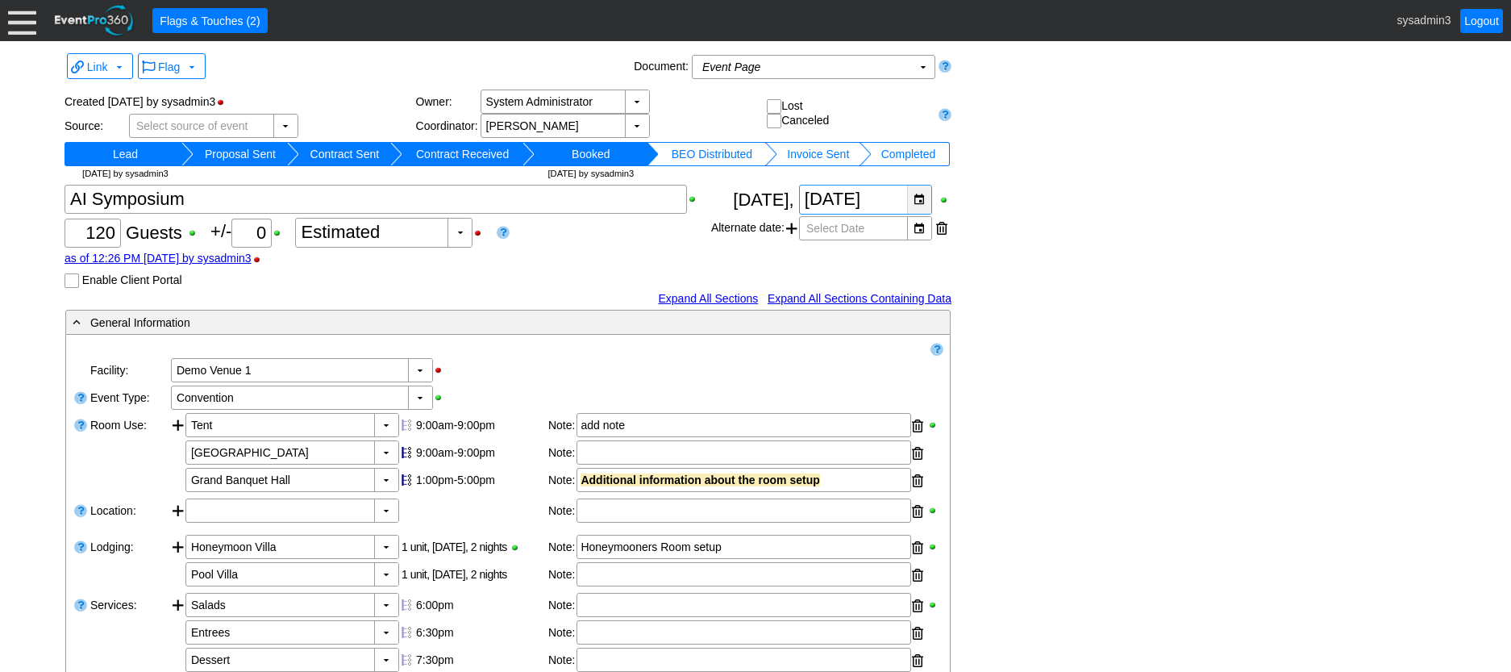
click at [918, 201] on div "▼" at bounding box center [919, 199] width 24 height 28
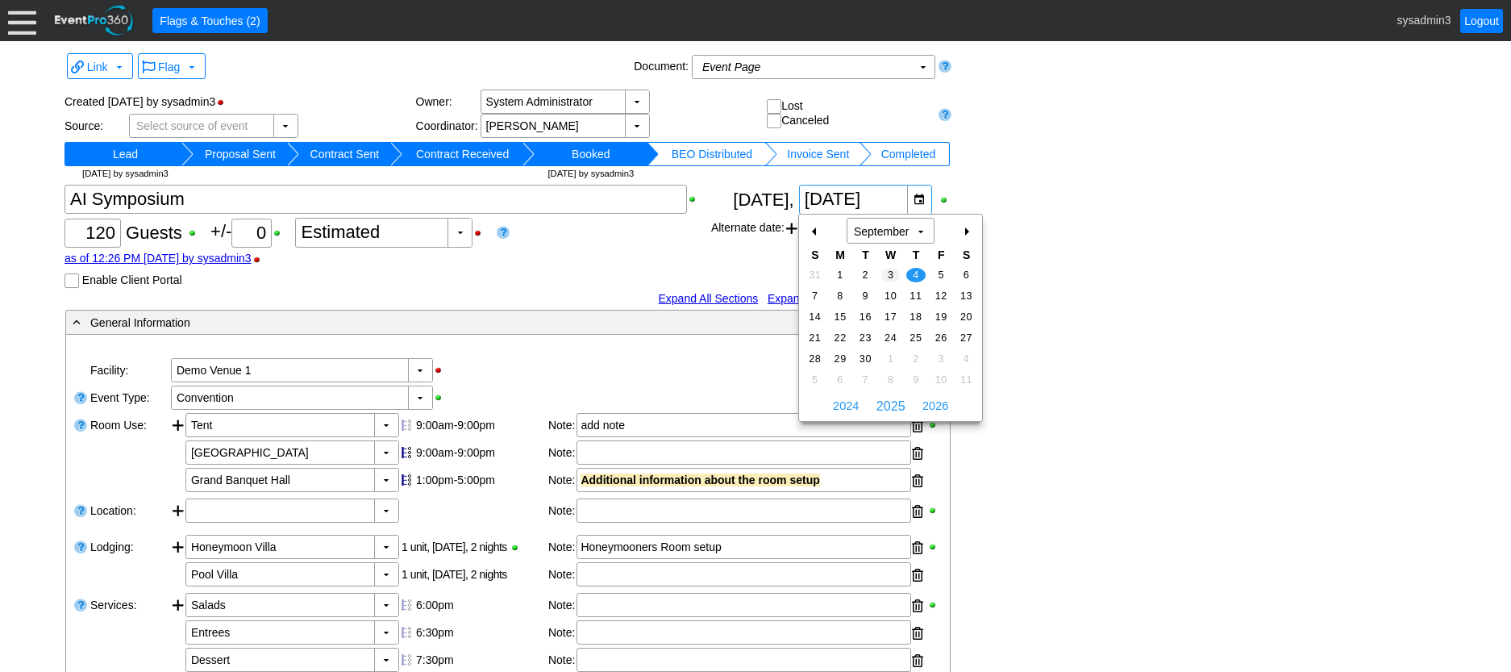
click at [887, 273] on span "3" at bounding box center [890, 275] width 19 height 15
type input "9/3/2025"
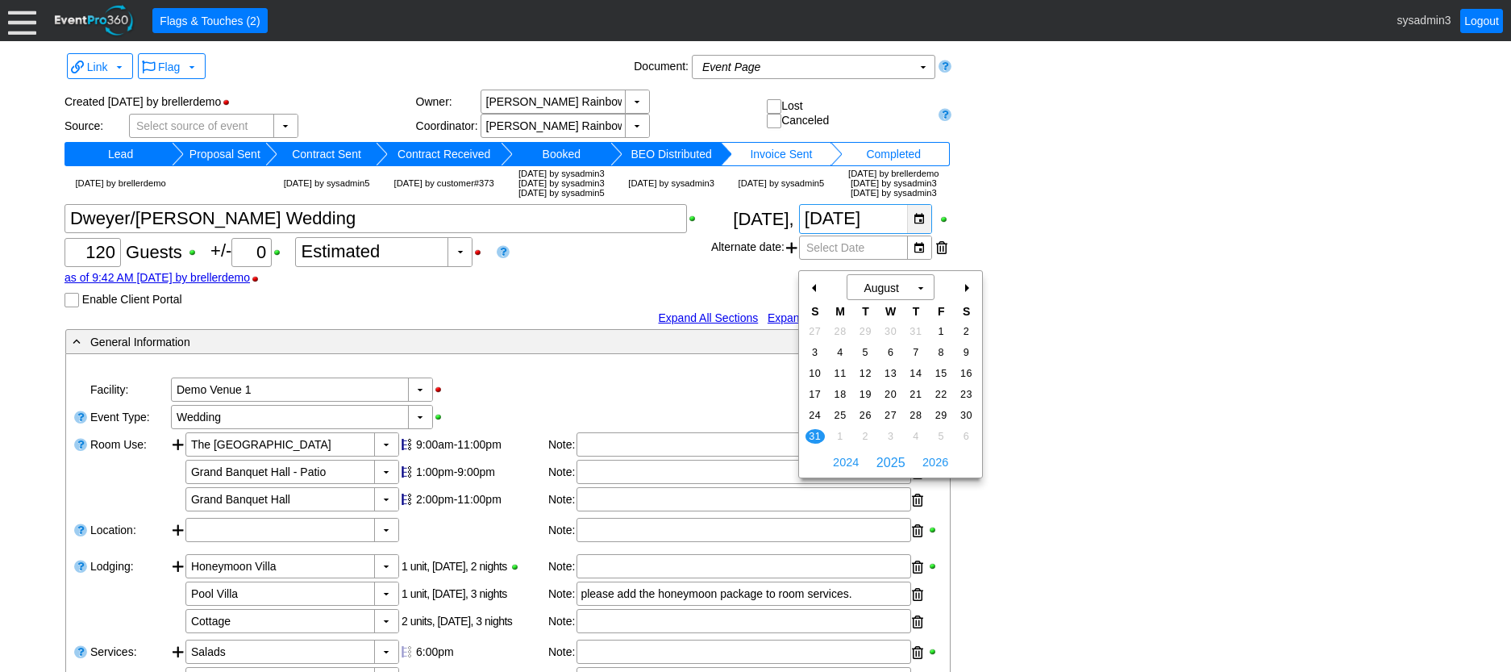
click at [914, 233] on div "▼" at bounding box center [919, 219] width 24 height 28
click at [970, 287] on div "+" at bounding box center [966, 287] width 26 height 27
click at [968, 283] on div "+" at bounding box center [966, 287] width 26 height 27
click at [820, 349] on span "5" at bounding box center [815, 352] width 19 height 15
type input "10/5/2025"
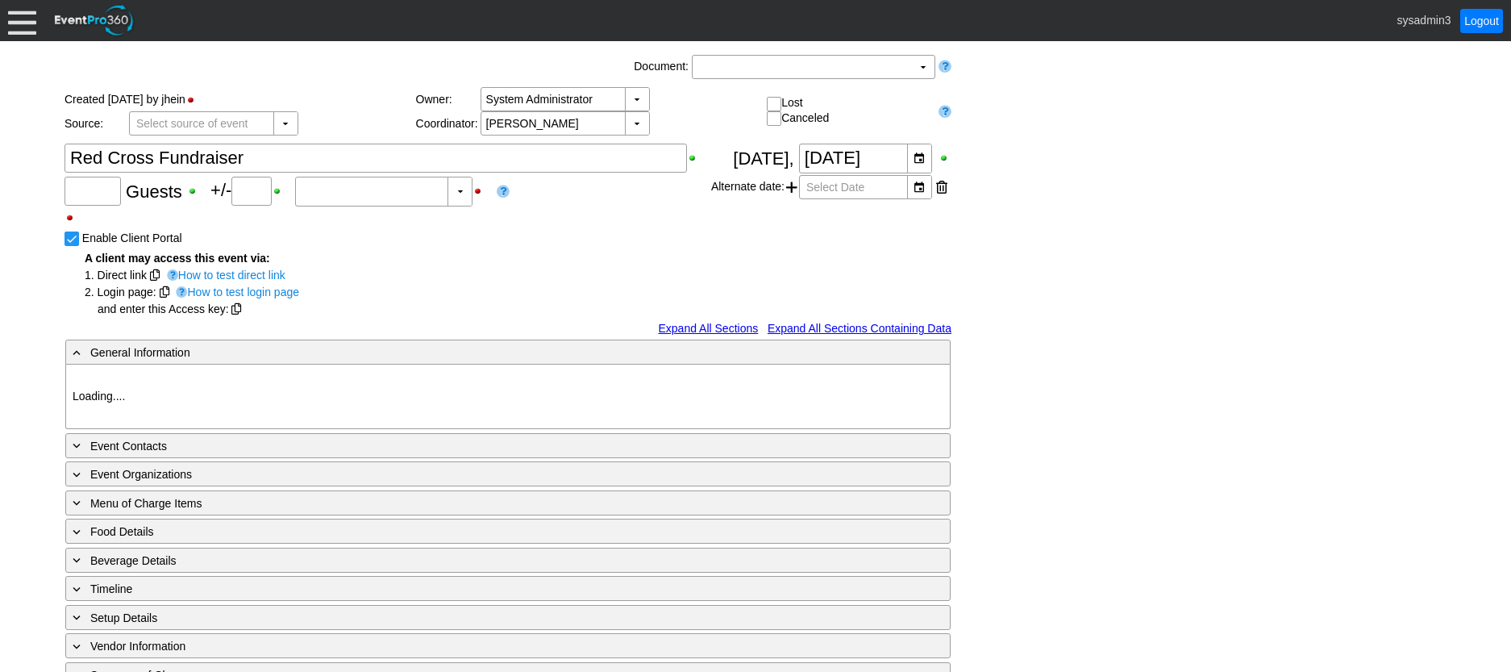
type input "160"
type input "0"
type input "Estimated"
type input "Demo Venue 1"
type input "Fundraiser"
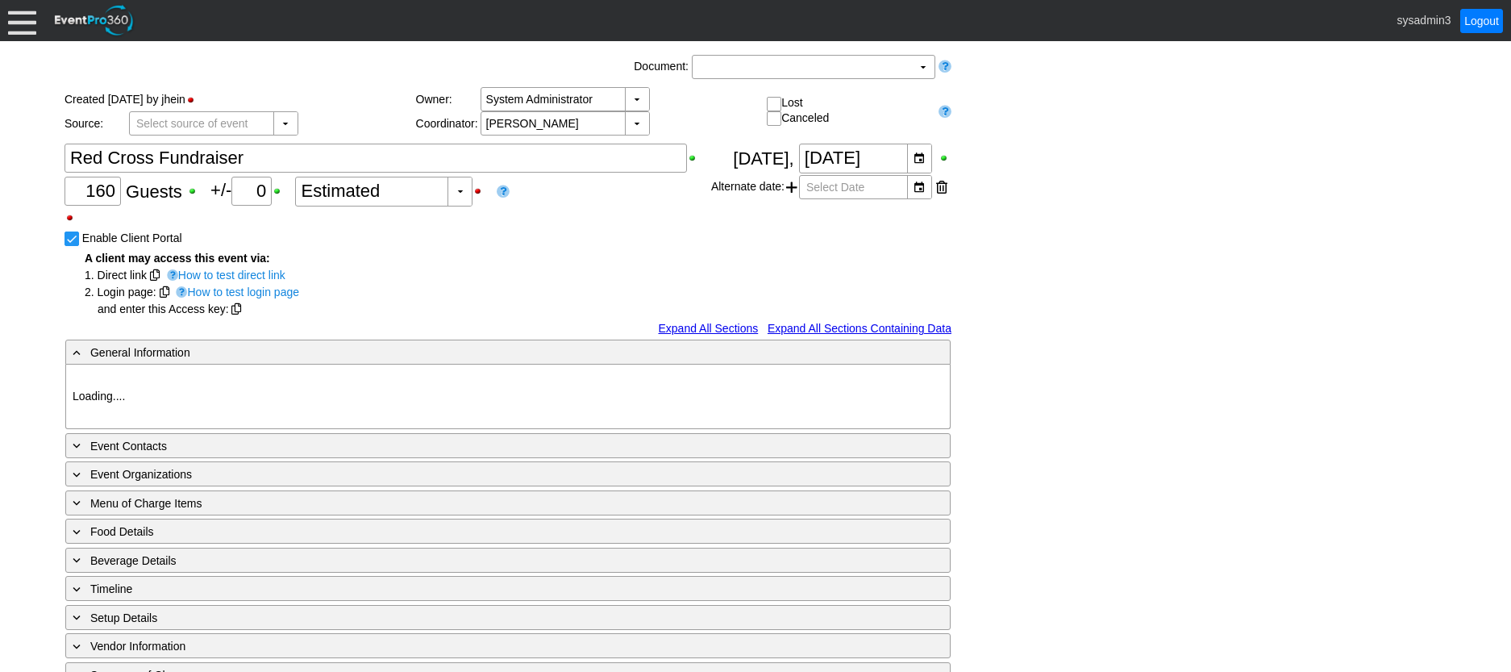
type input "131769"
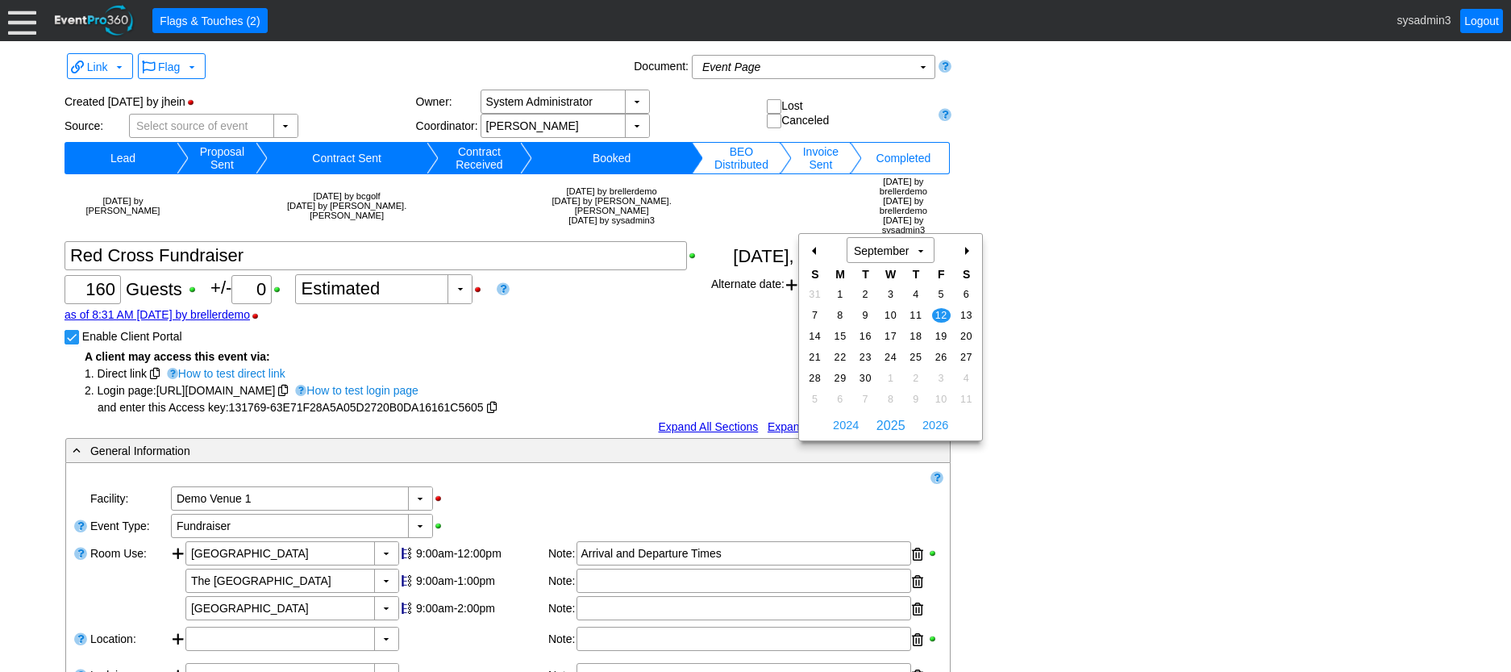
click at [911, 242] on div "▼" at bounding box center [919, 256] width 24 height 28
click at [972, 252] on div "+" at bounding box center [966, 250] width 26 height 27
click at [947, 313] on span "10" at bounding box center [941, 315] width 19 height 15
type input "10/10/2025"
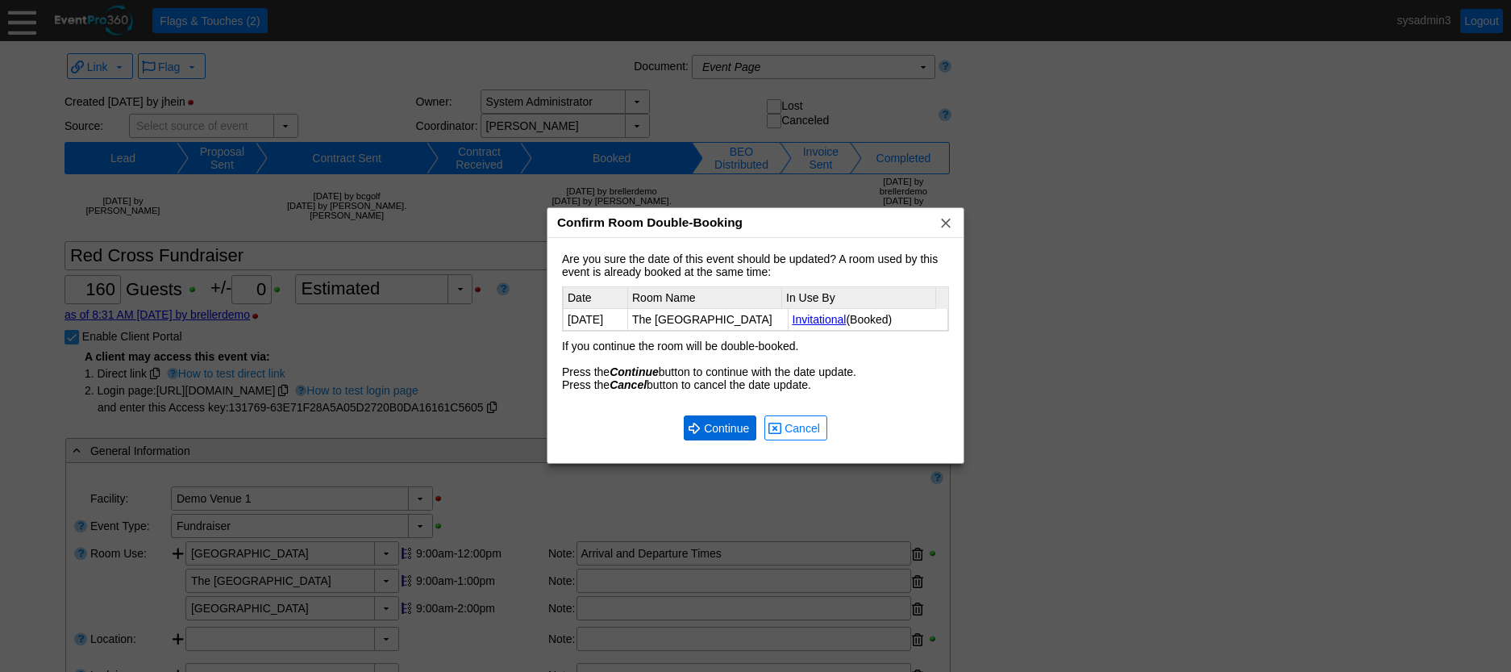
click at [743, 421] on span "Continue" at bounding box center [727, 428] width 52 height 16
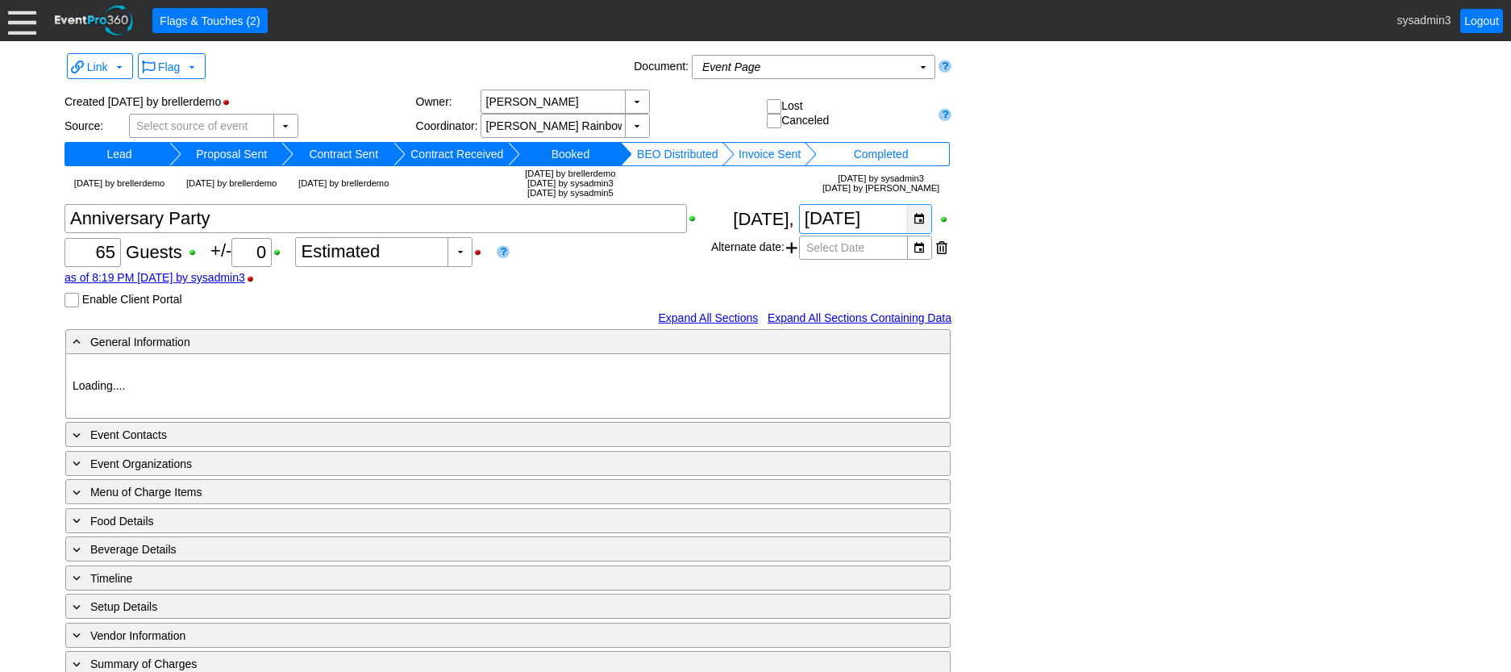
type input "Demo Venue 1"
type input "Anniversary Celebration"
type input "608389"
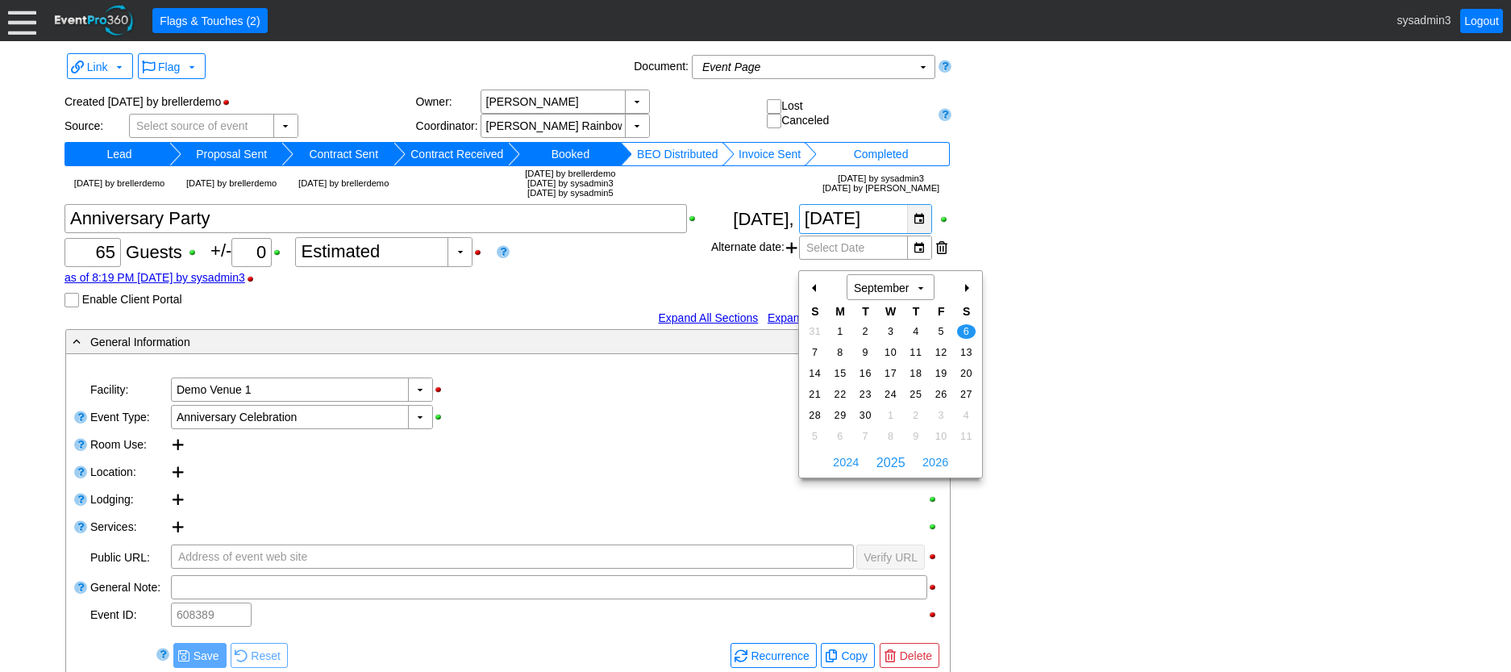
click at [923, 233] on div "▼" at bounding box center [919, 219] width 24 height 28
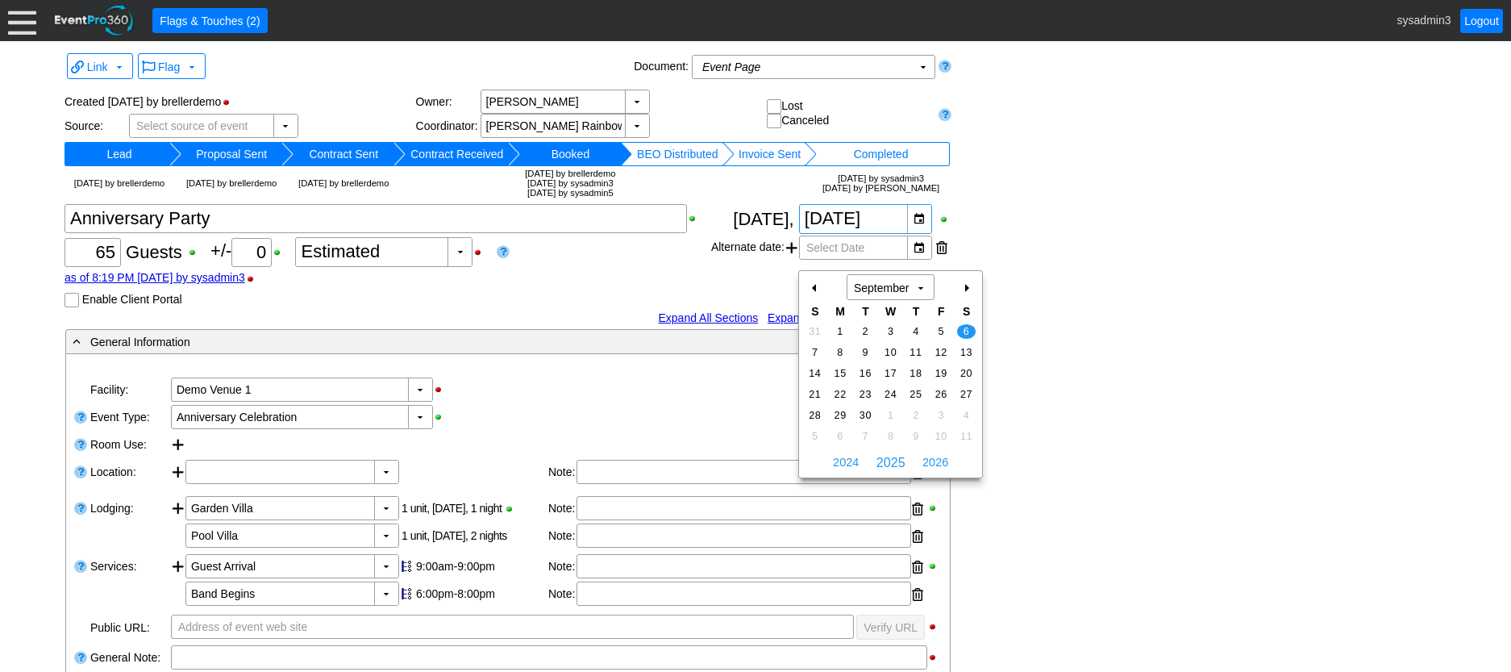
click at [969, 285] on div "+" at bounding box center [966, 287] width 26 height 27
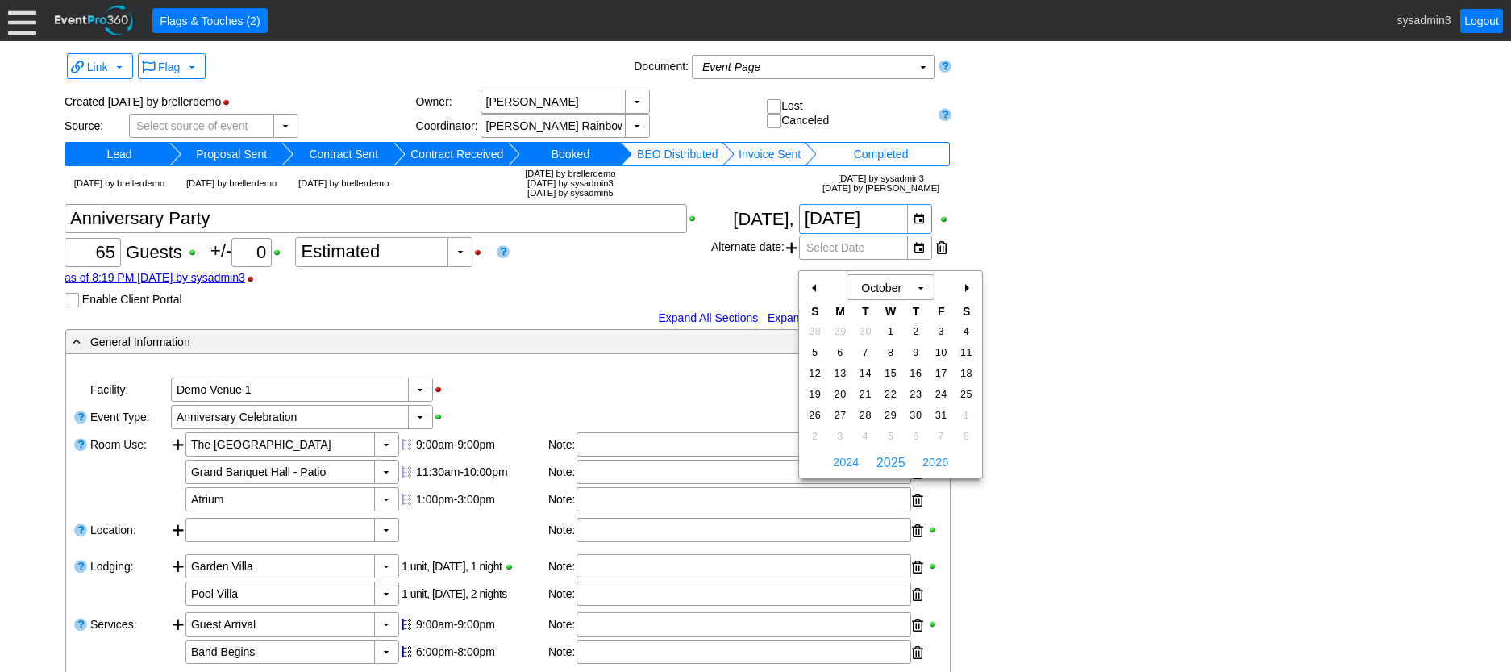
click at [969, 352] on span "11" at bounding box center [966, 352] width 19 height 15
type input "[DATE]"
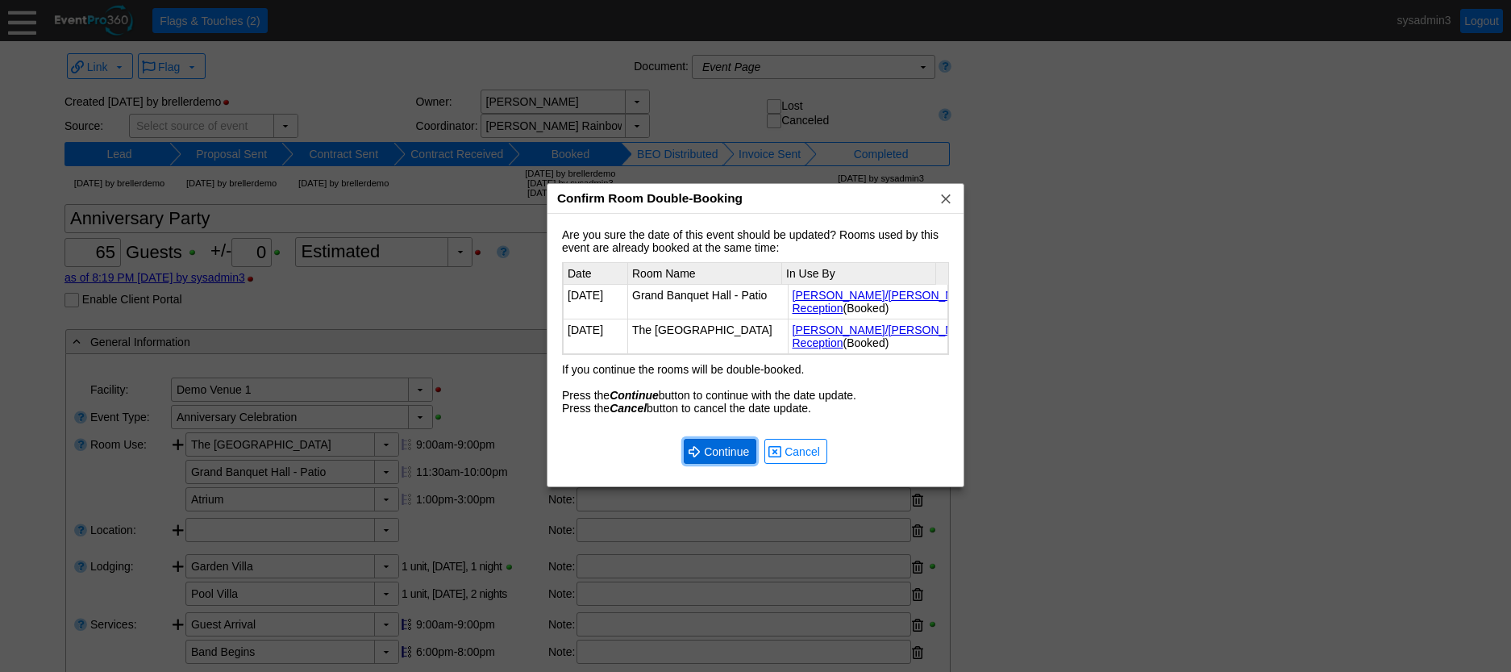
click at [744, 449] on span "Continue" at bounding box center [727, 452] width 52 height 16
